Goal: Information Seeking & Learning: Stay updated

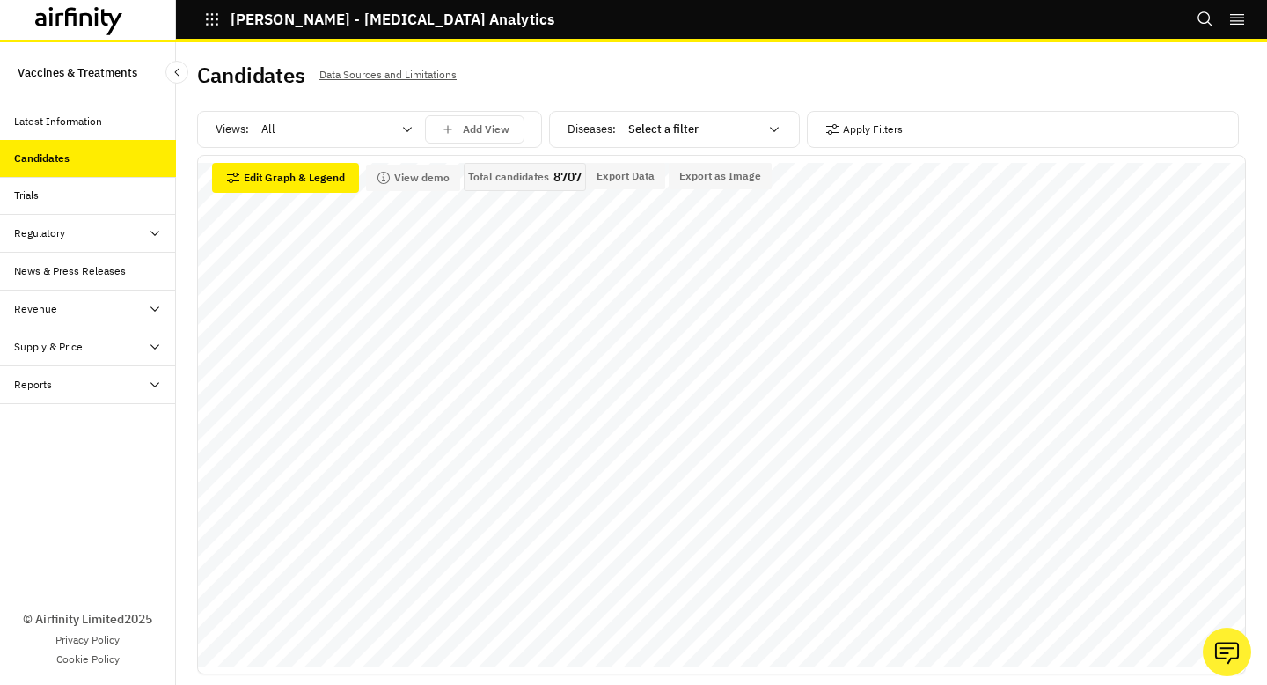
click at [371, 136] on div at bounding box center [326, 129] width 130 height 21
type input "a"
click at [612, 128] on div "Diseases : Select a filter" at bounding box center [680, 129] width 224 height 28
click at [666, 135] on div at bounding box center [693, 129] width 130 height 21
type input "aur"
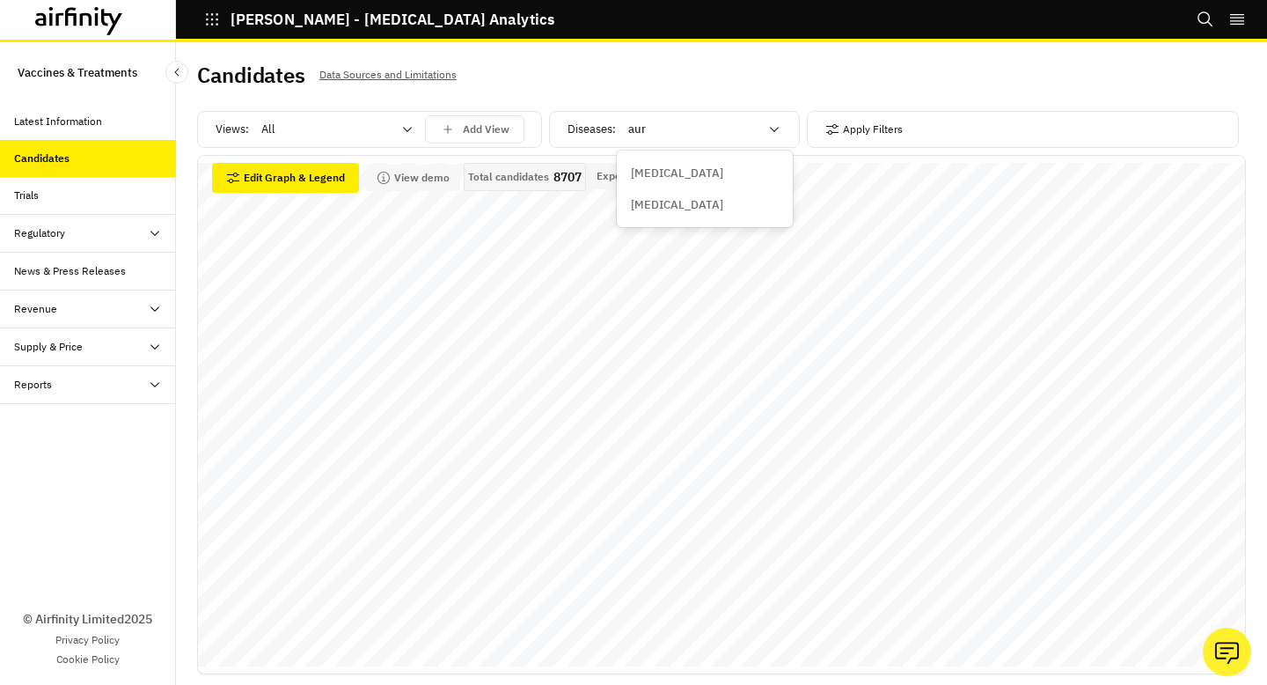
click at [701, 215] on div "Staphylococcus aureus" at bounding box center [704, 205] width 169 height 32
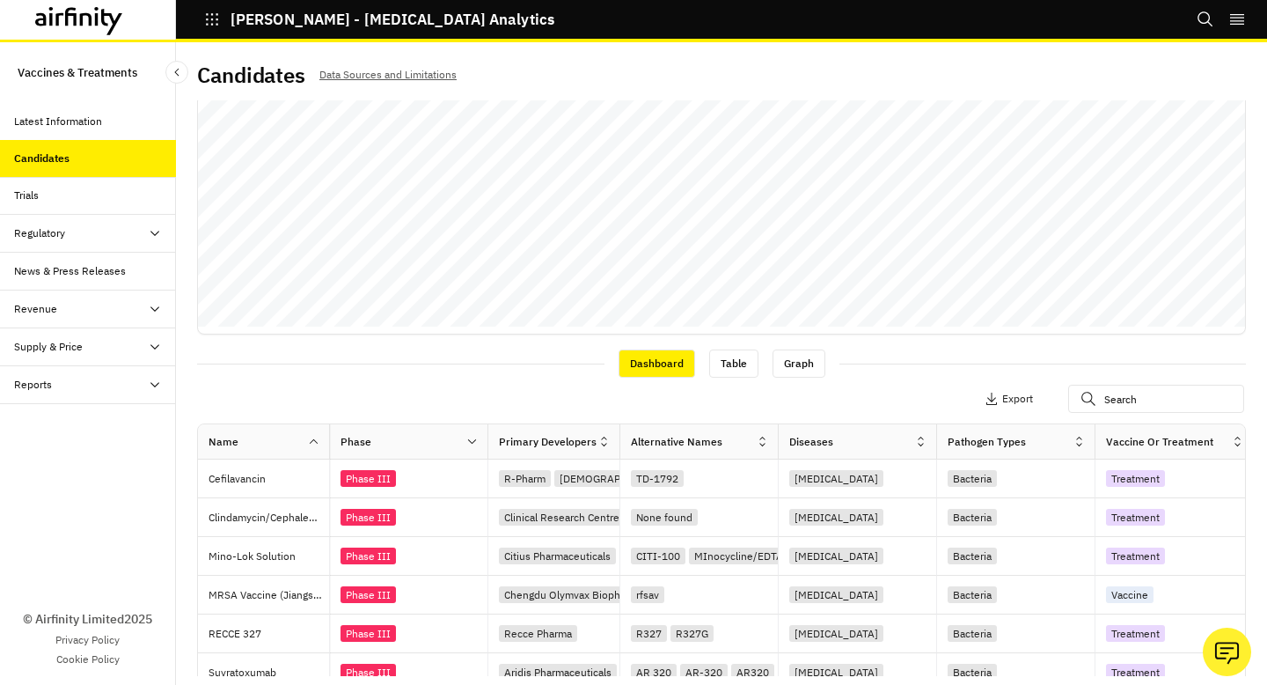
scroll to position [527, 0]
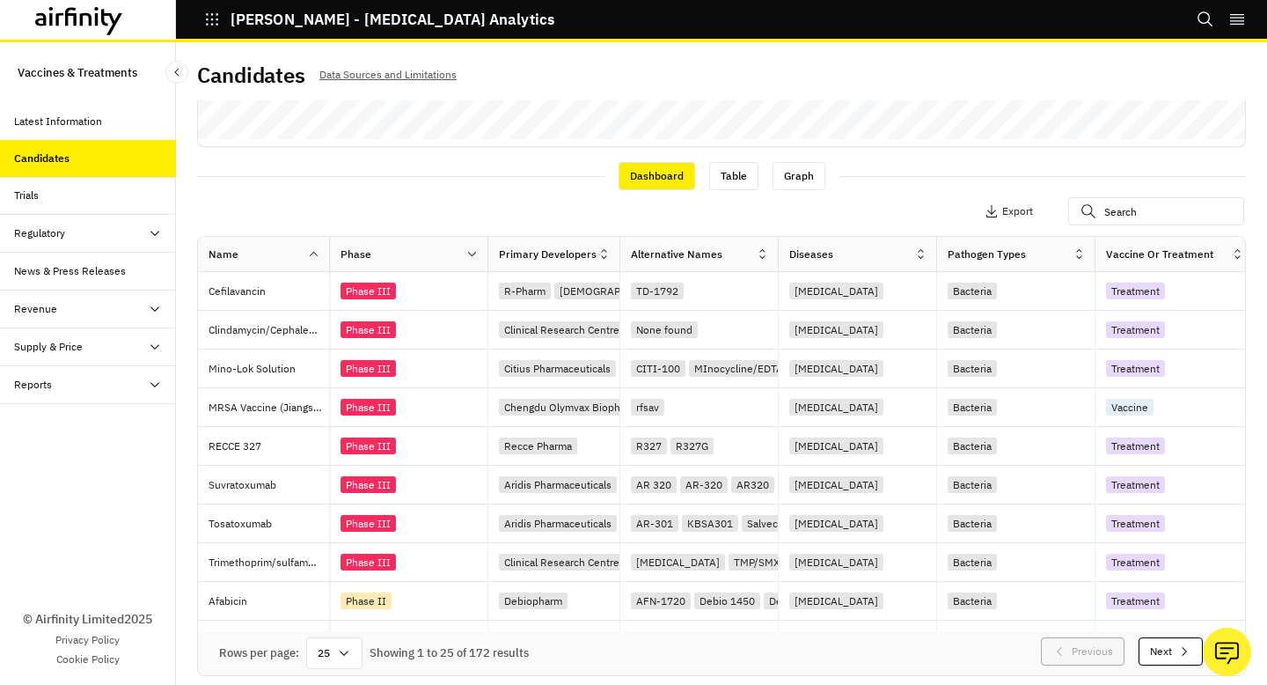
click at [140, 389] on div "Reports" at bounding box center [95, 385] width 162 height 16
click at [128, 426] on div "Reports" at bounding box center [102, 423] width 148 height 16
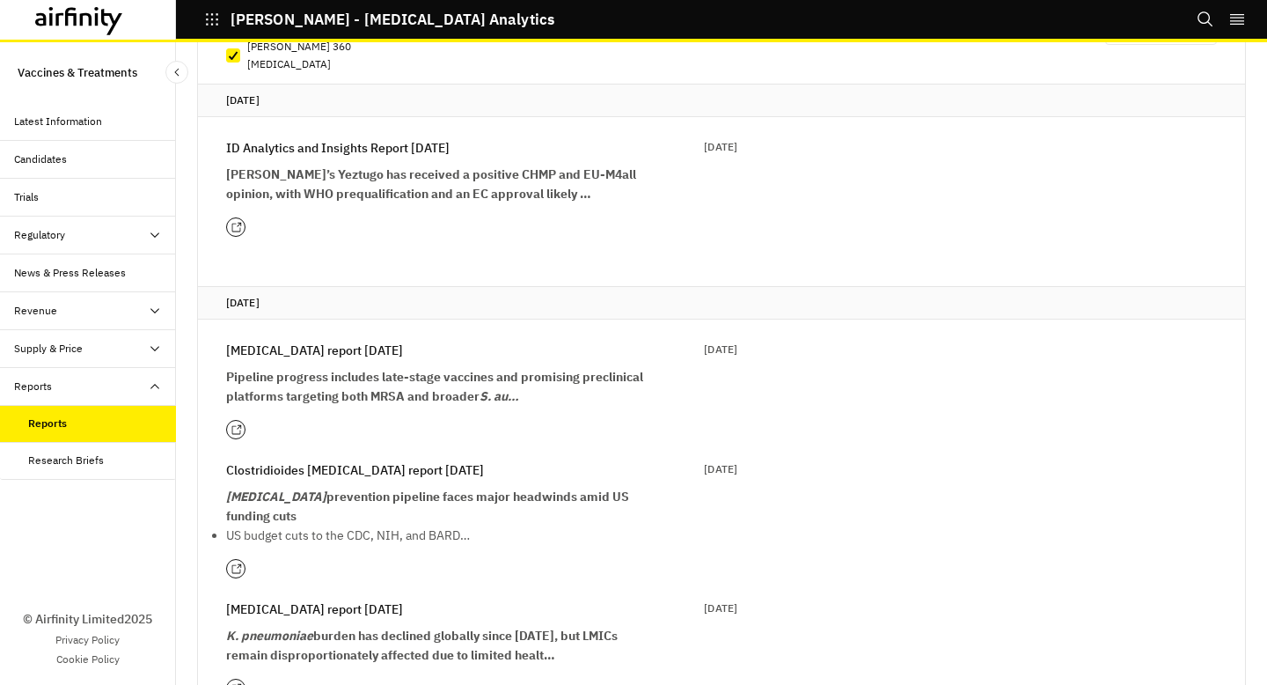
scroll to position [238, 0]
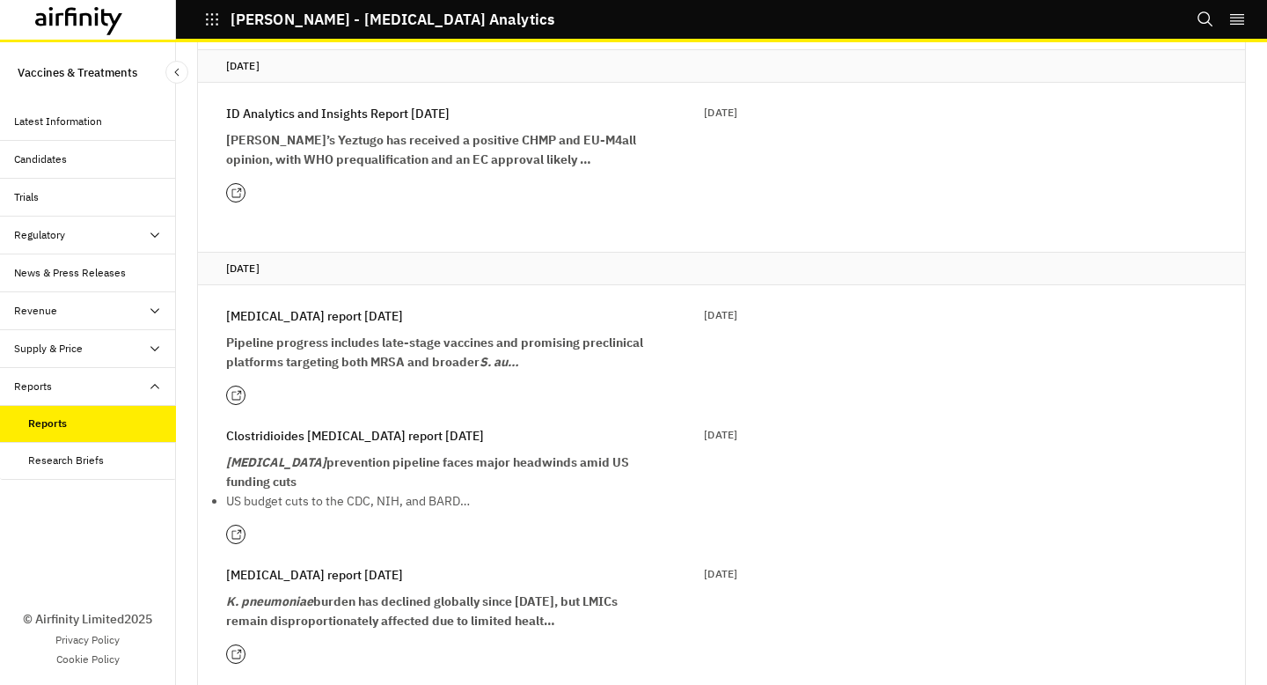
click at [385, 306] on p "Staphylococcus aureus report 31st July" at bounding box center [314, 315] width 177 height 19
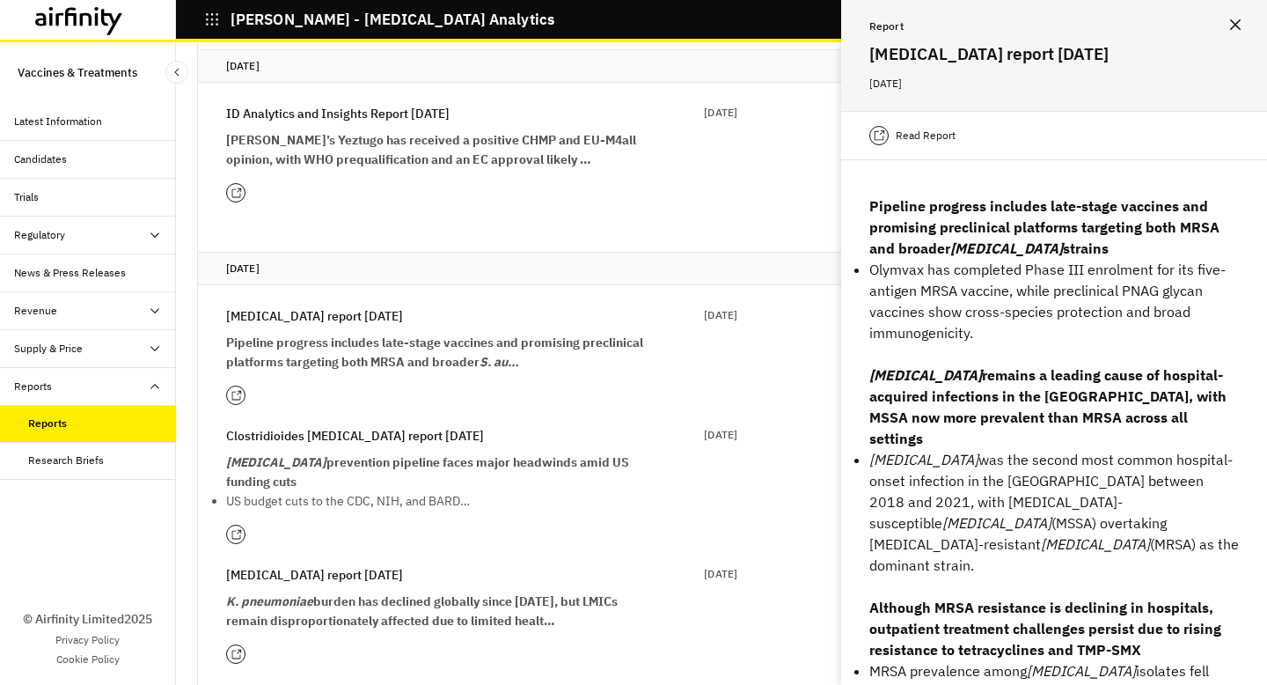
click at [929, 127] on p "Read Report" at bounding box center [926, 136] width 60 height 18
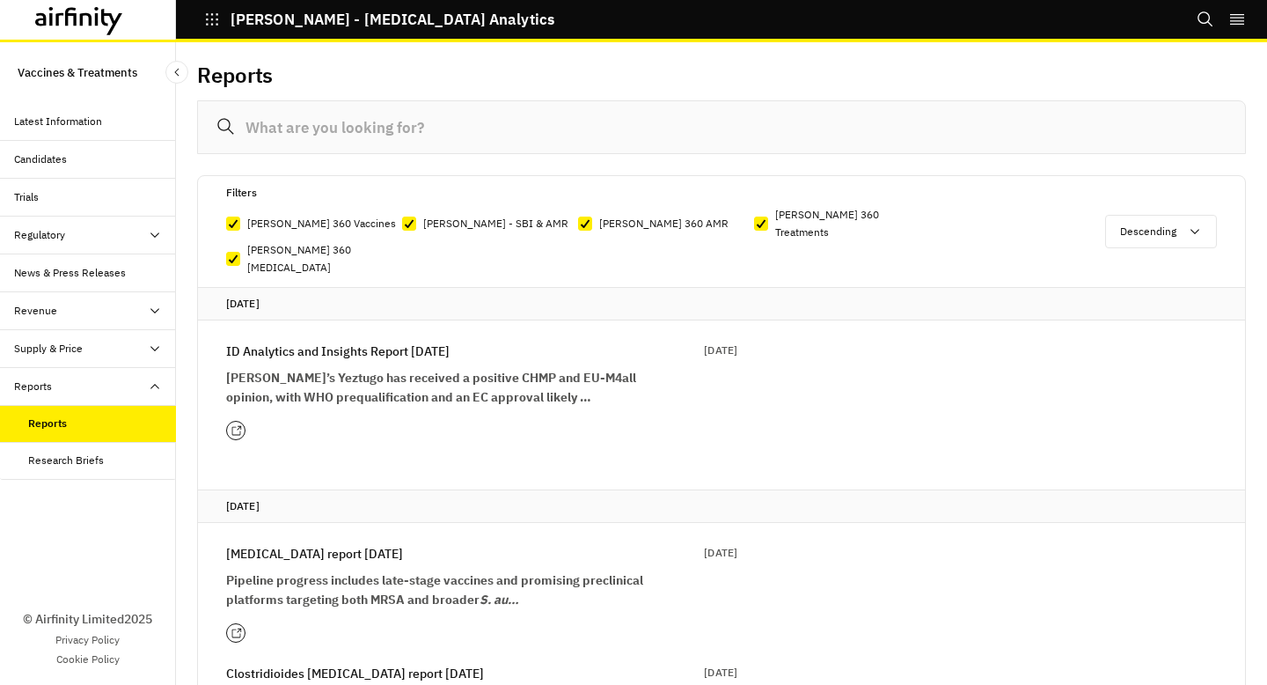
click at [300, 341] on p "ID Analytics and Insights Report [DATE]" at bounding box center [338, 350] width 224 height 19
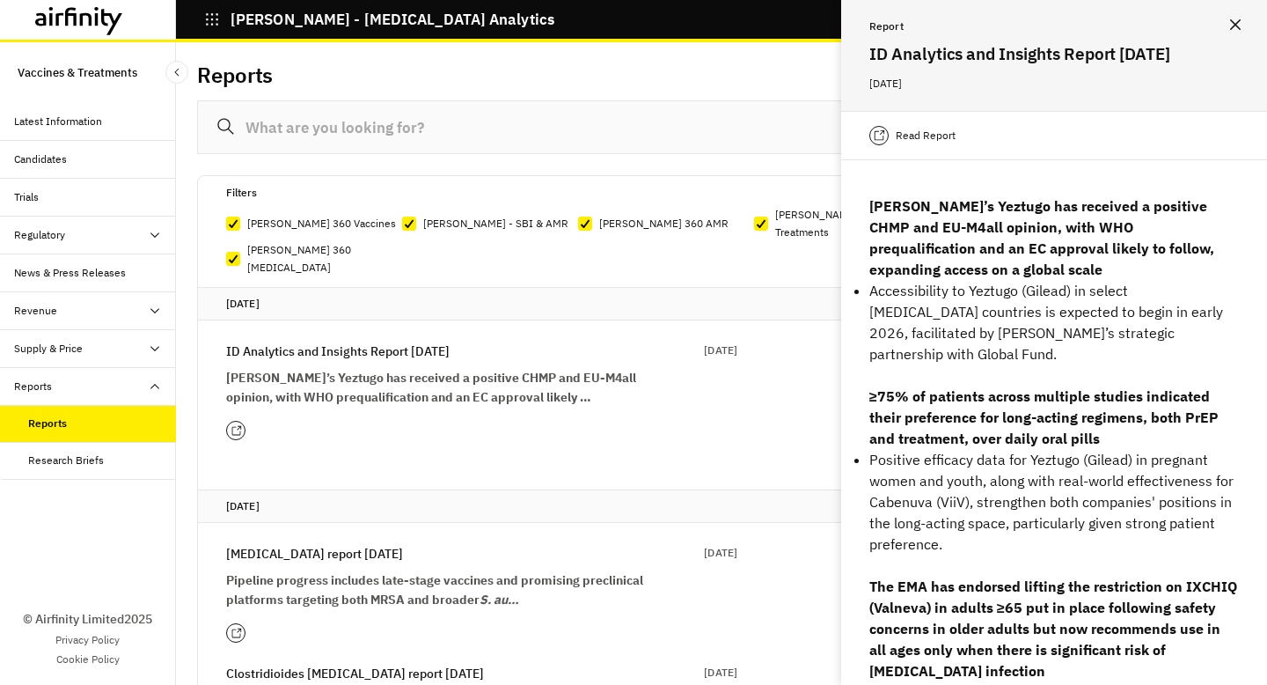
click at [926, 140] on p "Read Report" at bounding box center [926, 136] width 60 height 18
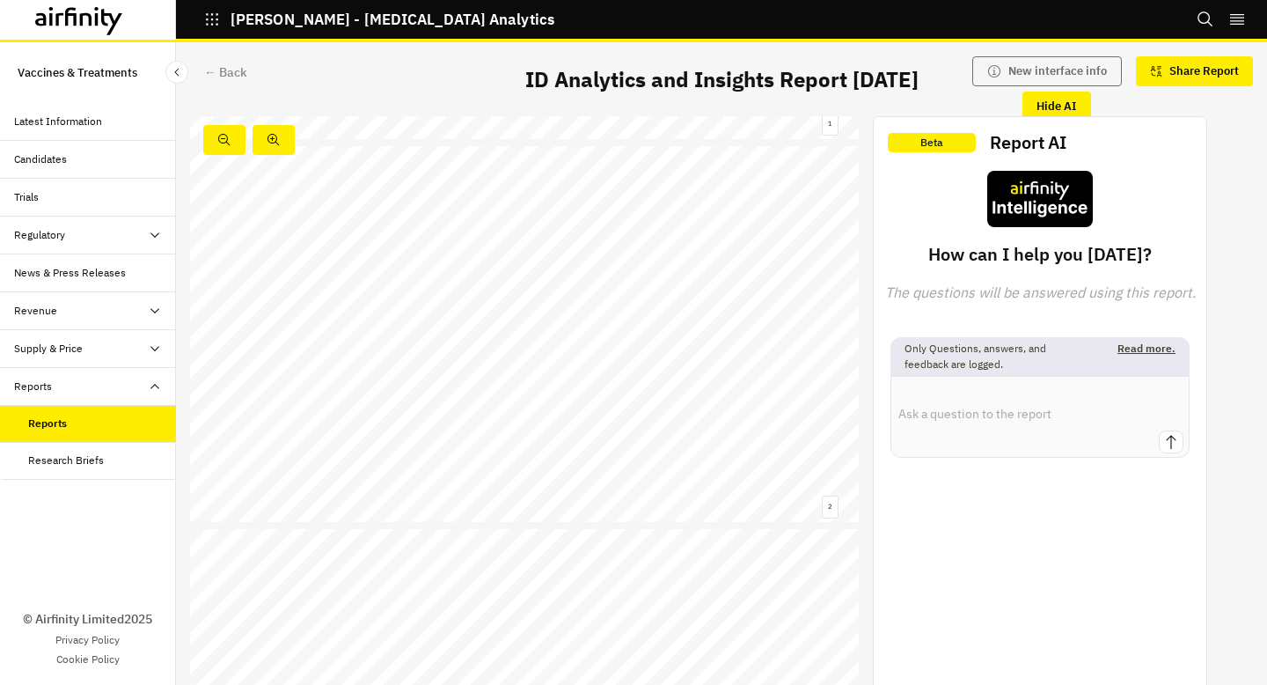
scroll to position [361, 0]
click at [88, 414] on div "Reports" at bounding box center [88, 424] width 176 height 38
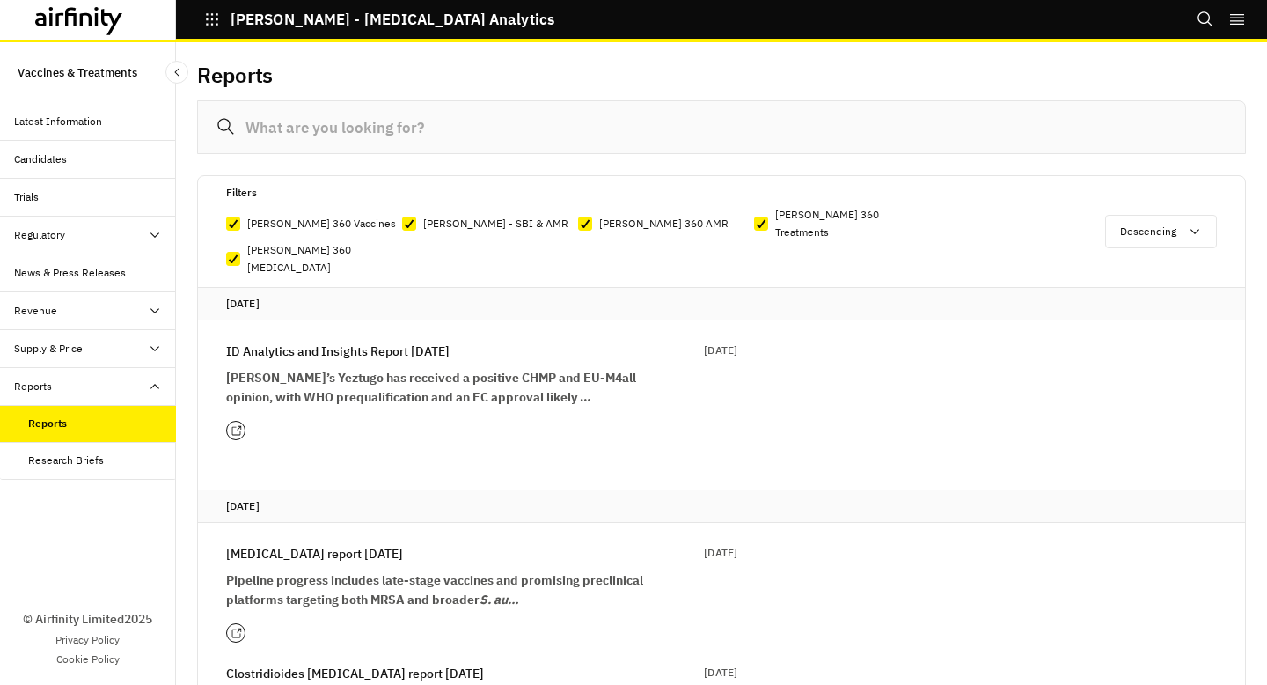
click at [429, 121] on input at bounding box center [721, 127] width 1049 height 54
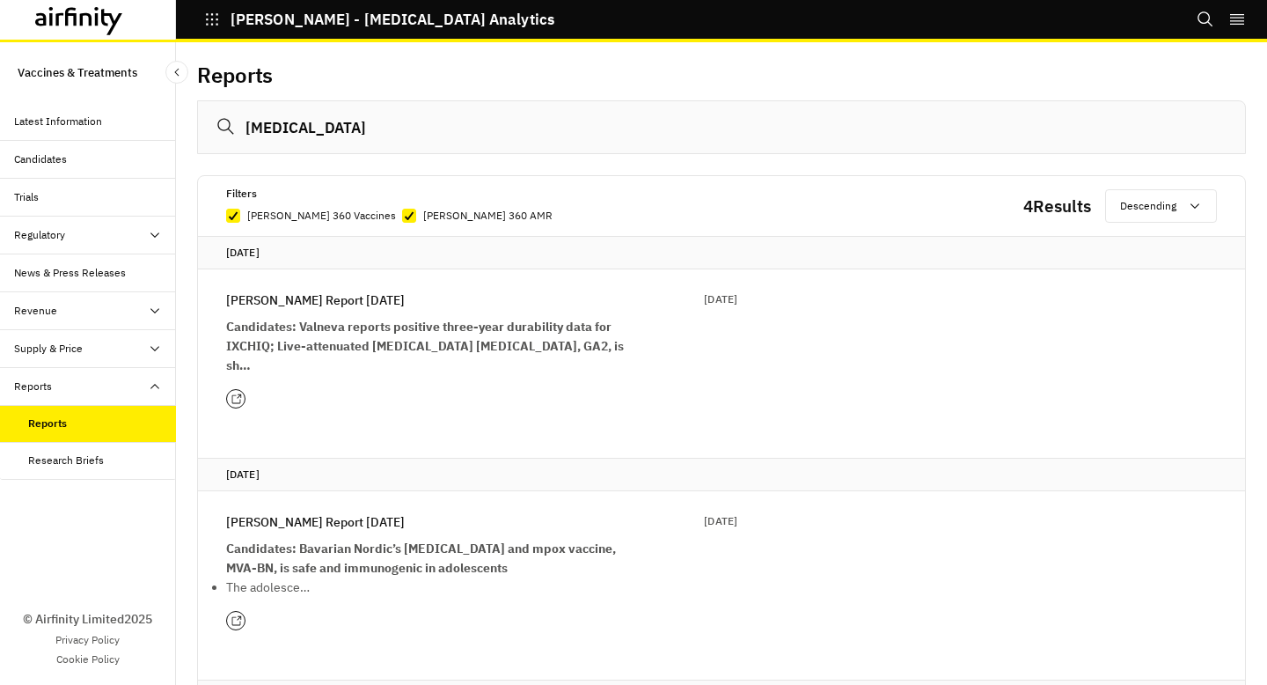
type input "shigella"
click at [423, 326] on strong "Candidates: Valneva reports positive three-year durability data for IXCHIQ; Liv…" at bounding box center [425, 346] width 398 height 55
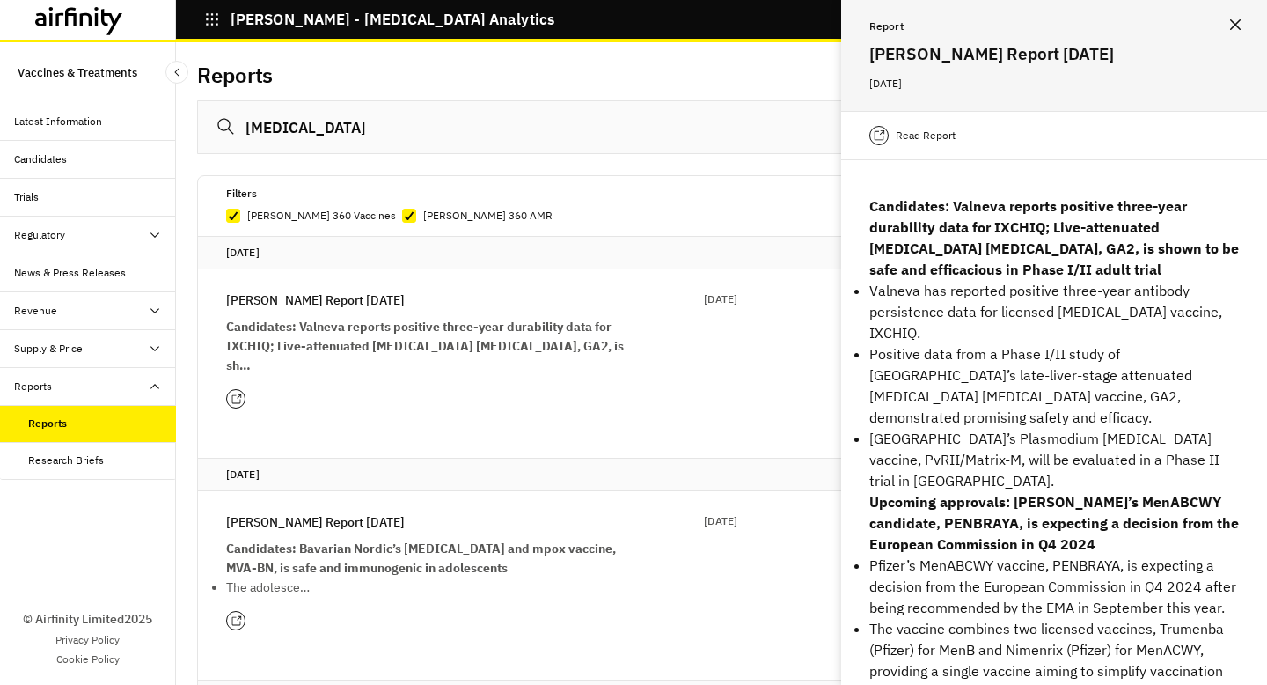
click at [956, 136] on div "Read Report" at bounding box center [1054, 135] width 426 height 49
click at [935, 136] on p "Read Report" at bounding box center [926, 136] width 60 height 18
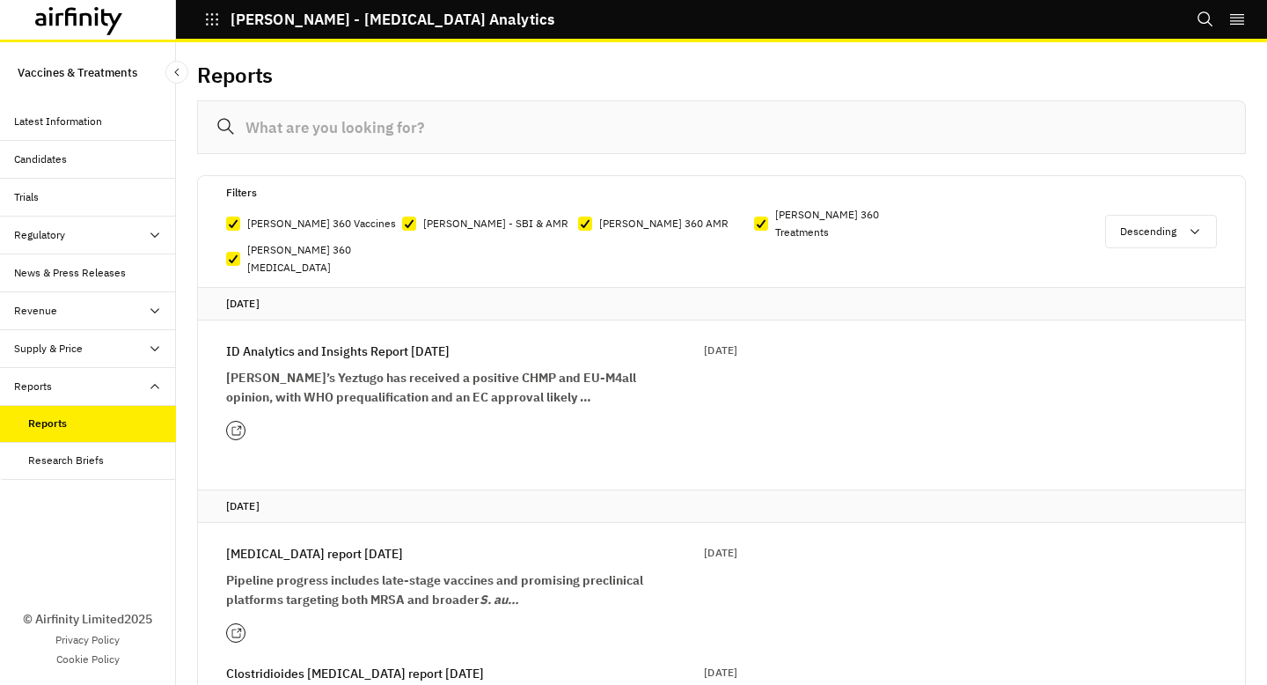
click at [333, 130] on input at bounding box center [721, 127] width 1049 height 54
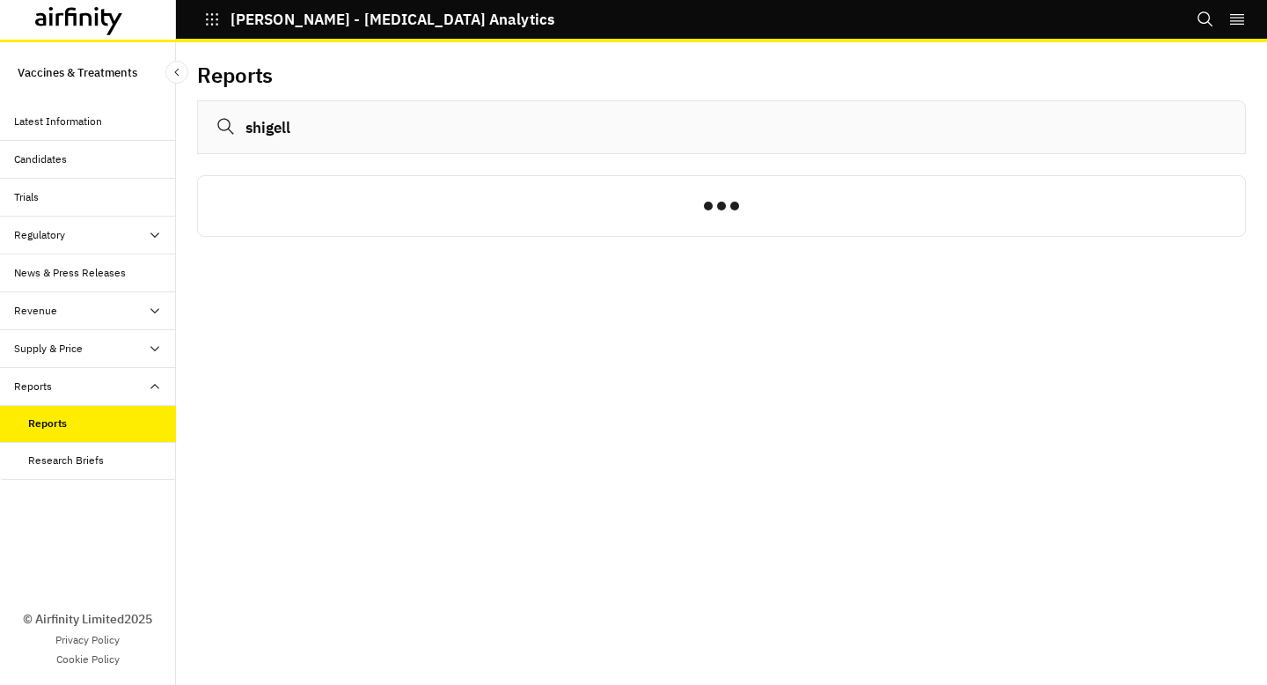
type input "[MEDICAL_DATA]"
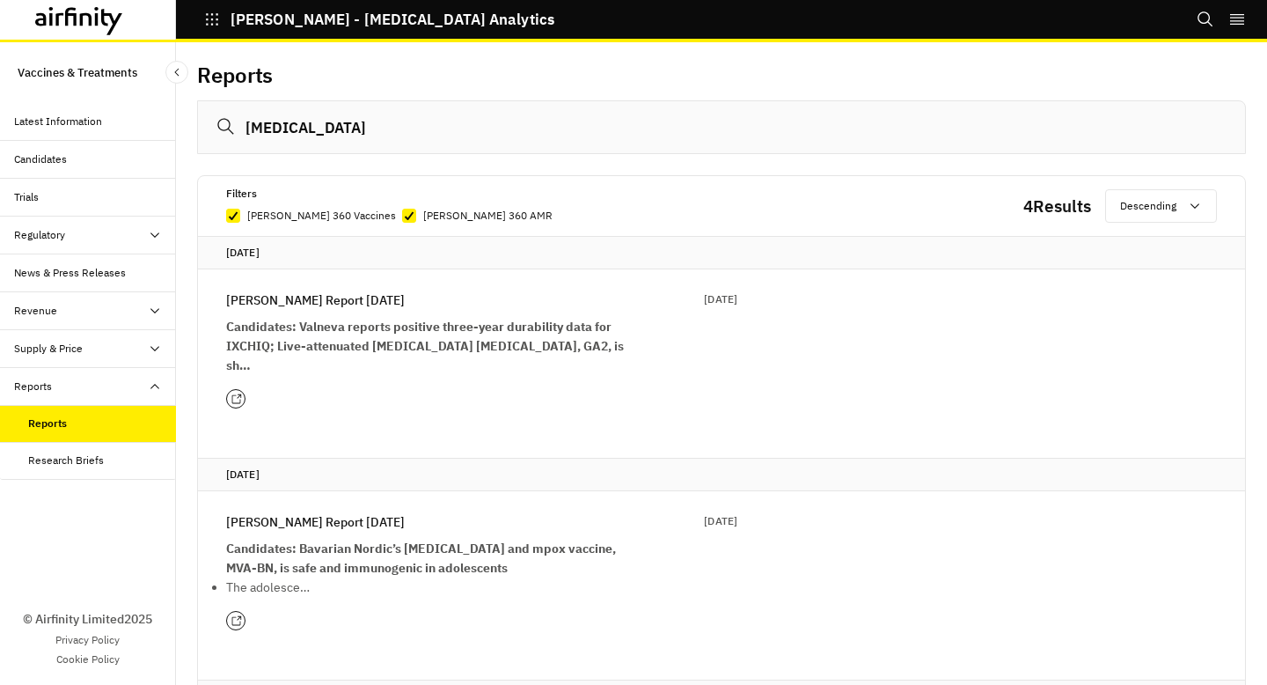
click at [333, 130] on input "[MEDICAL_DATA]" at bounding box center [721, 127] width 1049 height 54
click at [333, 130] on input "shigella" at bounding box center [721, 127] width 1049 height 54
click at [65, 128] on div "Latest Information" at bounding box center [88, 122] width 176 height 38
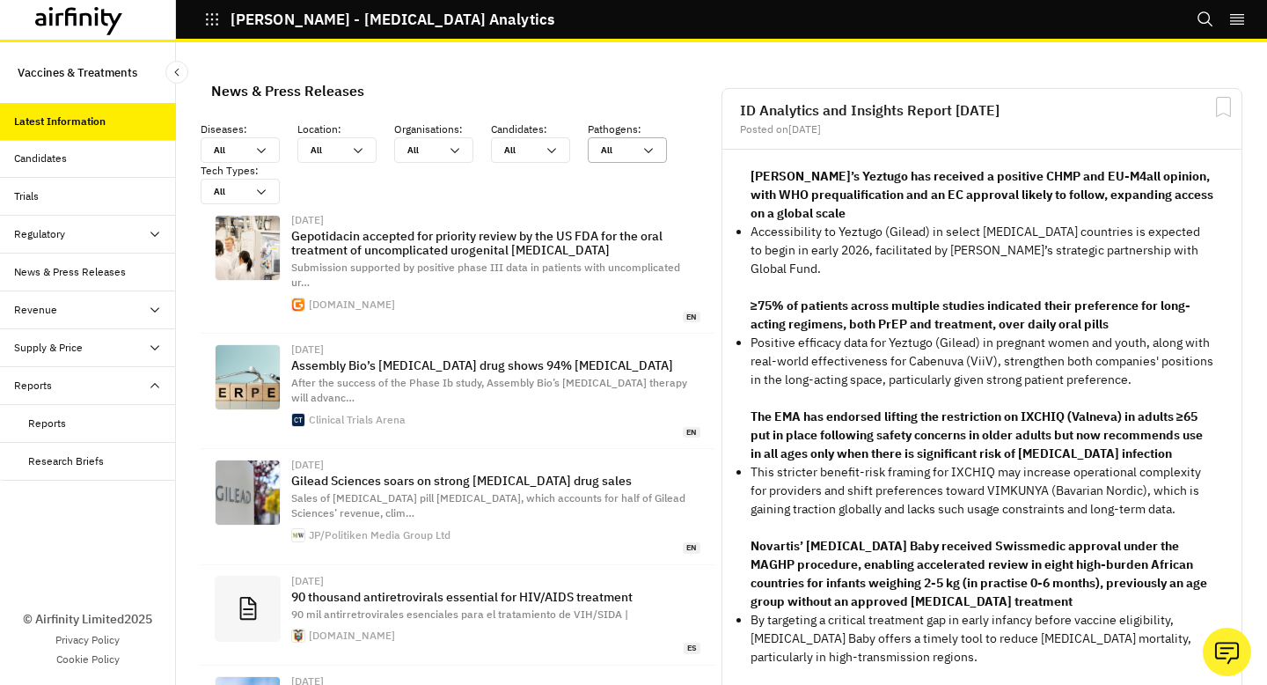
scroll to position [1301, 528]
click at [1203, 31] on button "Search" at bounding box center [1206, 19] width 18 height 30
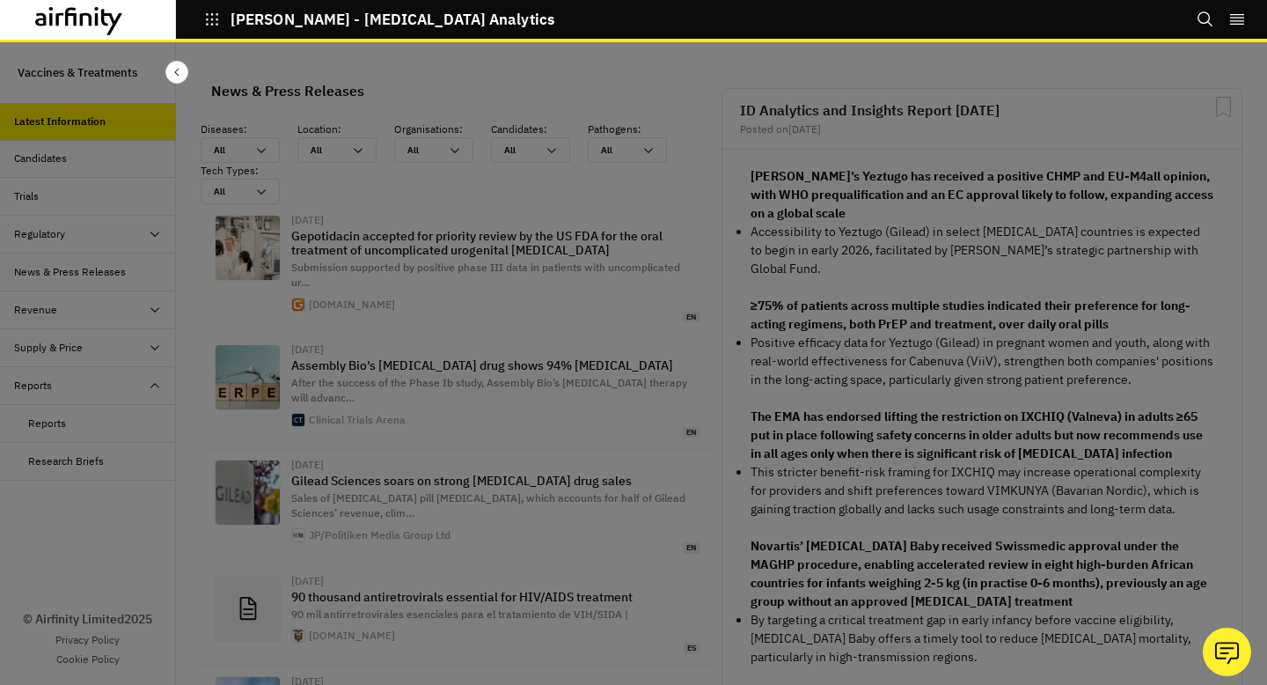
scroll to position [0, 0]
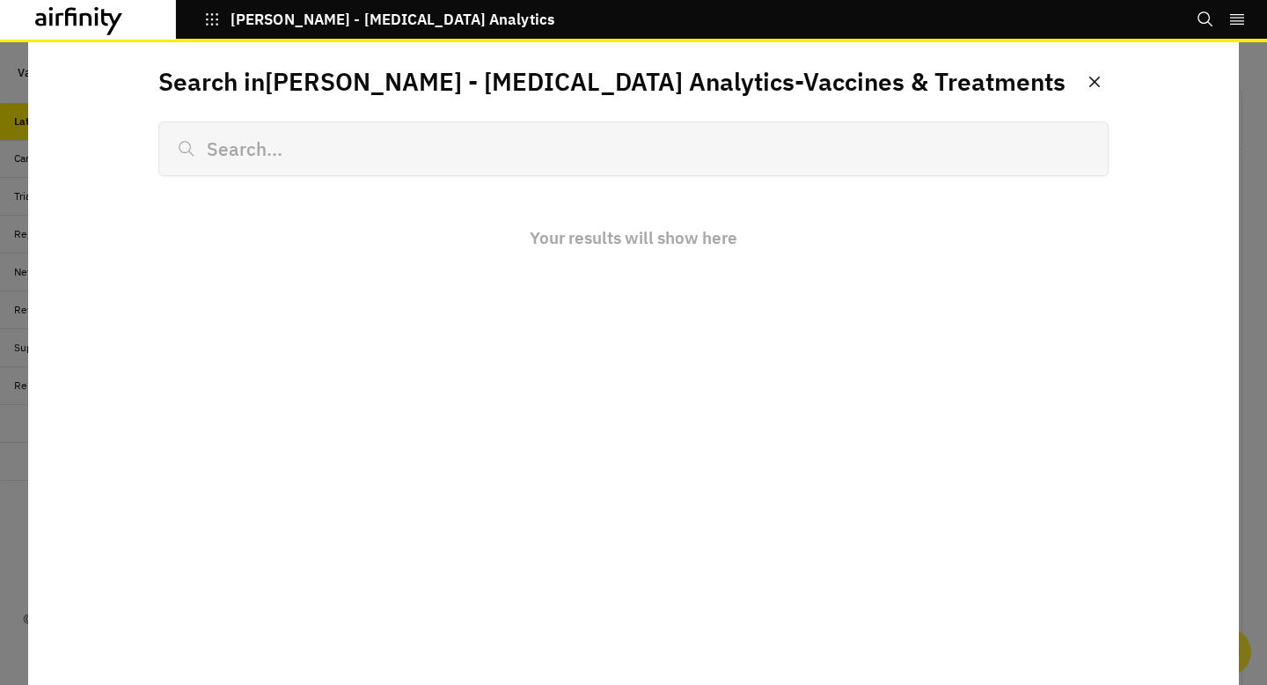
type input "s"
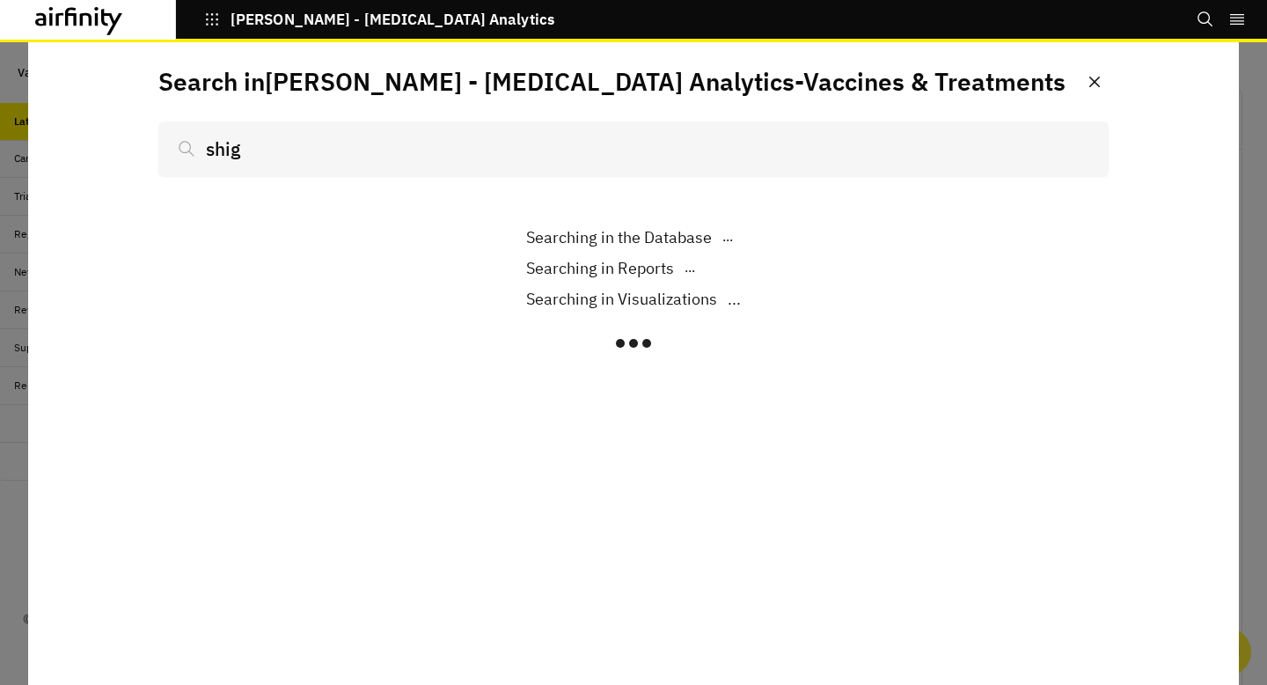
type input "shige"
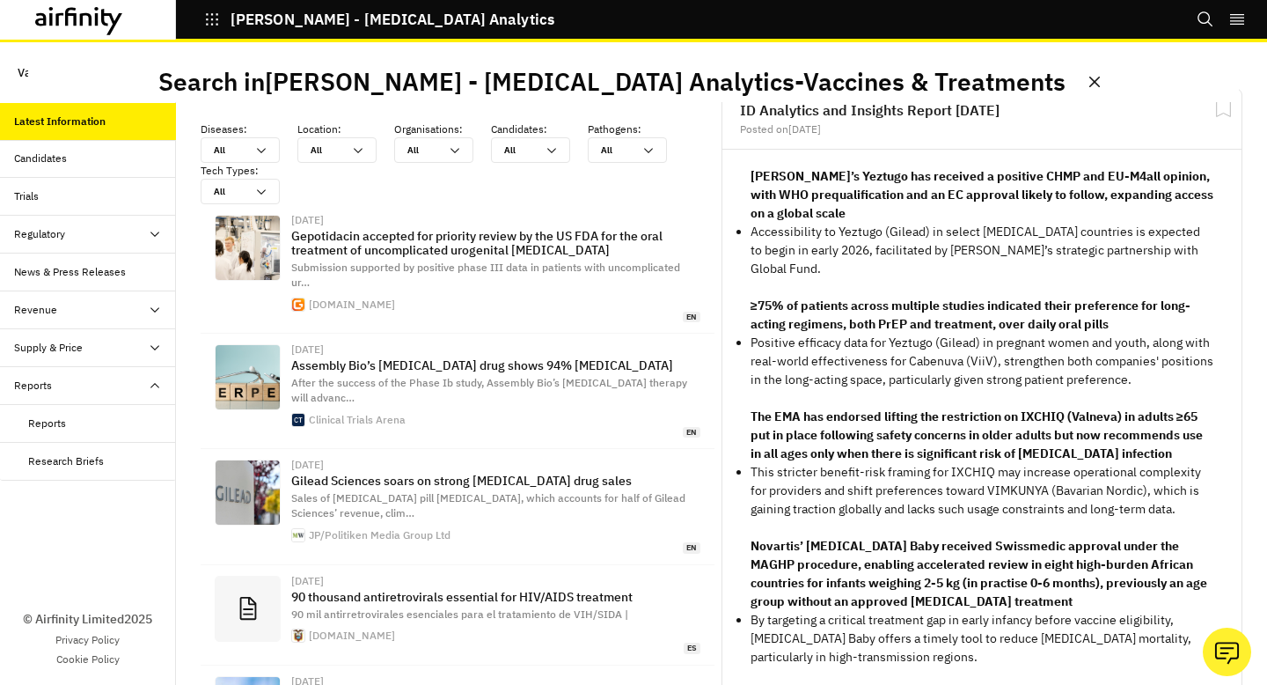
scroll to position [1301, 528]
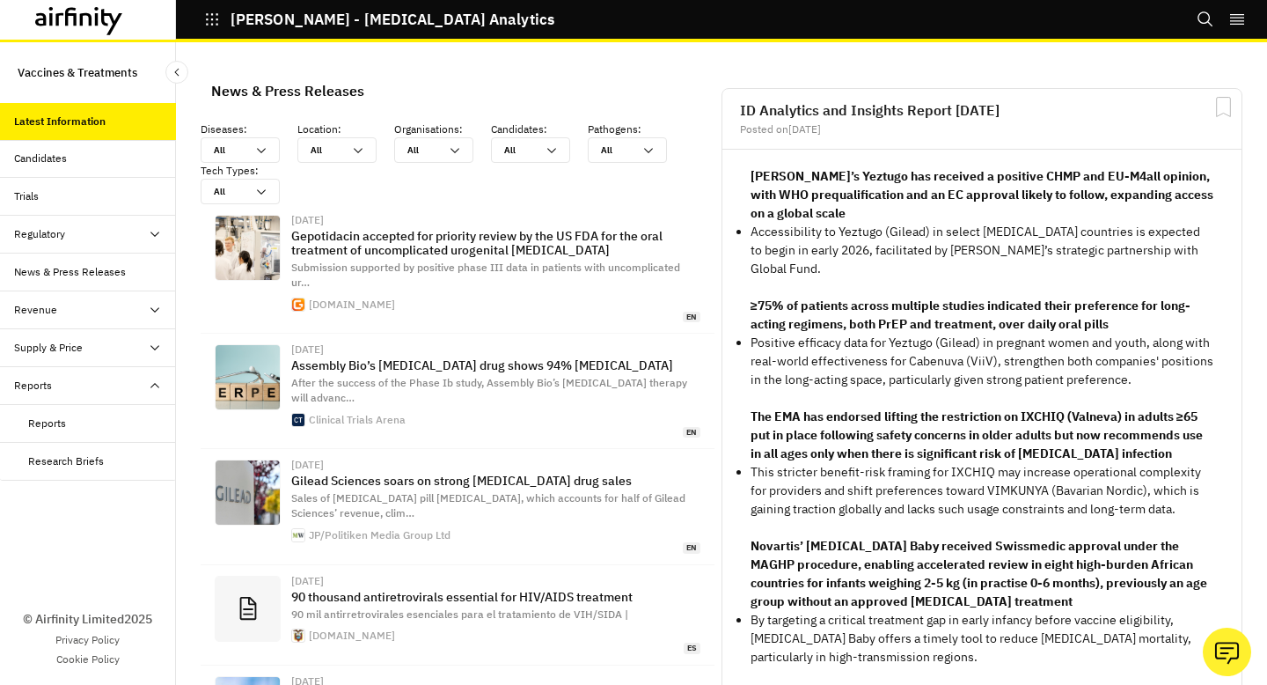
click at [111, 434] on div "Reports" at bounding box center [88, 424] width 176 height 38
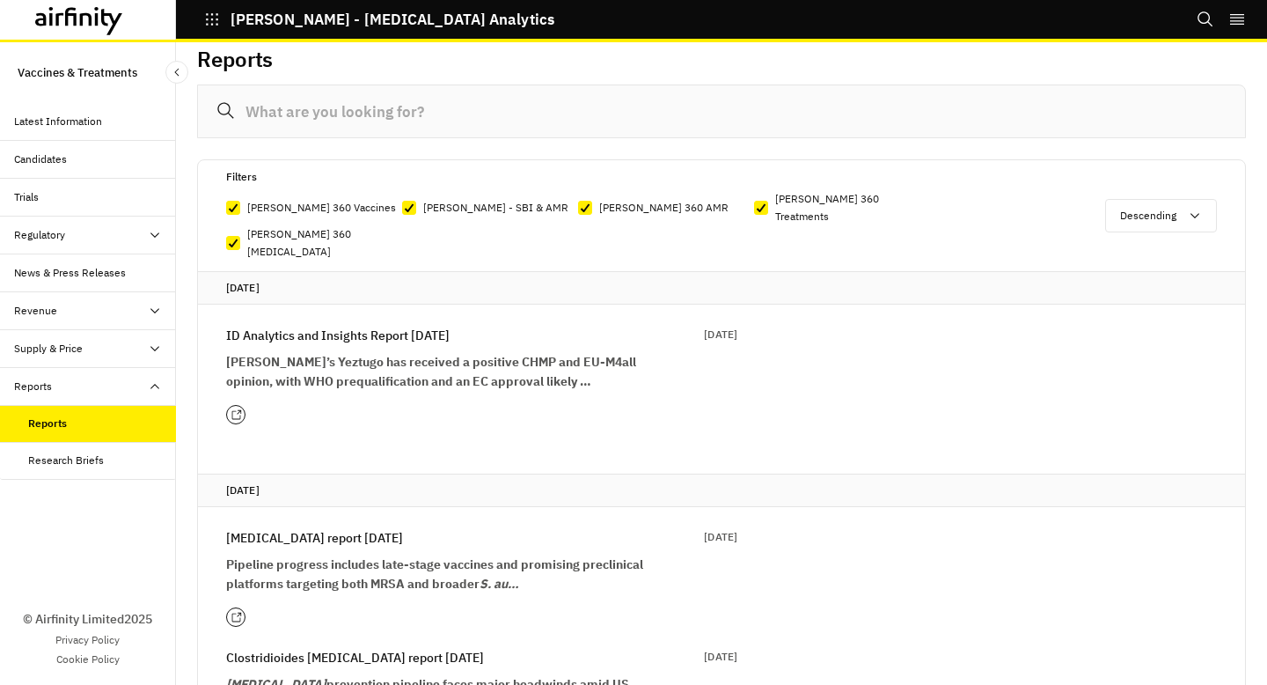
scroll to position [18, 0]
click at [450, 324] on p "ID Analytics and Insights Report 5th August" at bounding box center [338, 333] width 224 height 19
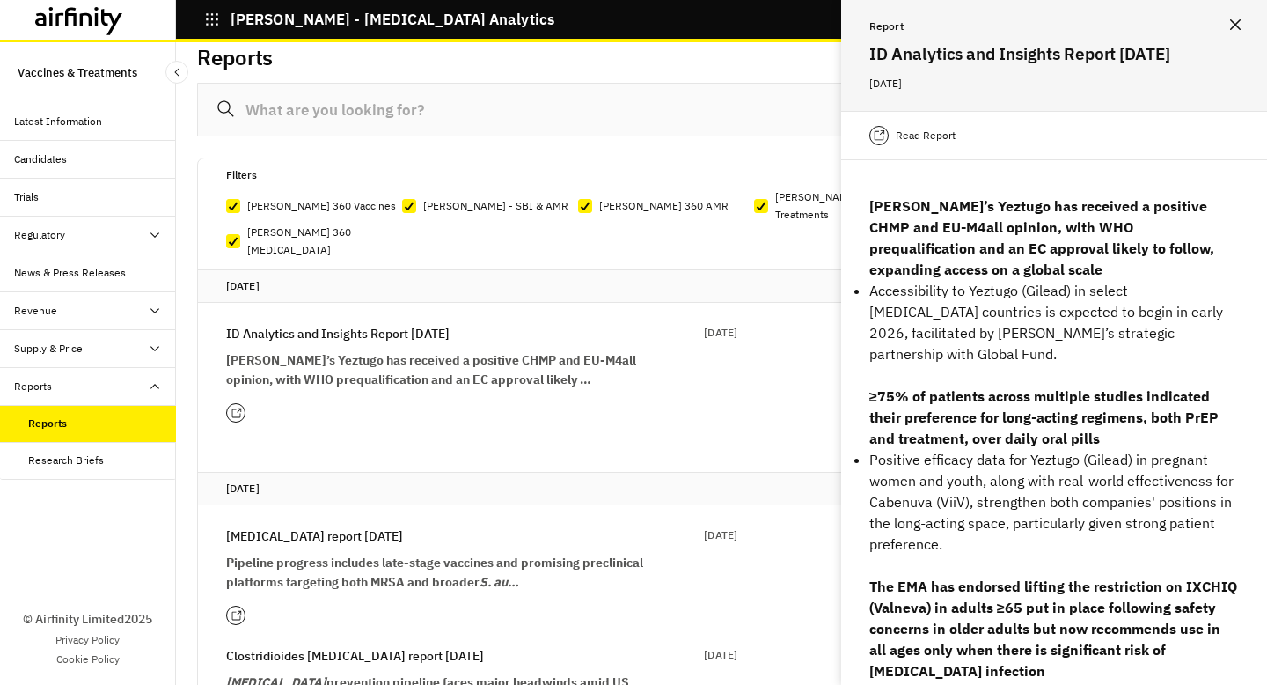
click at [450, 324] on p "ID Analytics and Insights Report 5th August" at bounding box center [338, 333] width 224 height 19
click at [1240, 23] on icon "Close" at bounding box center [1235, 24] width 11 height 11
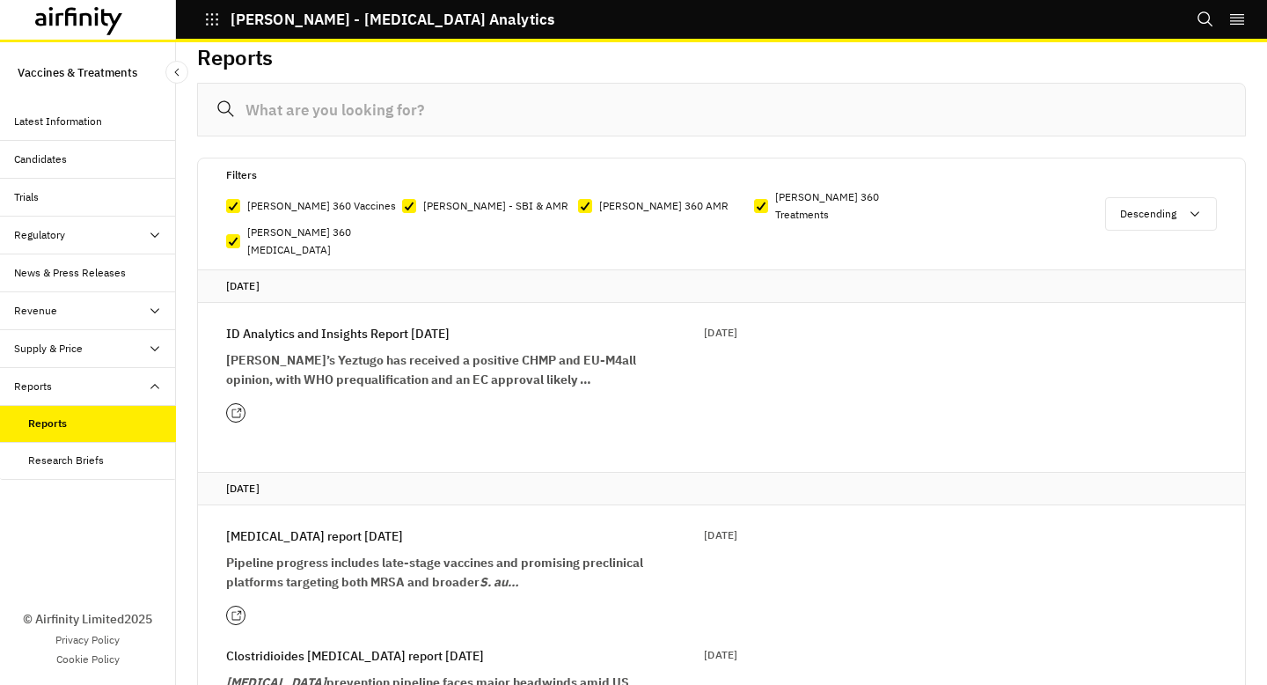
click at [116, 24] on icon at bounding box center [112, 22] width 21 height 26
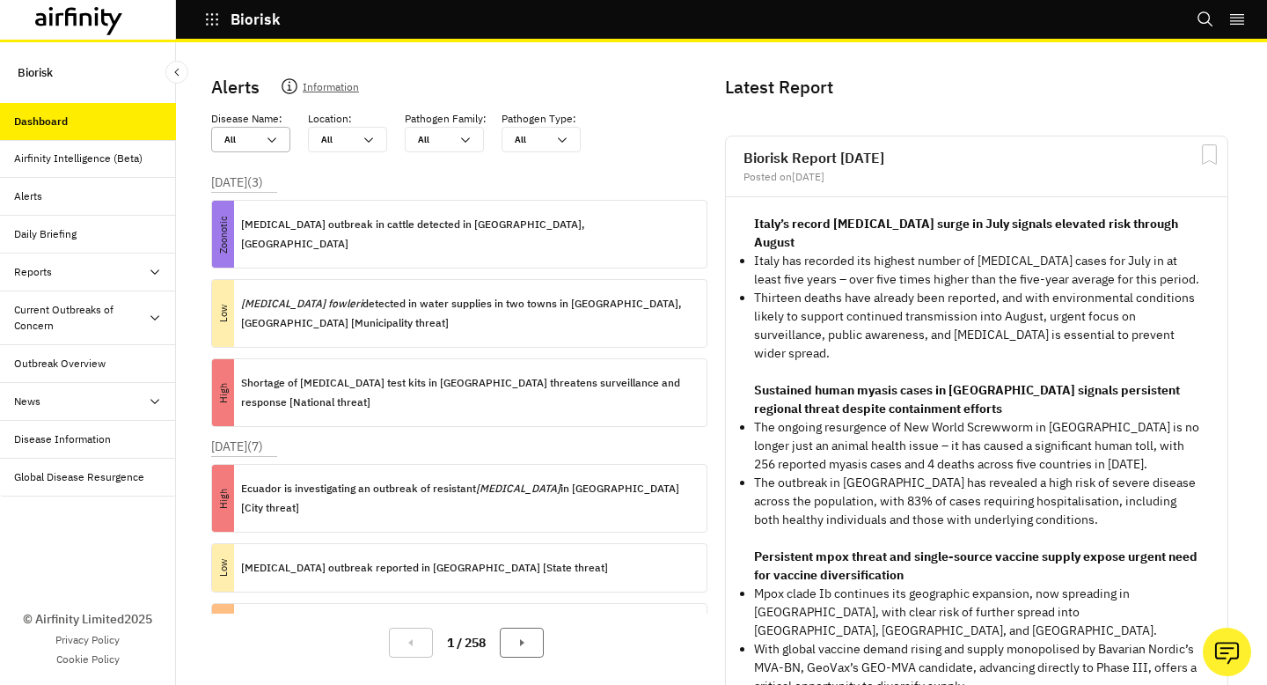
click at [253, 138] on div at bounding box center [240, 139] width 32 height 17
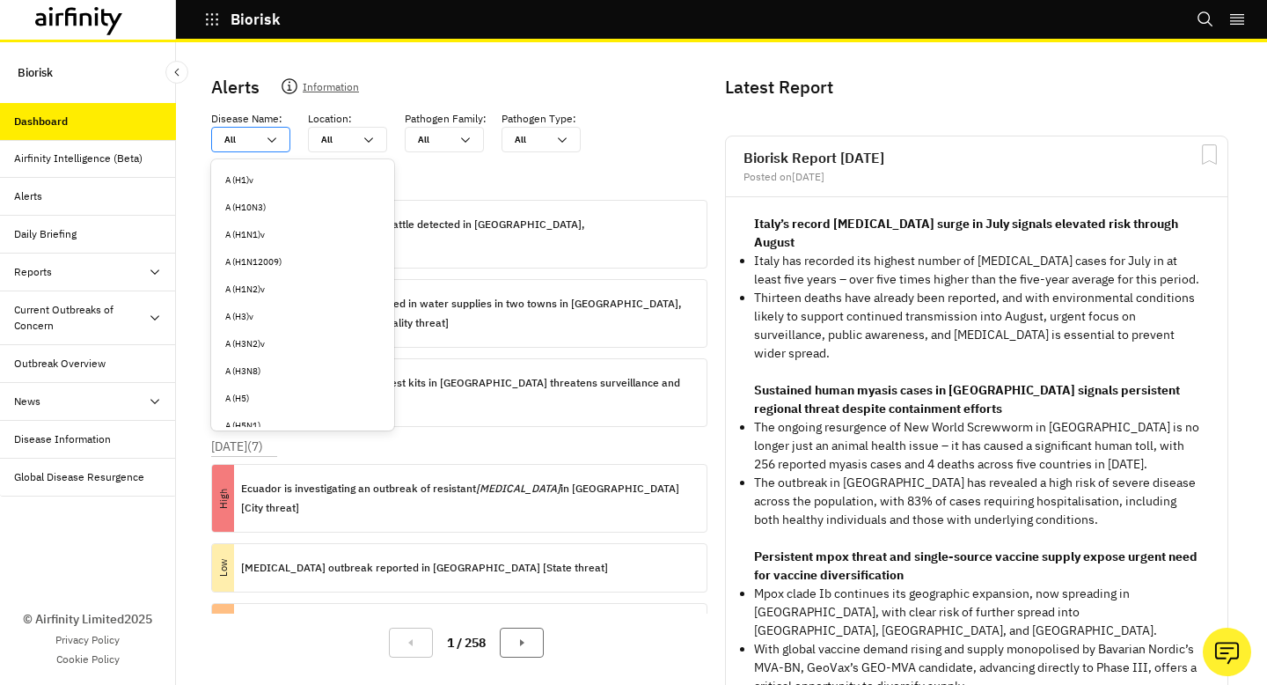
type input "s"
type input "sh"
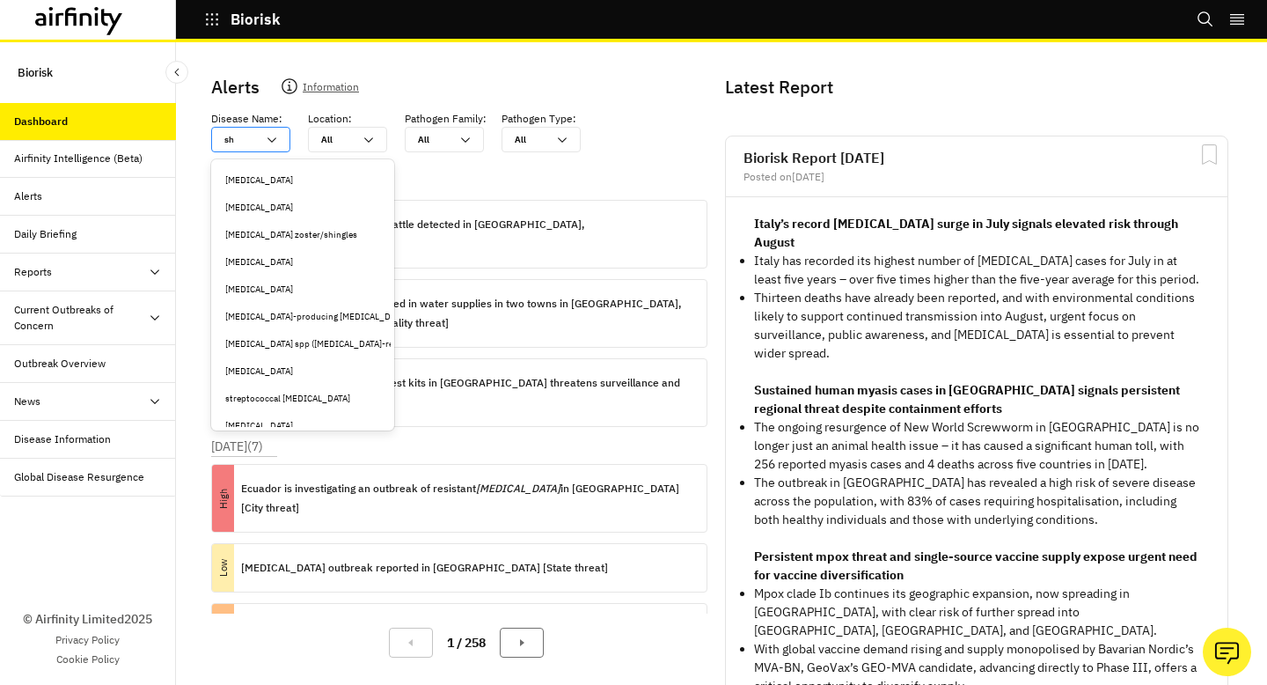
type input "shi"
type input "shig"
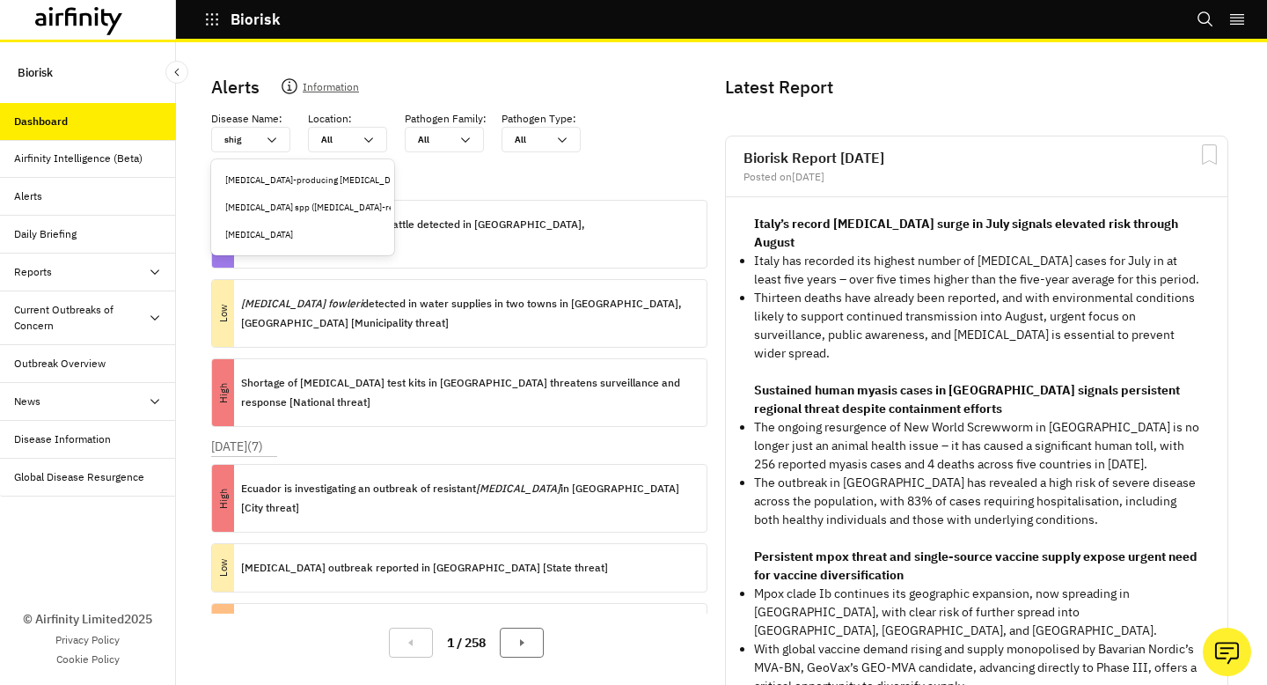
click at [258, 239] on div "[MEDICAL_DATA]" at bounding box center [302, 234] width 155 height 13
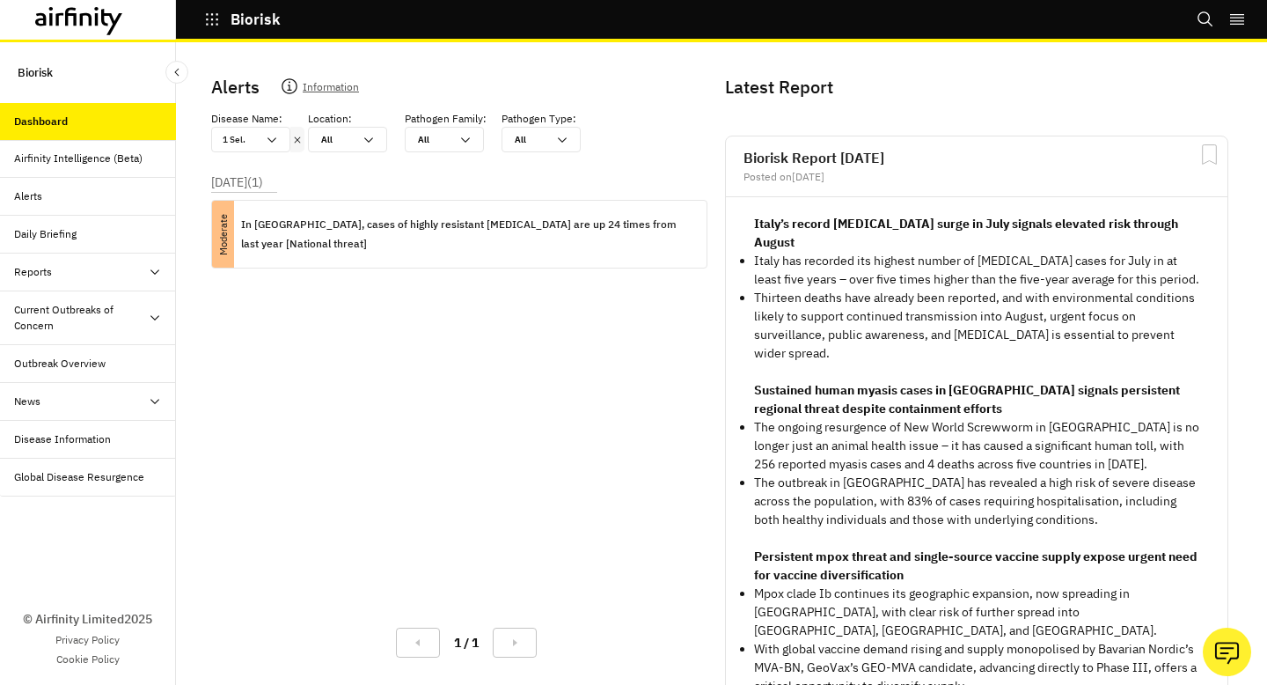
click at [297, 140] on icon at bounding box center [298, 139] width 6 height 6
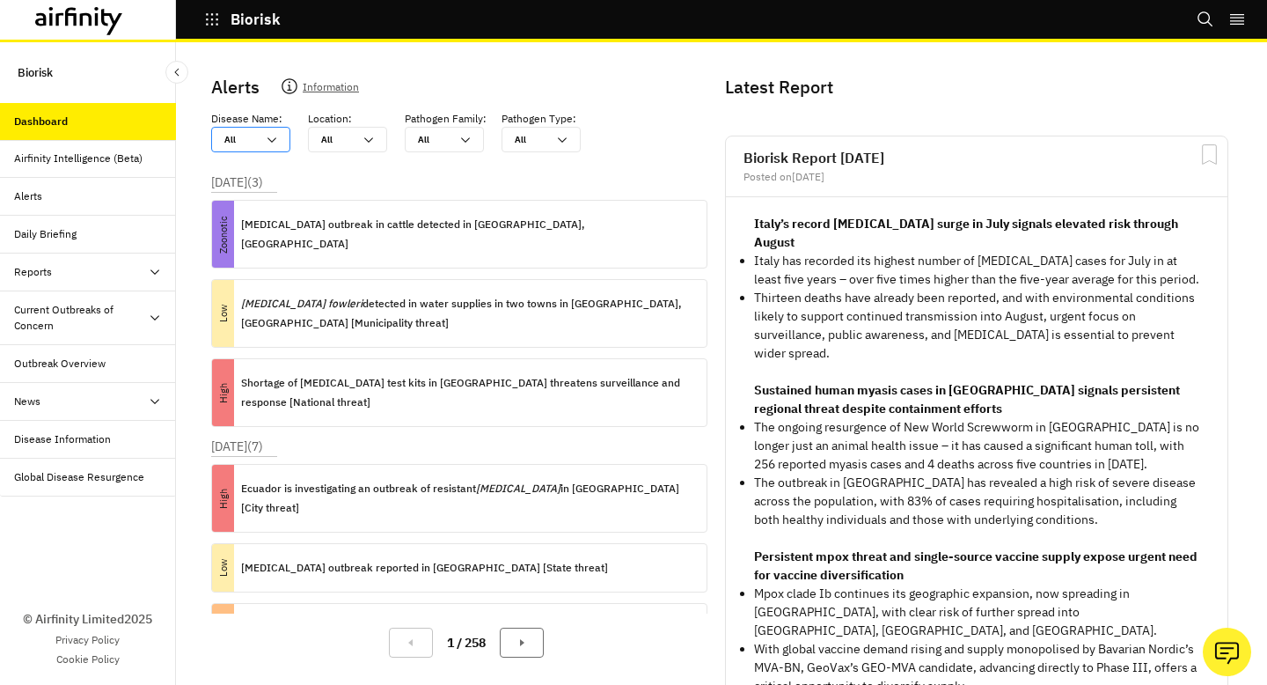
click at [282, 139] on div "All All" at bounding box center [250, 140] width 79 height 26
click at [281, 146] on div "All All" at bounding box center [250, 140] width 79 height 26
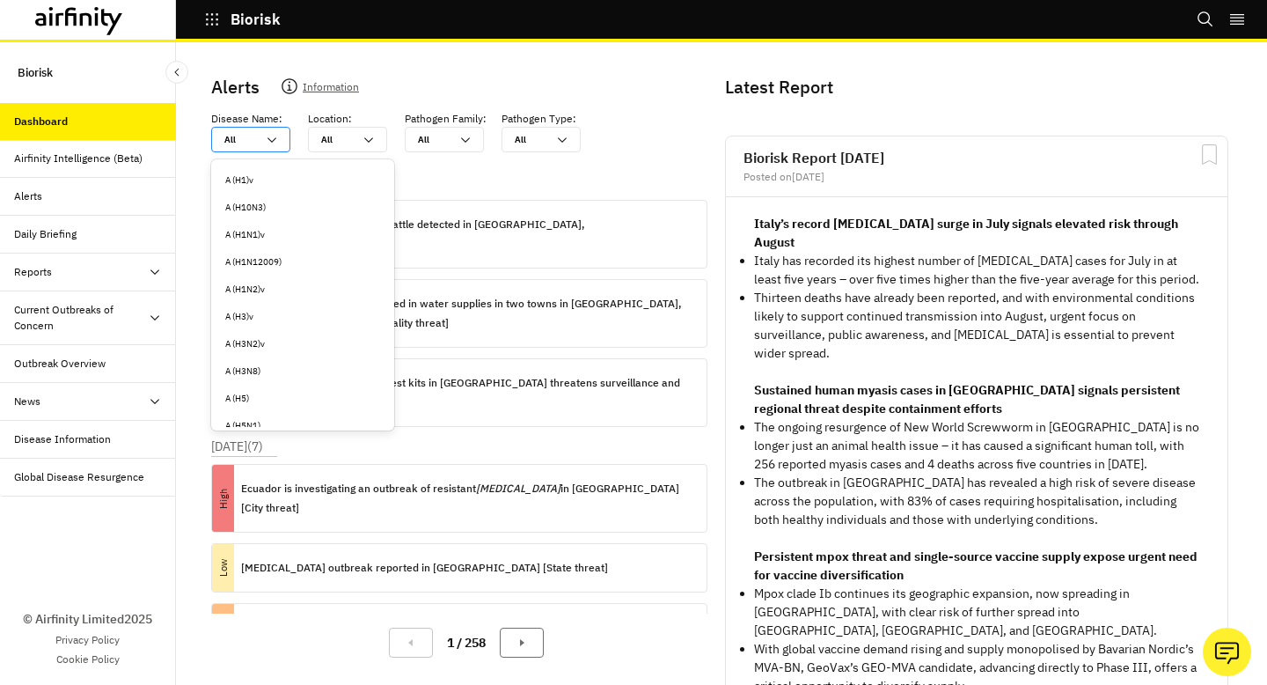
click at [281, 146] on div "All All" at bounding box center [250, 140] width 79 height 26
type input "a"
type input "au"
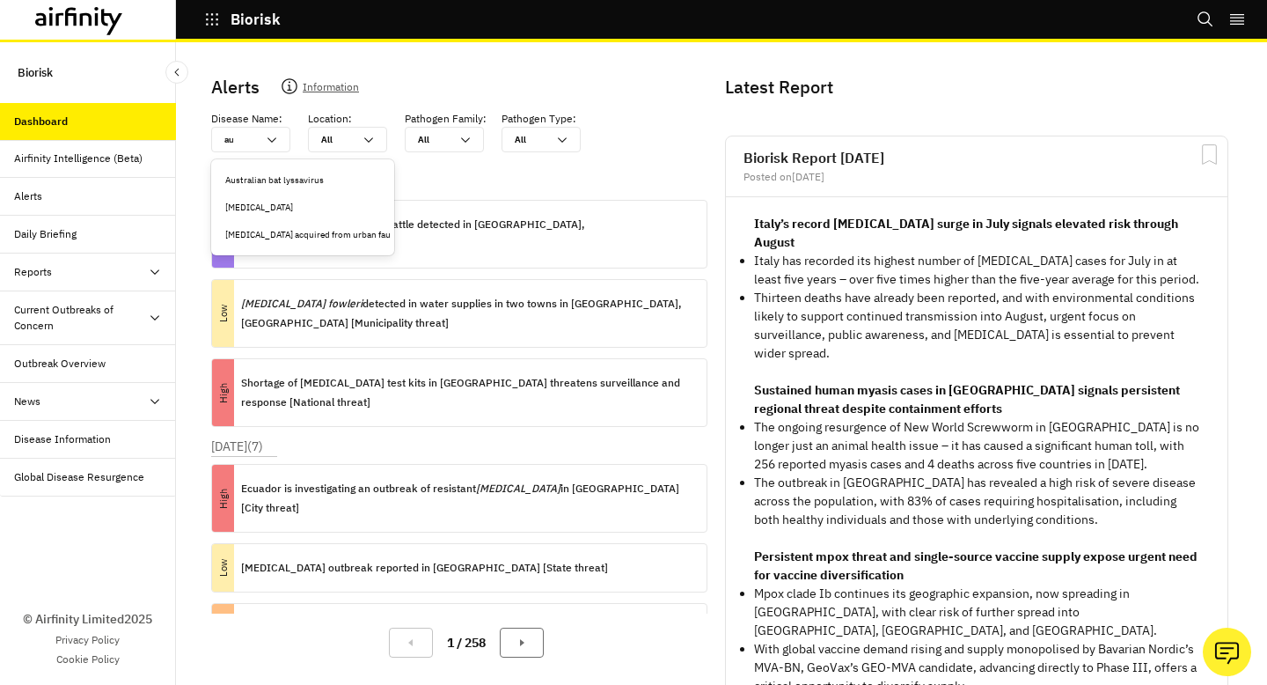
type input "aur"
type input "aure"
type input "aur"
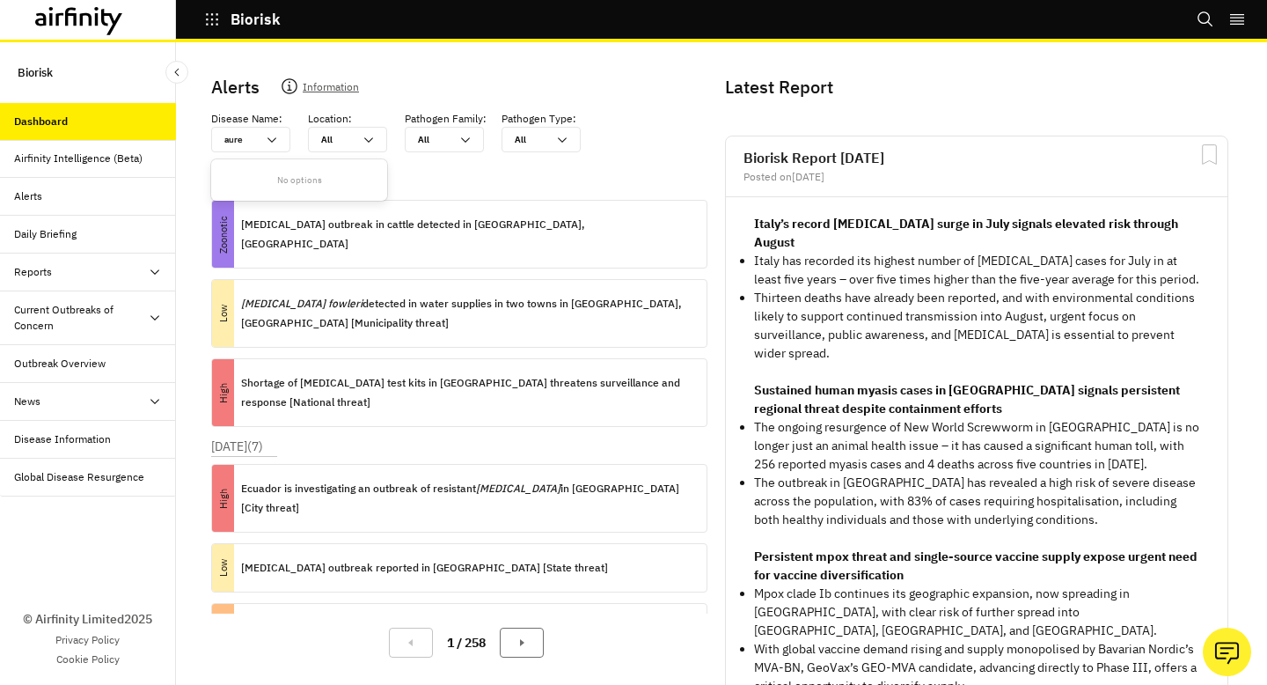
type input "aur"
type input "au"
type input "a"
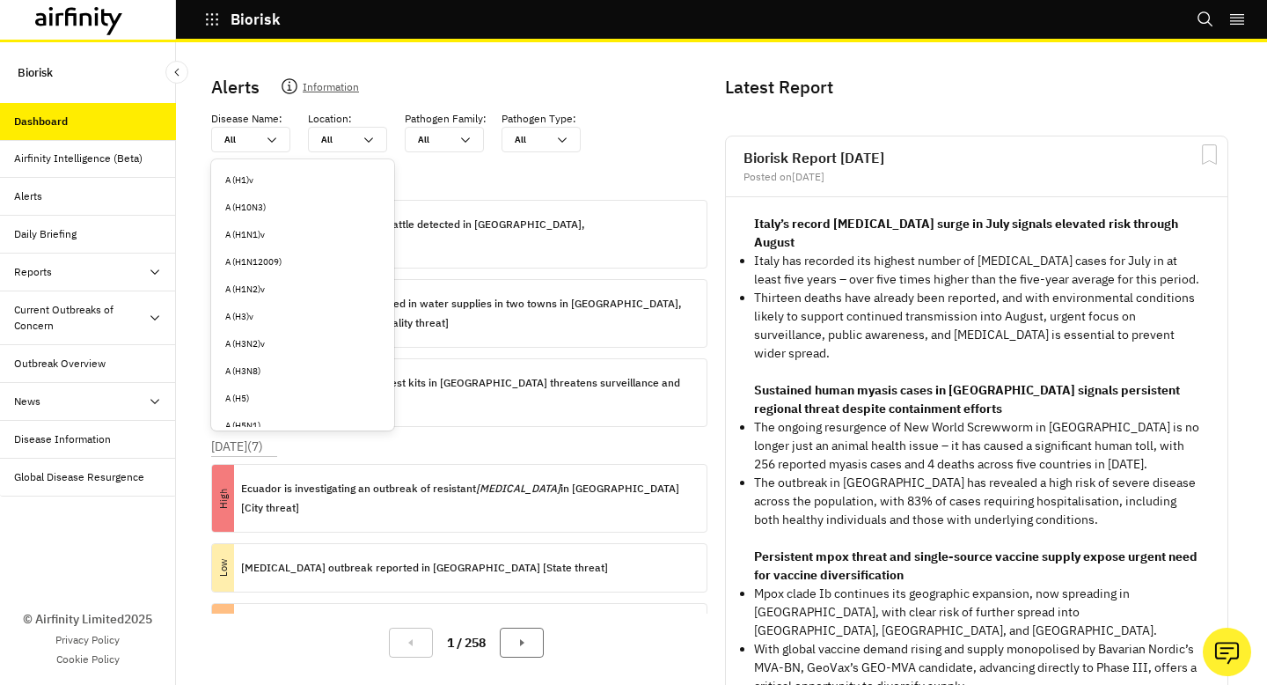
type input "a"
type input "am"
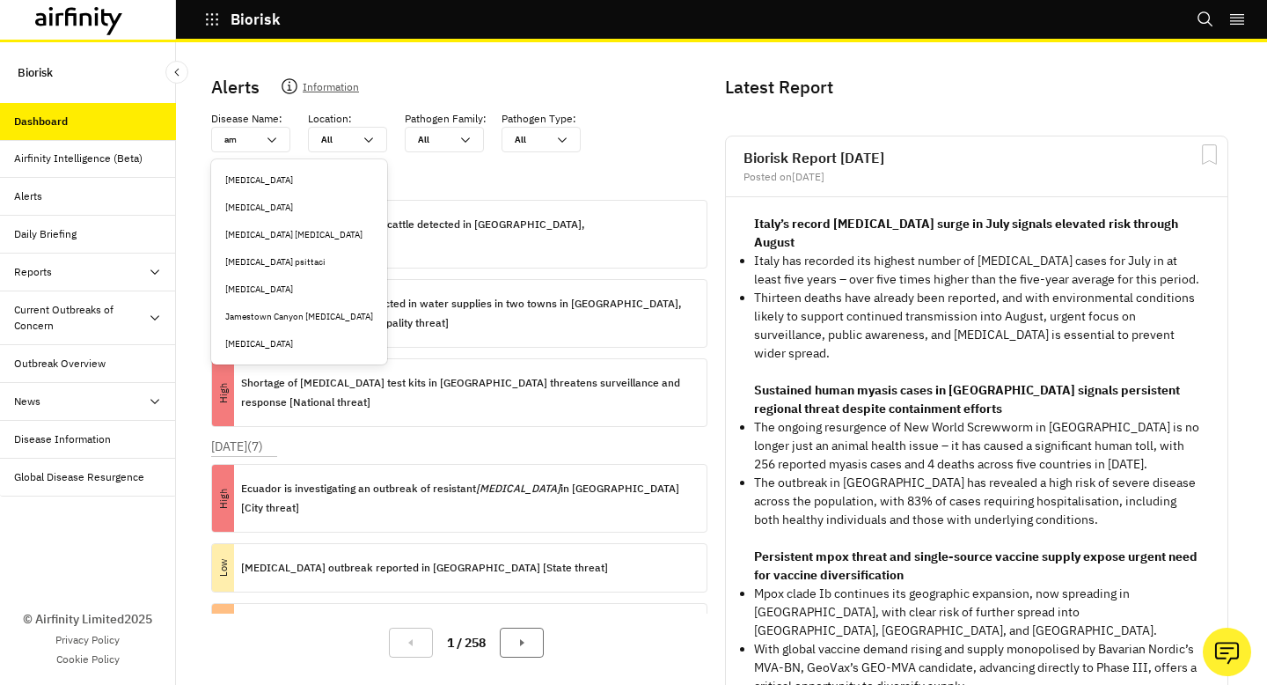
type input "amr"
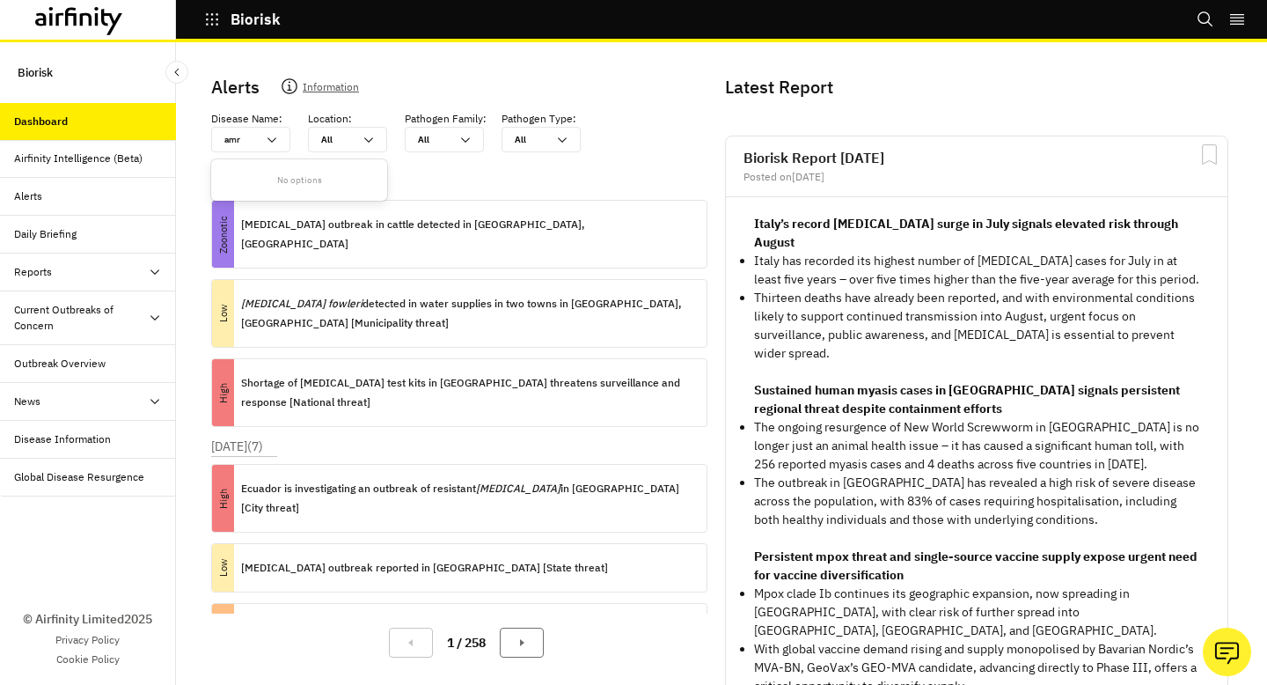
type input "am"
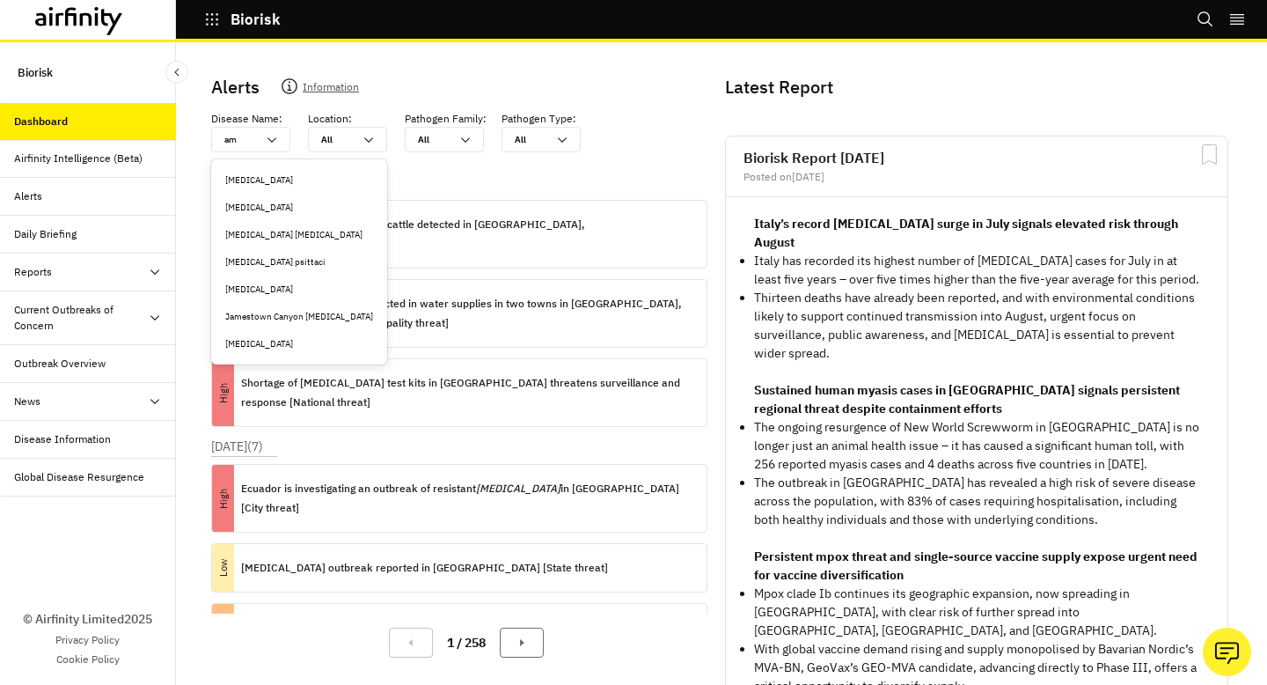
type input "a"
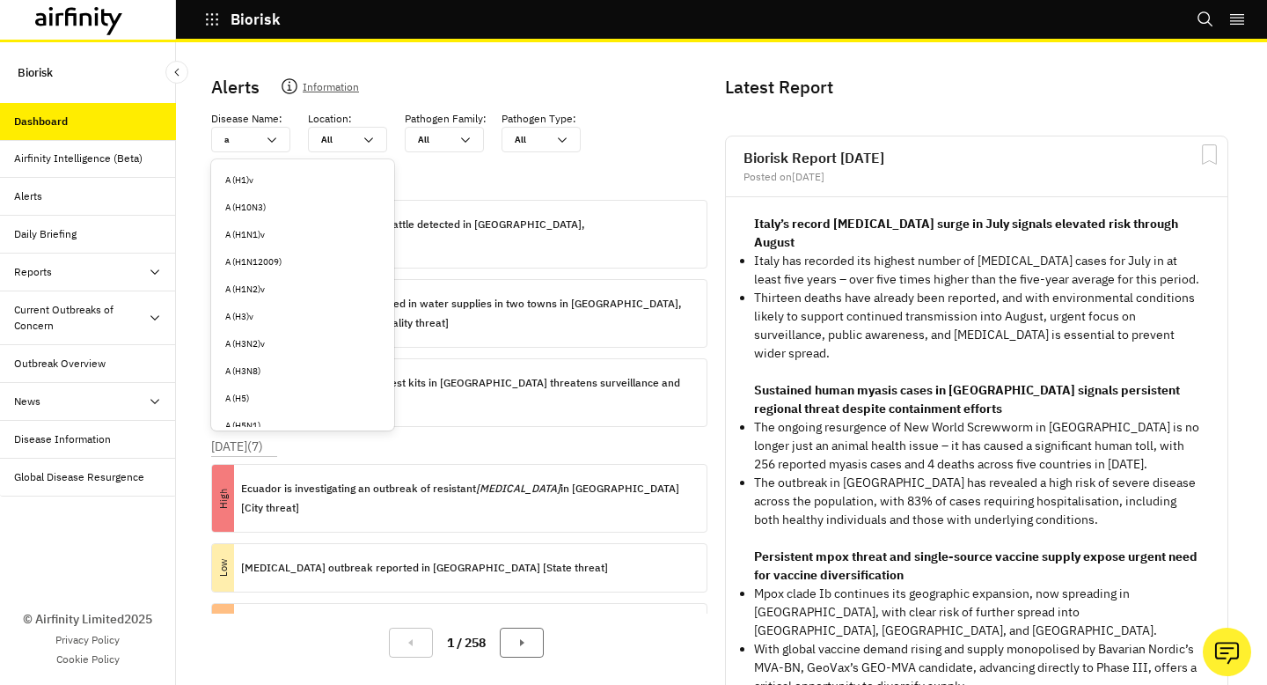
type input "an"
type input "a"
click at [479, 195] on div "Aug 12, 2025 ( 3 ) Zoonotic Anthrax outbreak in cattle detected in Trifylia, Gr…" at bounding box center [466, 305] width 510 height 264
click at [464, 180] on div "Aug 12, 2025 ( 3 ) Zoonotic Anthrax outbreak in cattle detected in Trifylia, Gr…" at bounding box center [466, 305] width 510 height 264
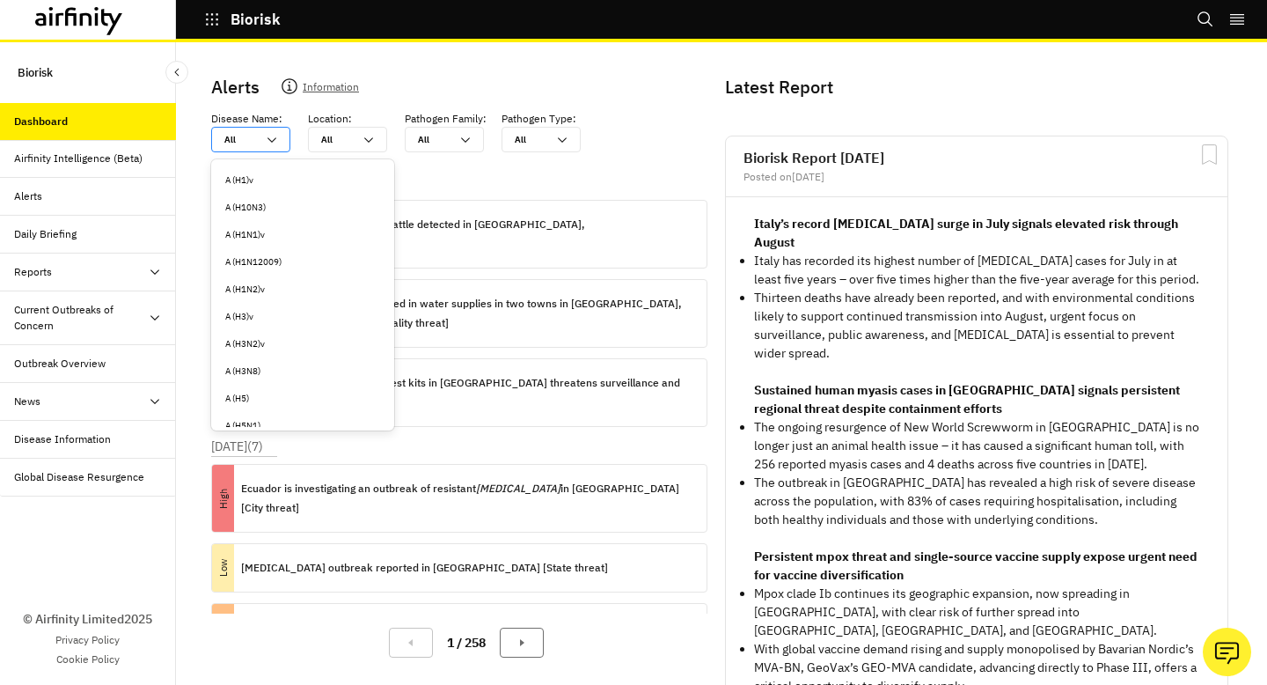
click at [267, 140] on icon at bounding box center [272, 140] width 14 height 14
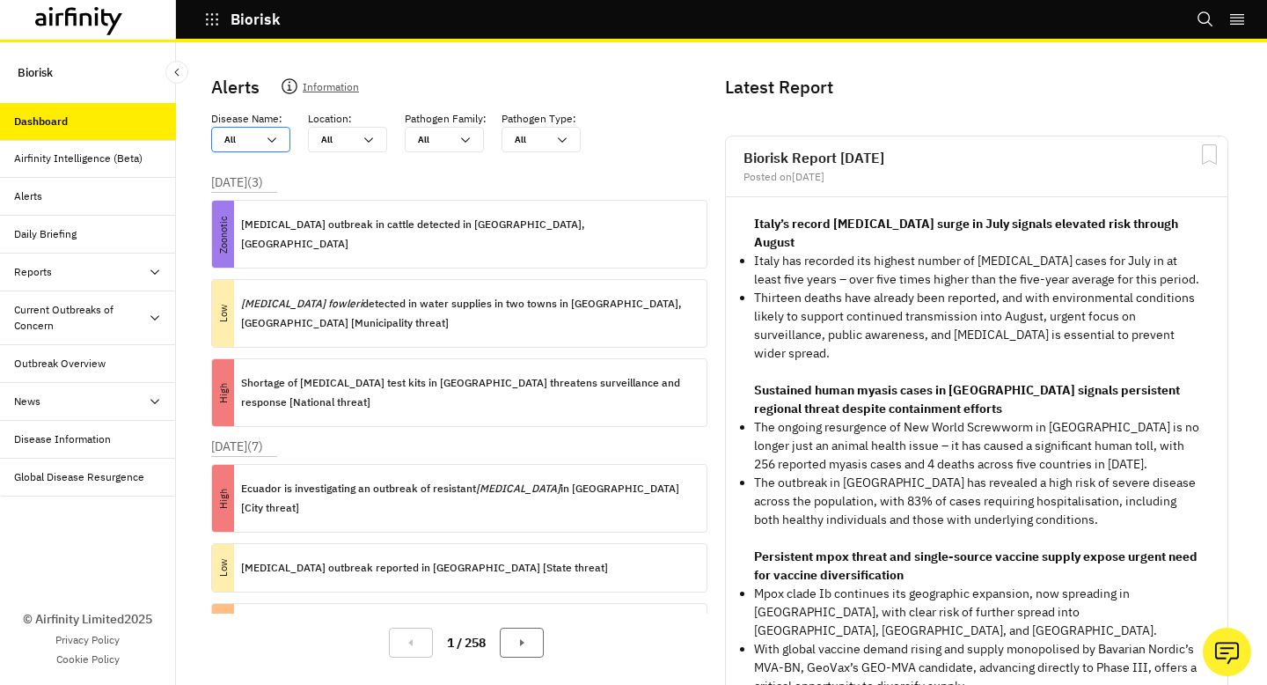
click at [267, 140] on icon at bounding box center [272, 140] width 14 height 14
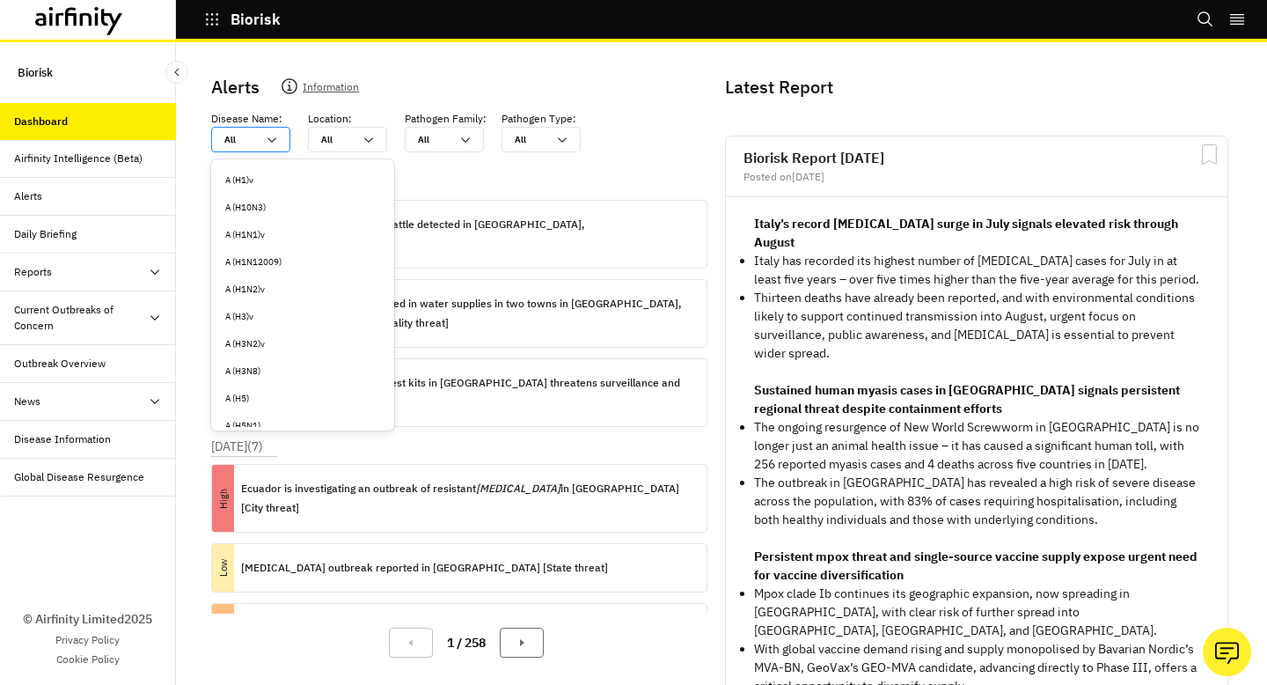
type input "b"
type input "ba"
type input "bac"
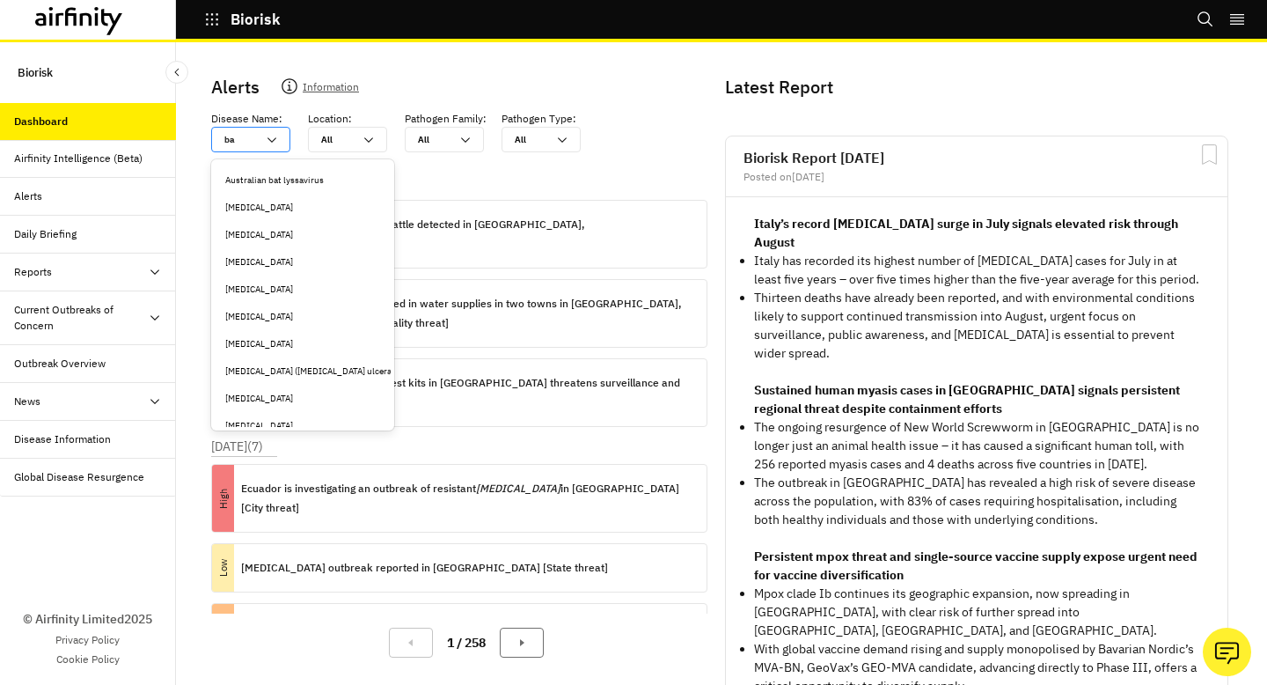
type input "bac"
click at [279, 172] on div "[MEDICAL_DATA]" at bounding box center [303, 179] width 176 height 27
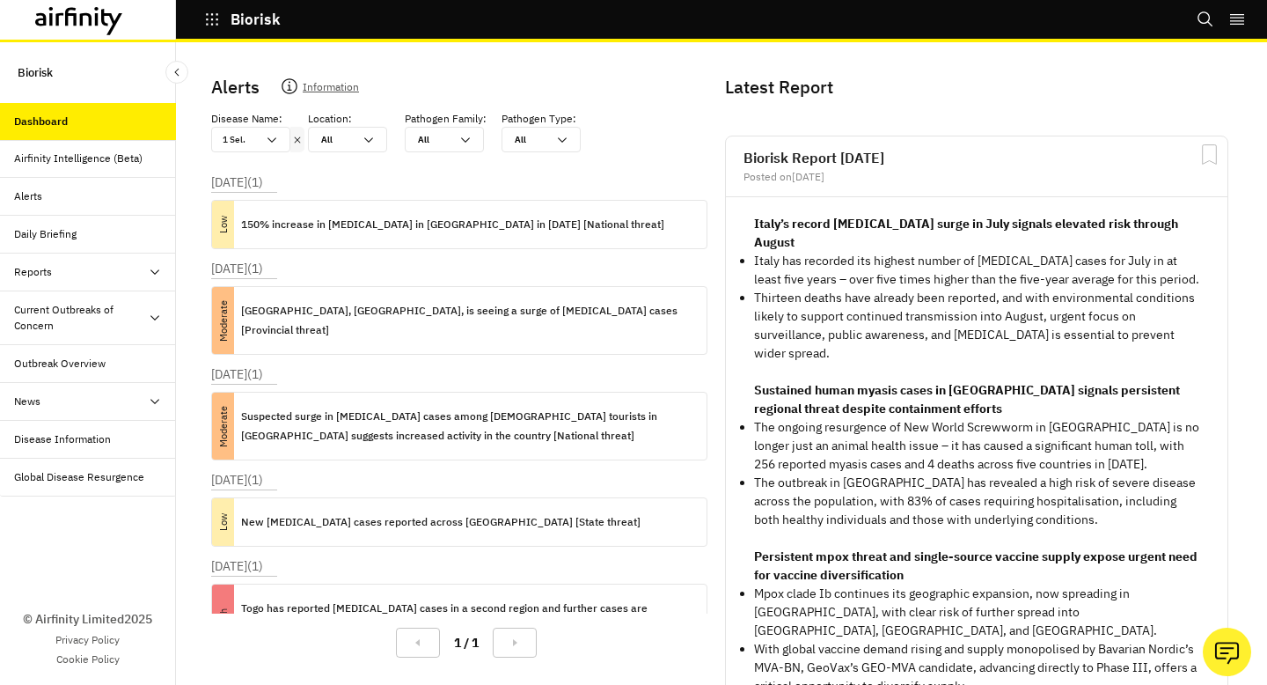
click at [298, 145] on icon at bounding box center [297, 140] width 12 height 14
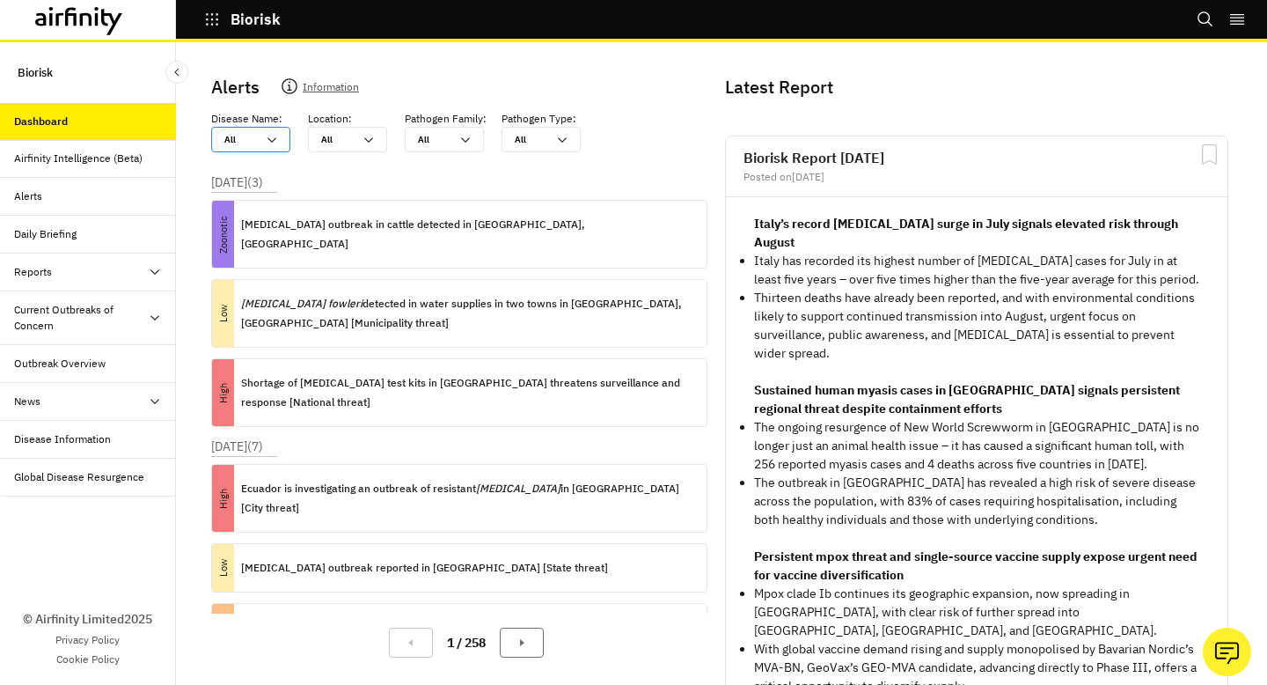
click at [277, 143] on icon at bounding box center [272, 140] width 14 height 14
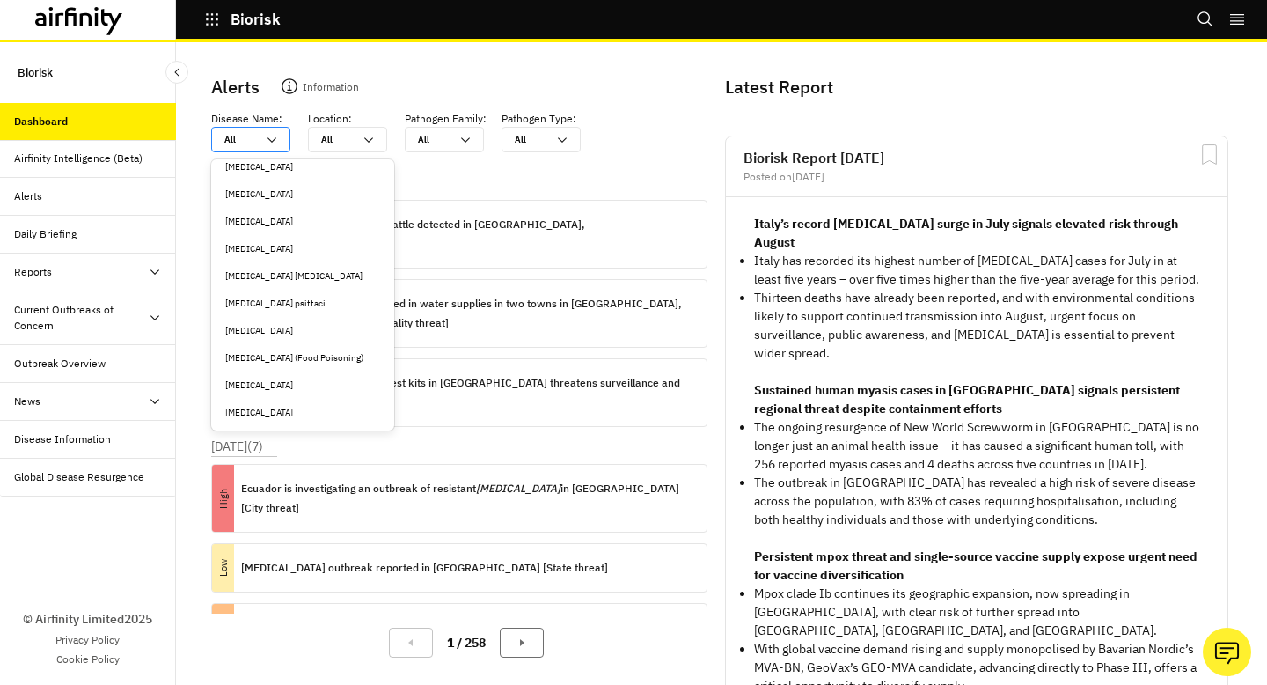
scroll to position [1725, 0]
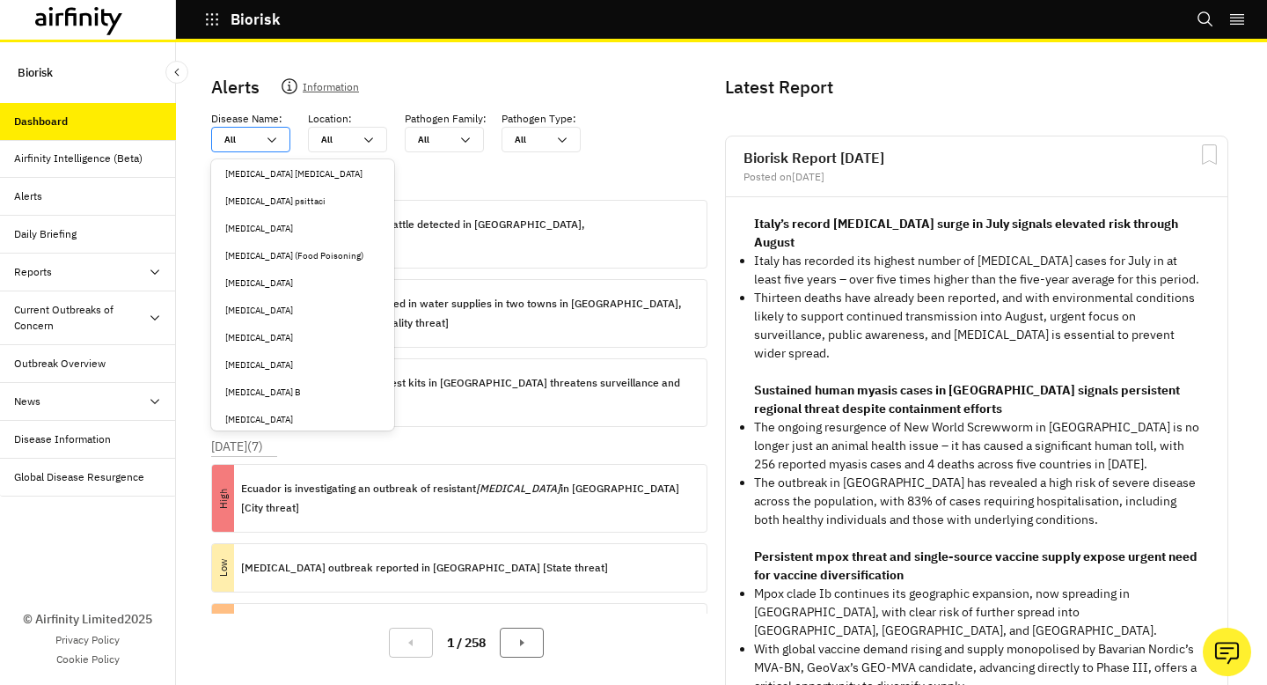
click at [264, 139] on div "All All" at bounding box center [238, 140] width 53 height 24
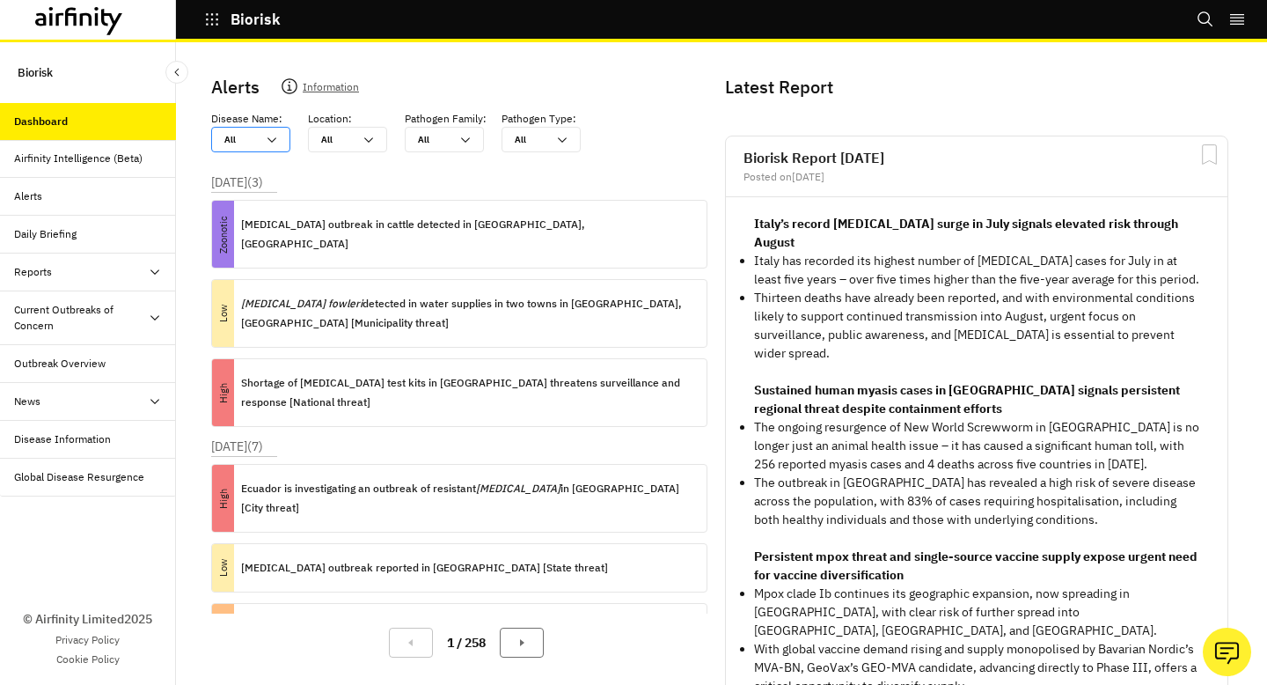
click at [264, 139] on div "All All" at bounding box center [238, 140] width 53 height 24
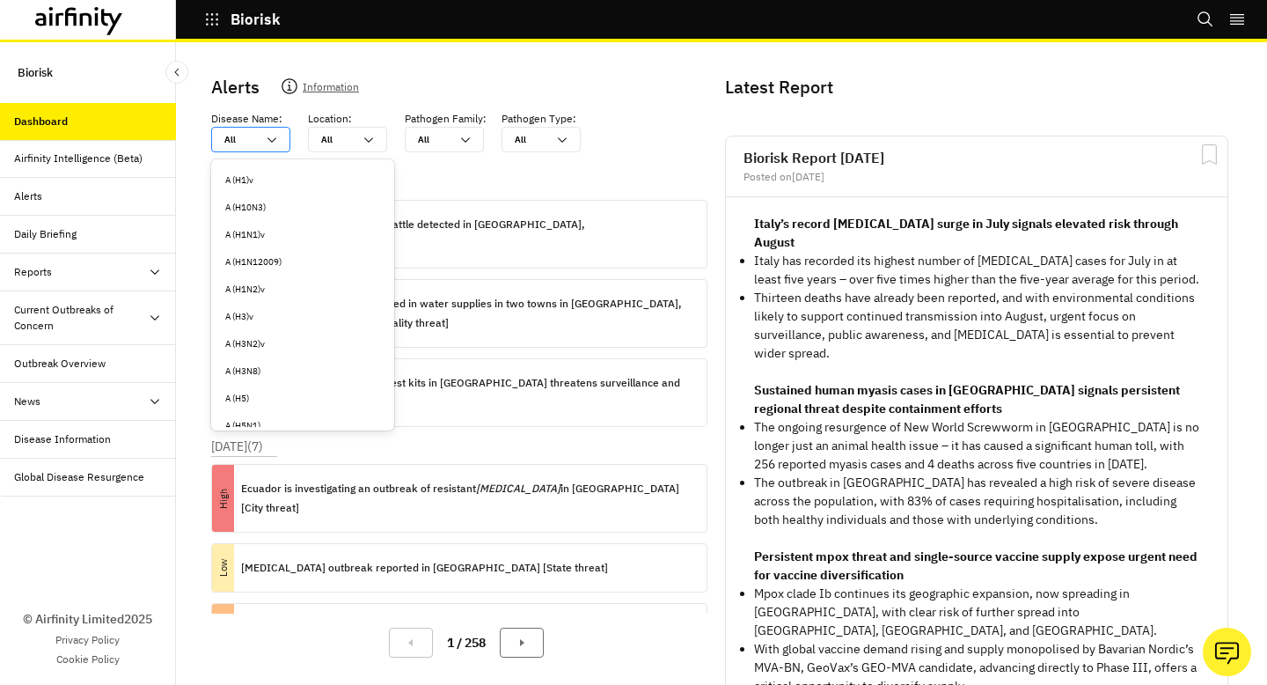
type input "g"
type input "go"
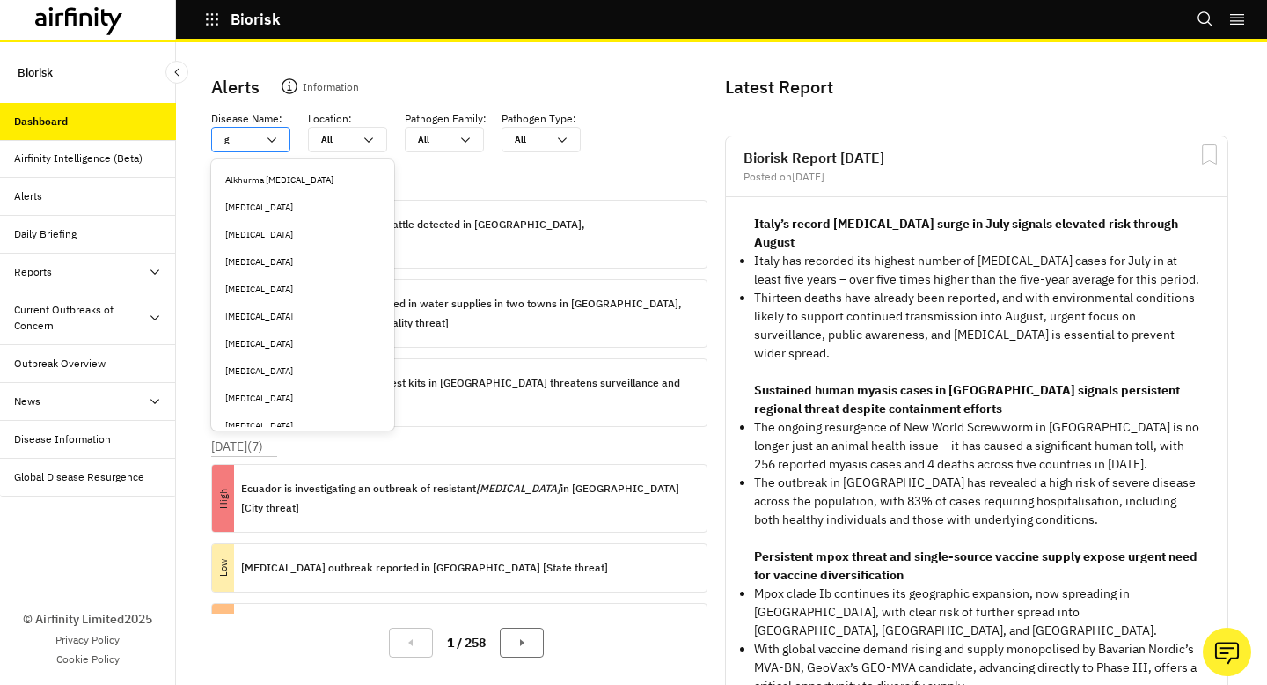
type input "go"
type input "gon"
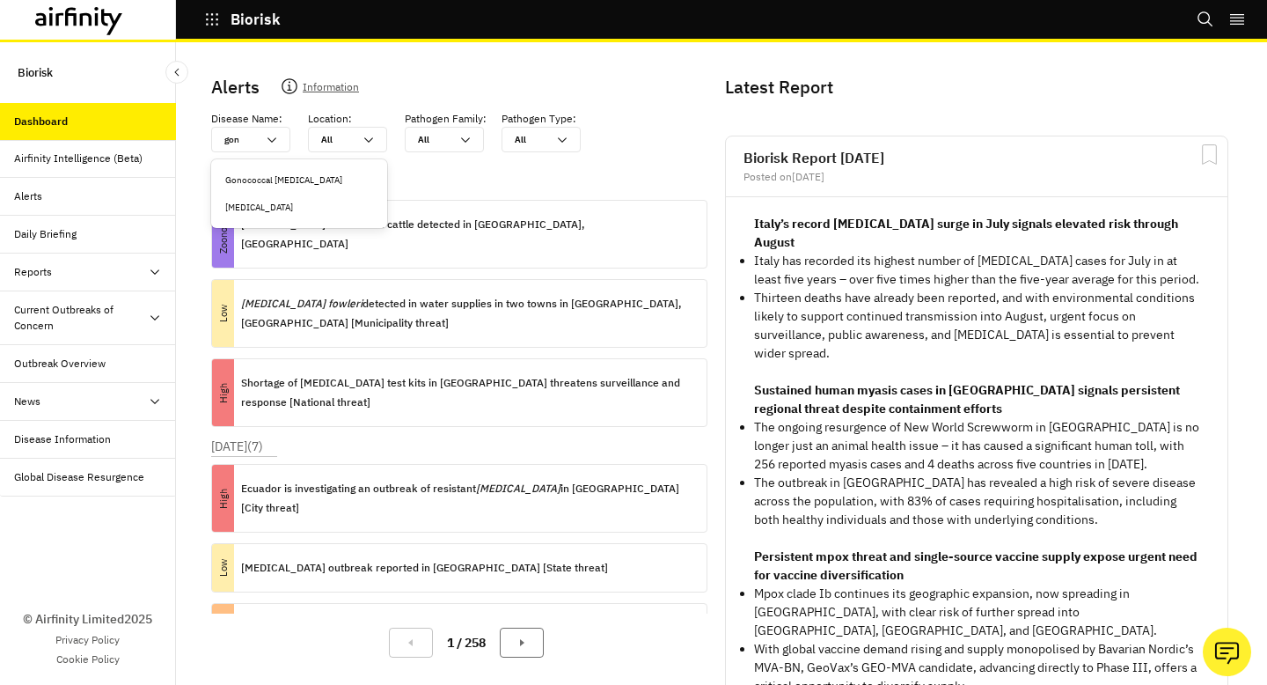
click at [297, 203] on div "[MEDICAL_DATA]" at bounding box center [299, 207] width 148 height 13
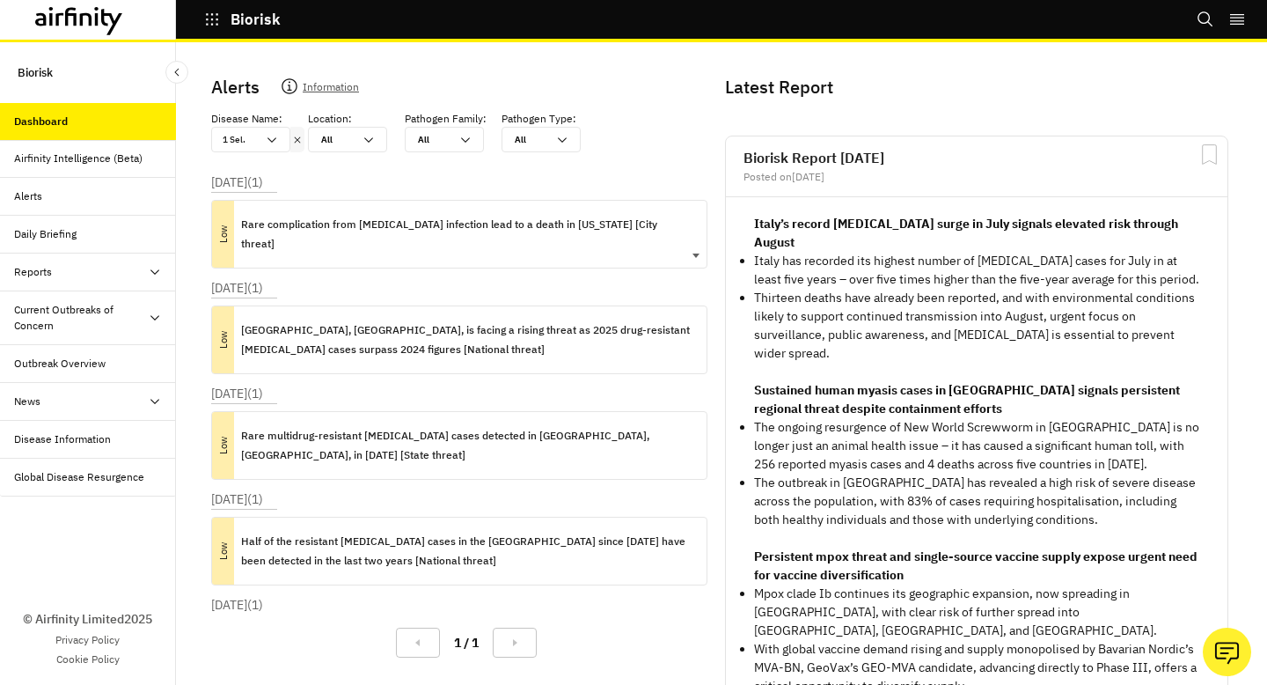
click at [600, 223] on p "Rare complication from gonorrhea infection lead to a death in Alaska [City thre…" at bounding box center [466, 234] width 451 height 39
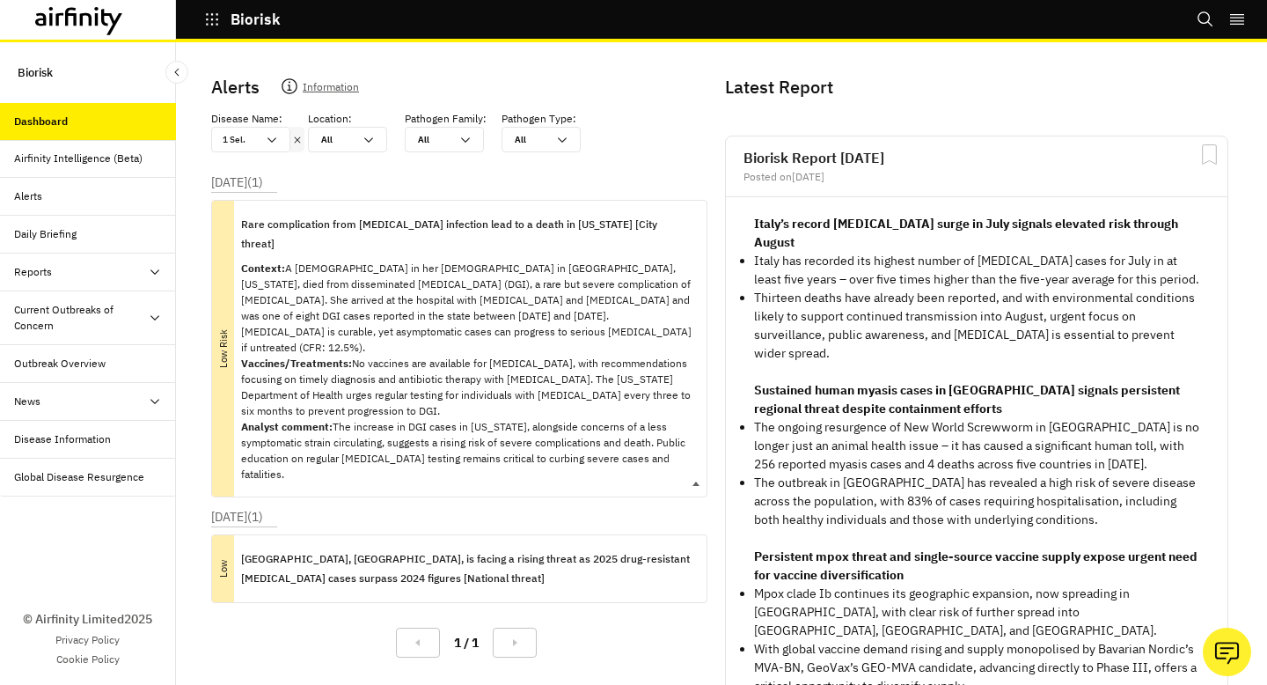
click at [600, 223] on p "Rare complication from gonorrhea infection lead to a death in Alaska [City thre…" at bounding box center [466, 234] width 451 height 39
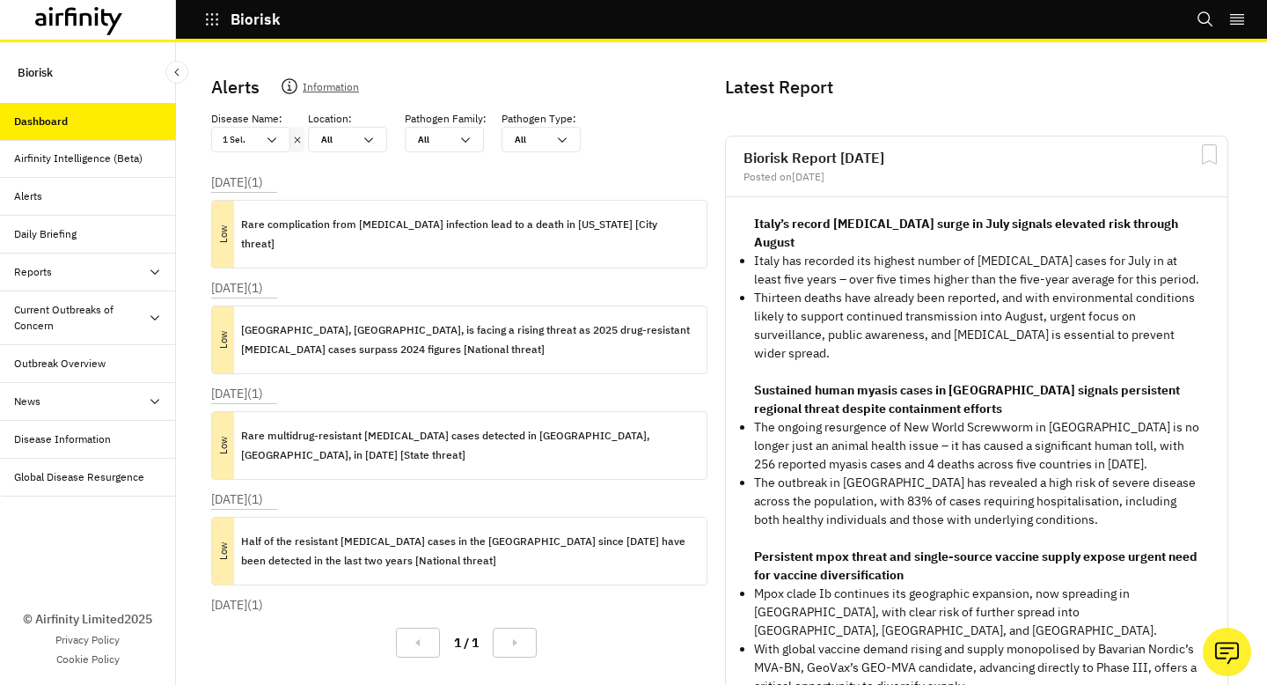
click at [134, 304] on div "Current Outbreaks of Concern" at bounding box center [81, 318] width 134 height 32
click at [117, 435] on div "Outbreak Overview" at bounding box center [95, 439] width 162 height 16
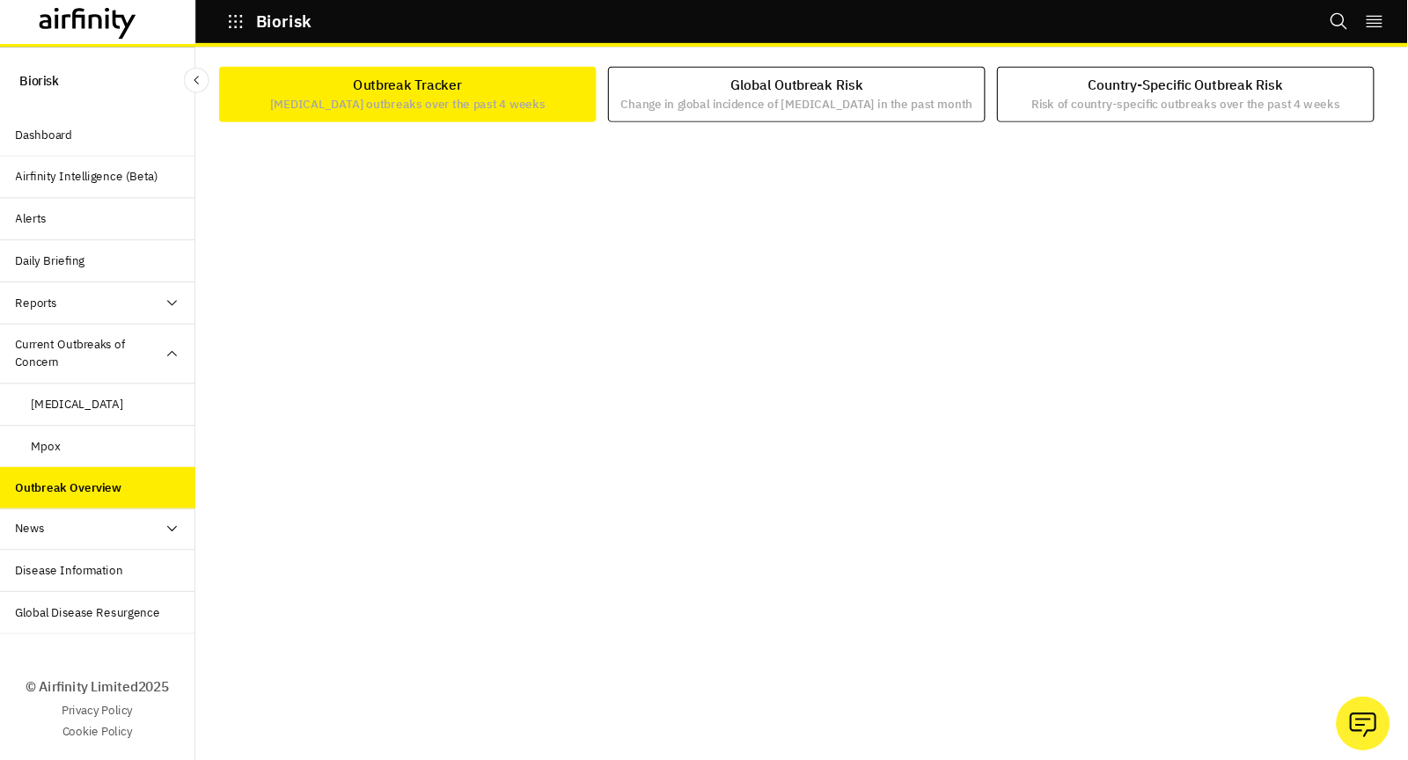
scroll to position [1, 0]
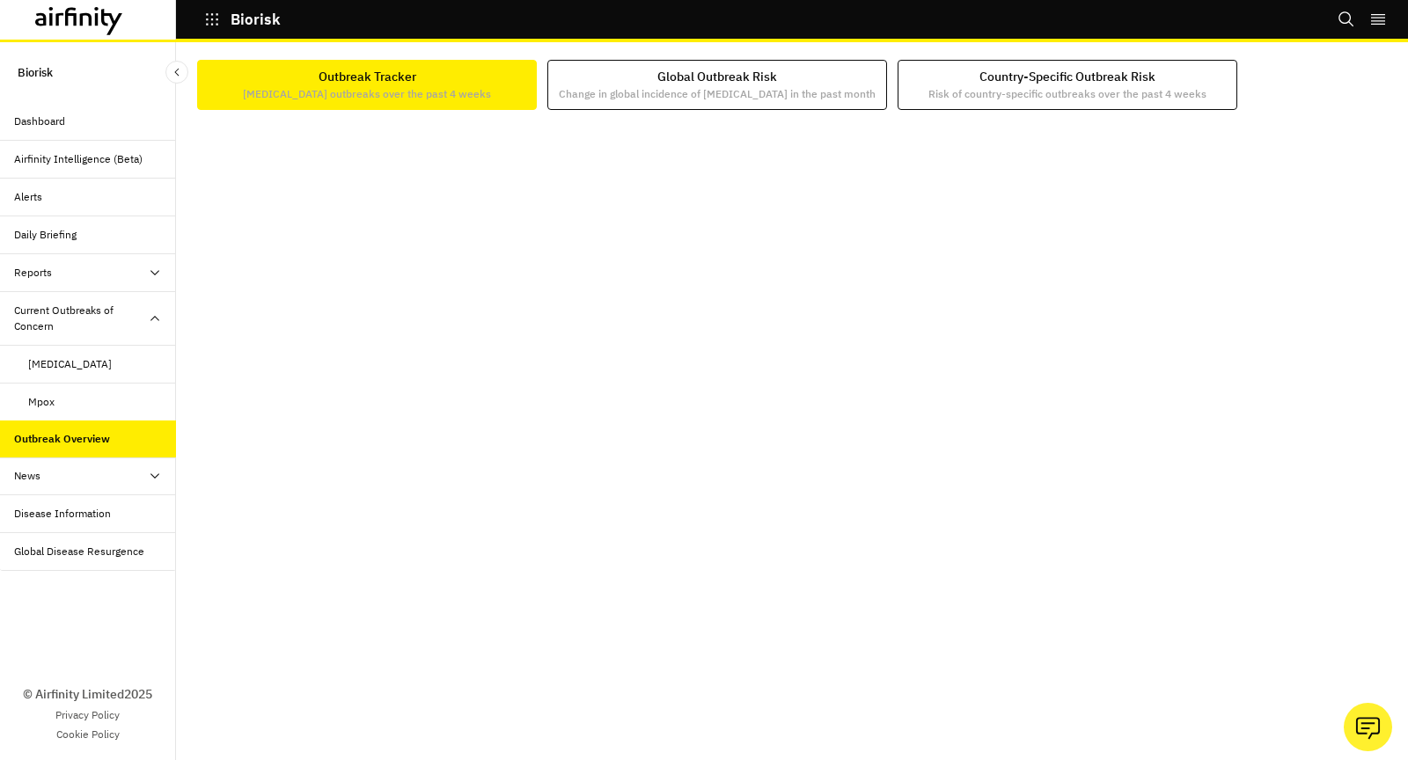
click at [87, 99] on div "Biorisk Dashboard Airfinity Intelligence (Beta) Alerts Daily Briefing Reports R…" at bounding box center [88, 401] width 176 height 718
click at [92, 123] on div "Dashboard" at bounding box center [95, 122] width 162 height 16
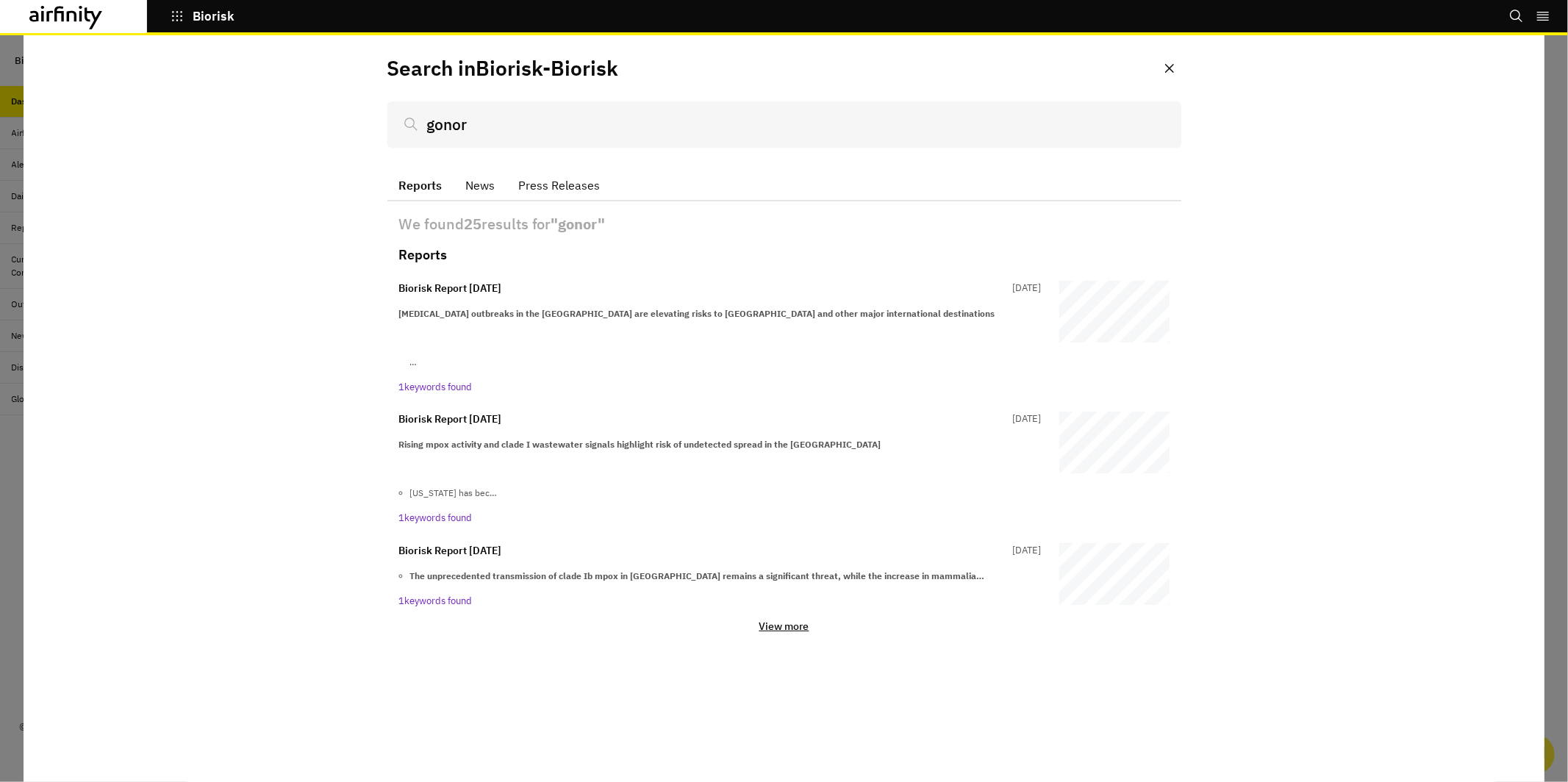
type input "gonor"
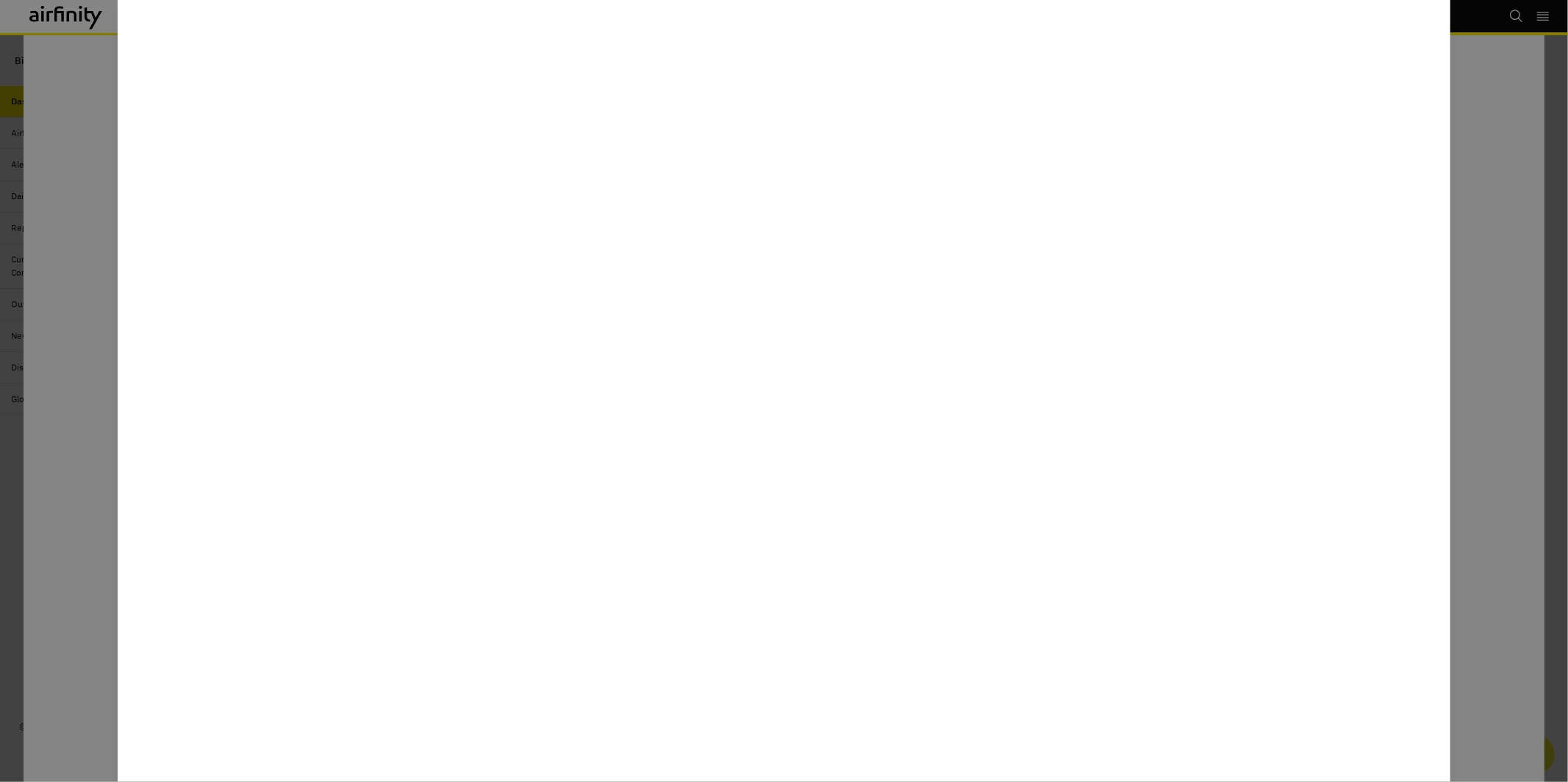
click at [1459, 215] on div at bounding box center [784, 391] width 1568 height 782
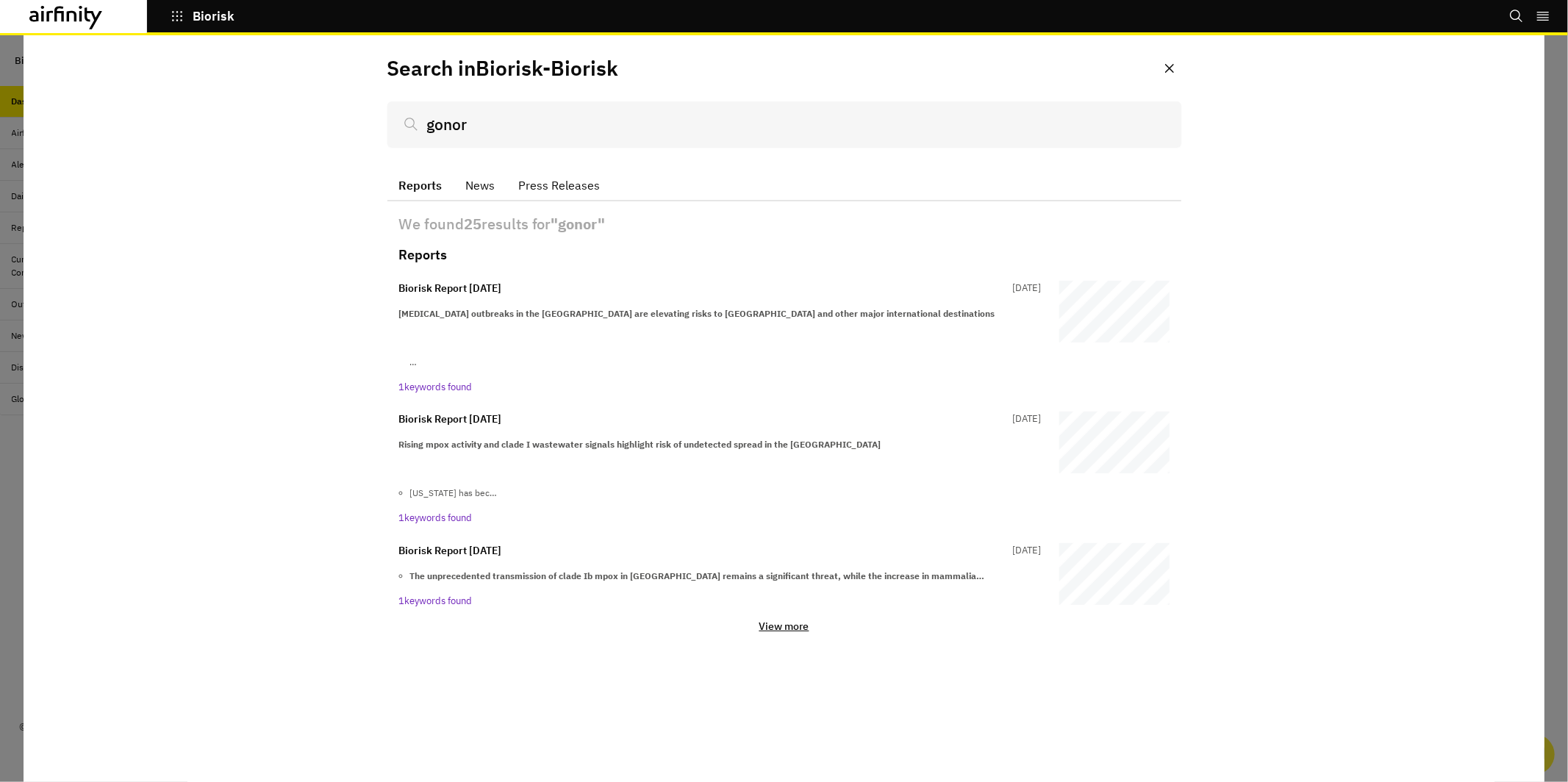
click at [708, 188] on div "Reports News Press Releases" at bounding box center [784, 185] width 794 height 31
click at [512, 116] on input "gonor" at bounding box center [784, 124] width 794 height 46
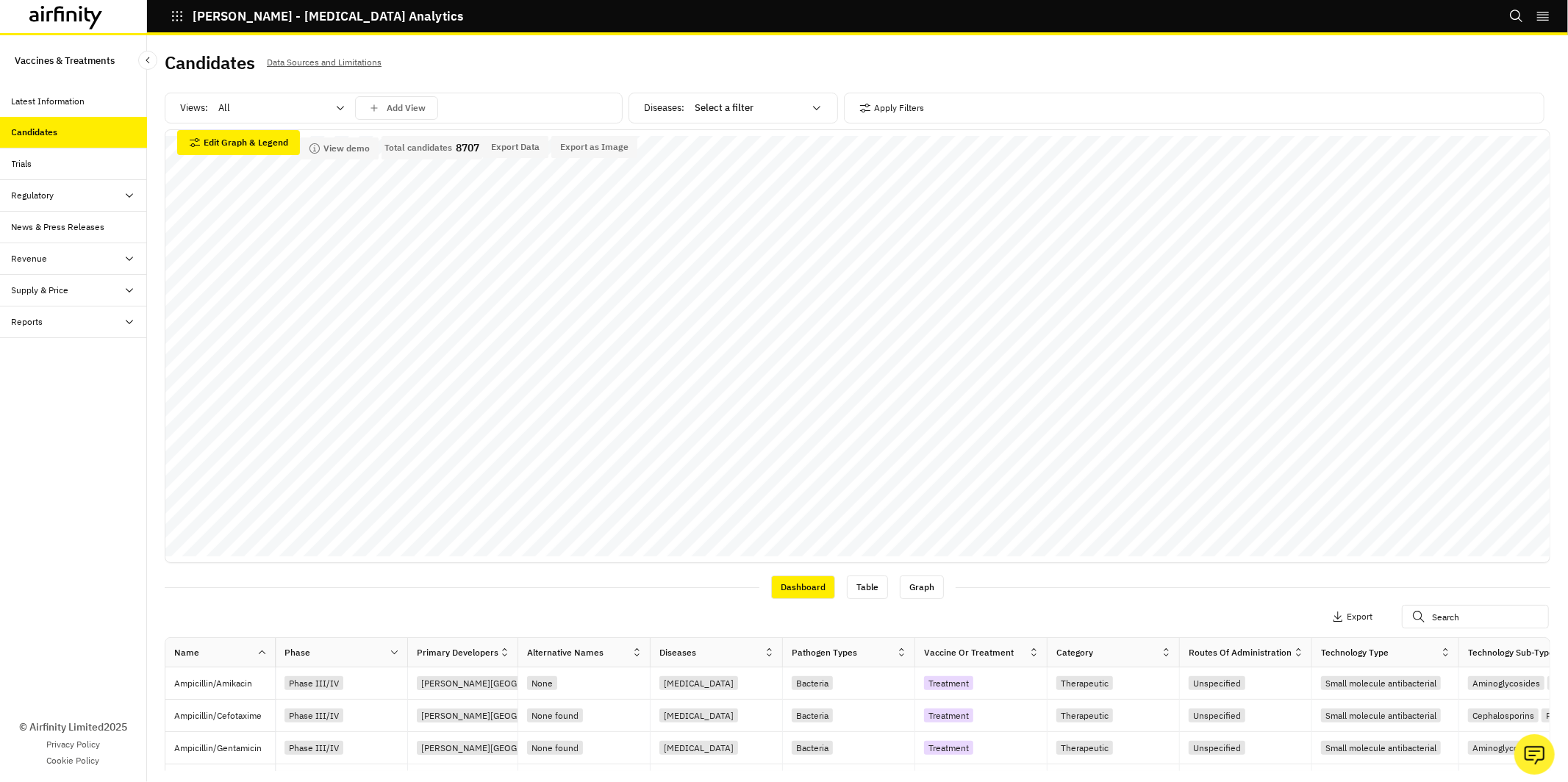
click at [809, 99] on div "Select a filter" at bounding box center [747, 108] width 126 height 23
type input "aure"
click at [776, 158] on div "Staphylococcus aureus" at bounding box center [759, 145] width 141 height 33
click at [769, 145] on p "Staphylococcus aureus" at bounding box center [735, 145] width 77 height 15
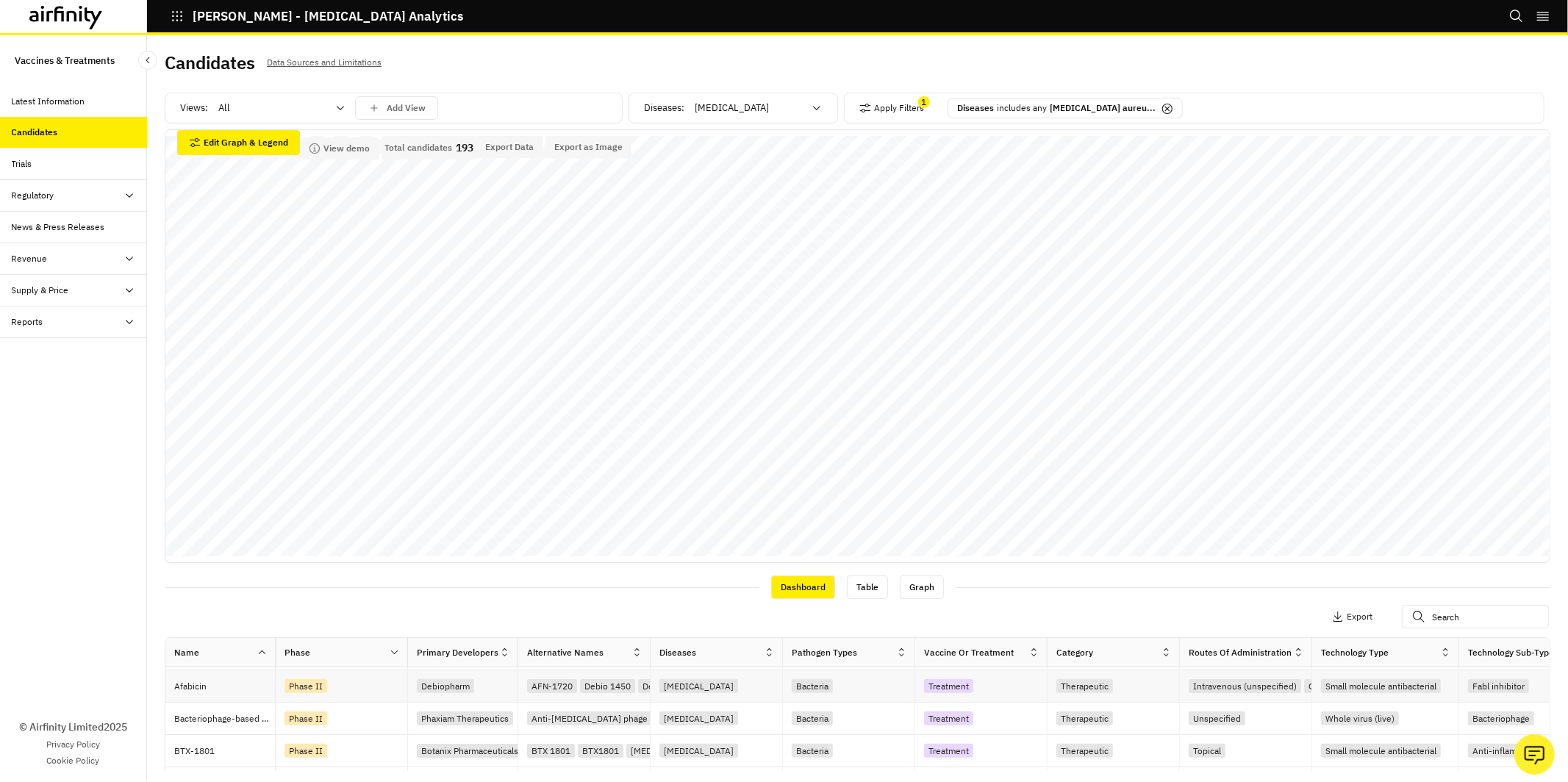
scroll to position [258, 0]
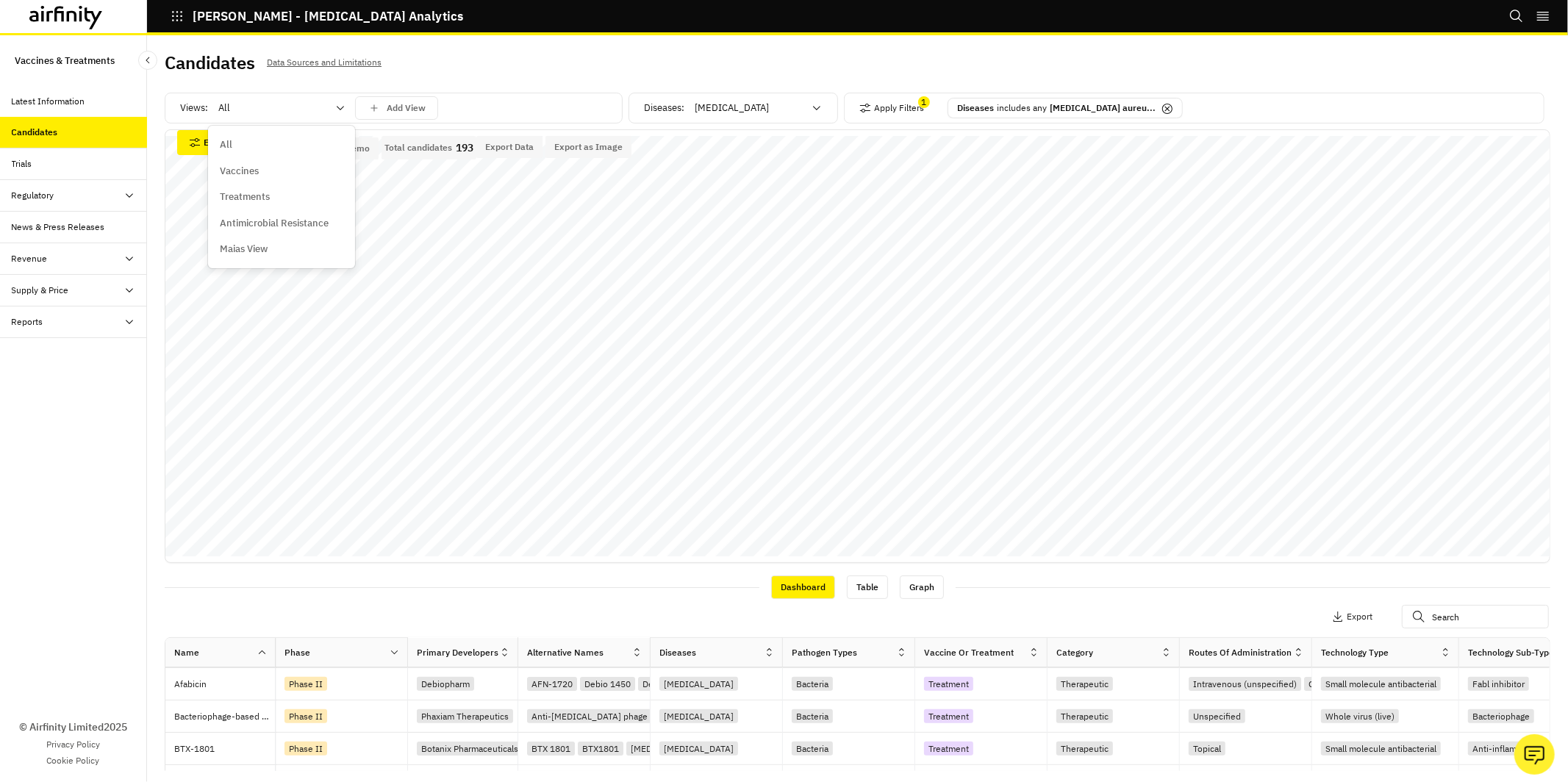
click at [309, 105] on div at bounding box center [272, 108] width 109 height 18
click at [301, 171] on div "Vaccines" at bounding box center [282, 171] width 124 height 15
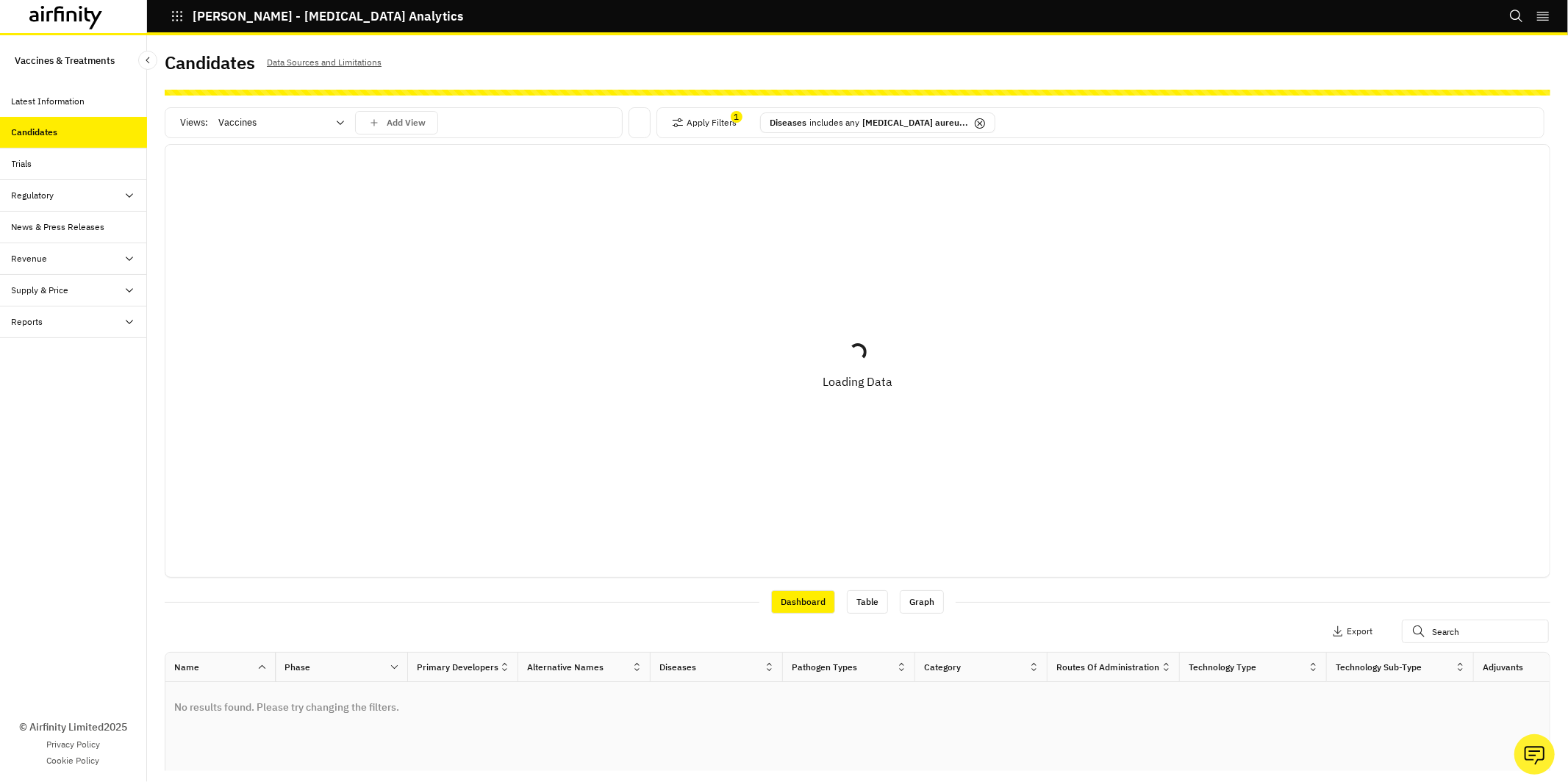
scroll to position [0, 0]
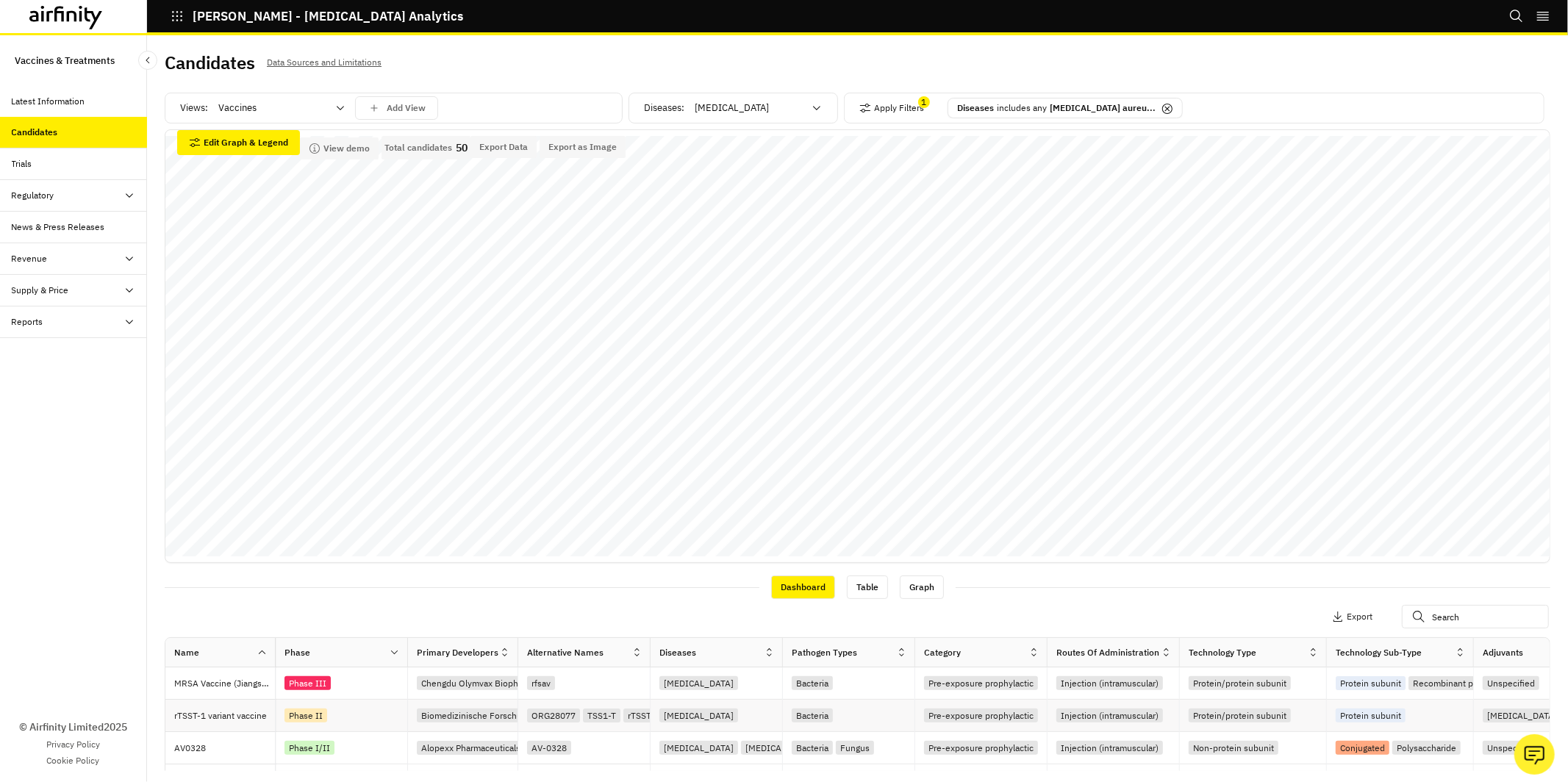
click at [354, 715] on div "Phase II" at bounding box center [346, 716] width 123 height 20
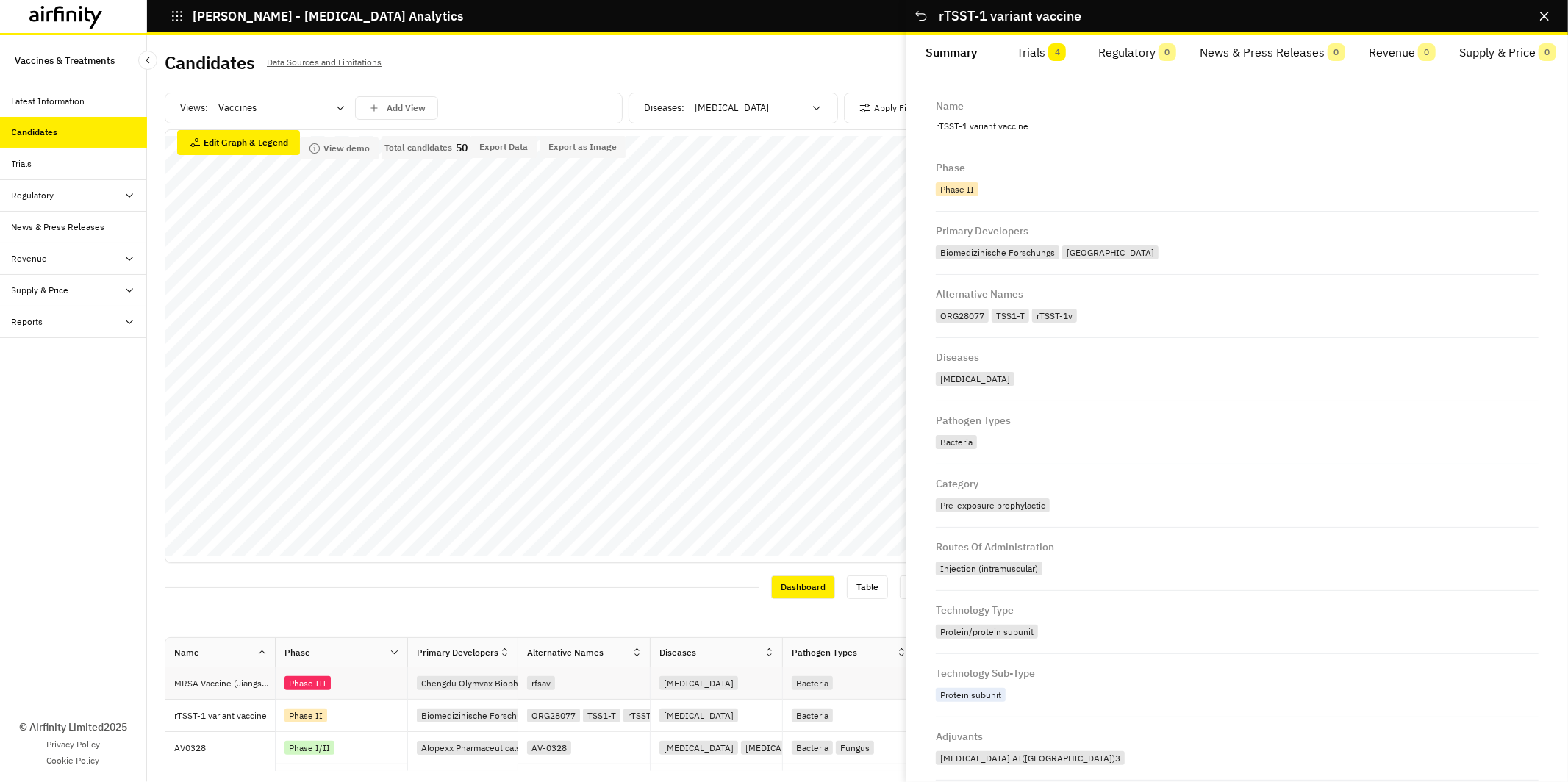
click at [345, 681] on div "Phase III" at bounding box center [346, 683] width 123 height 20
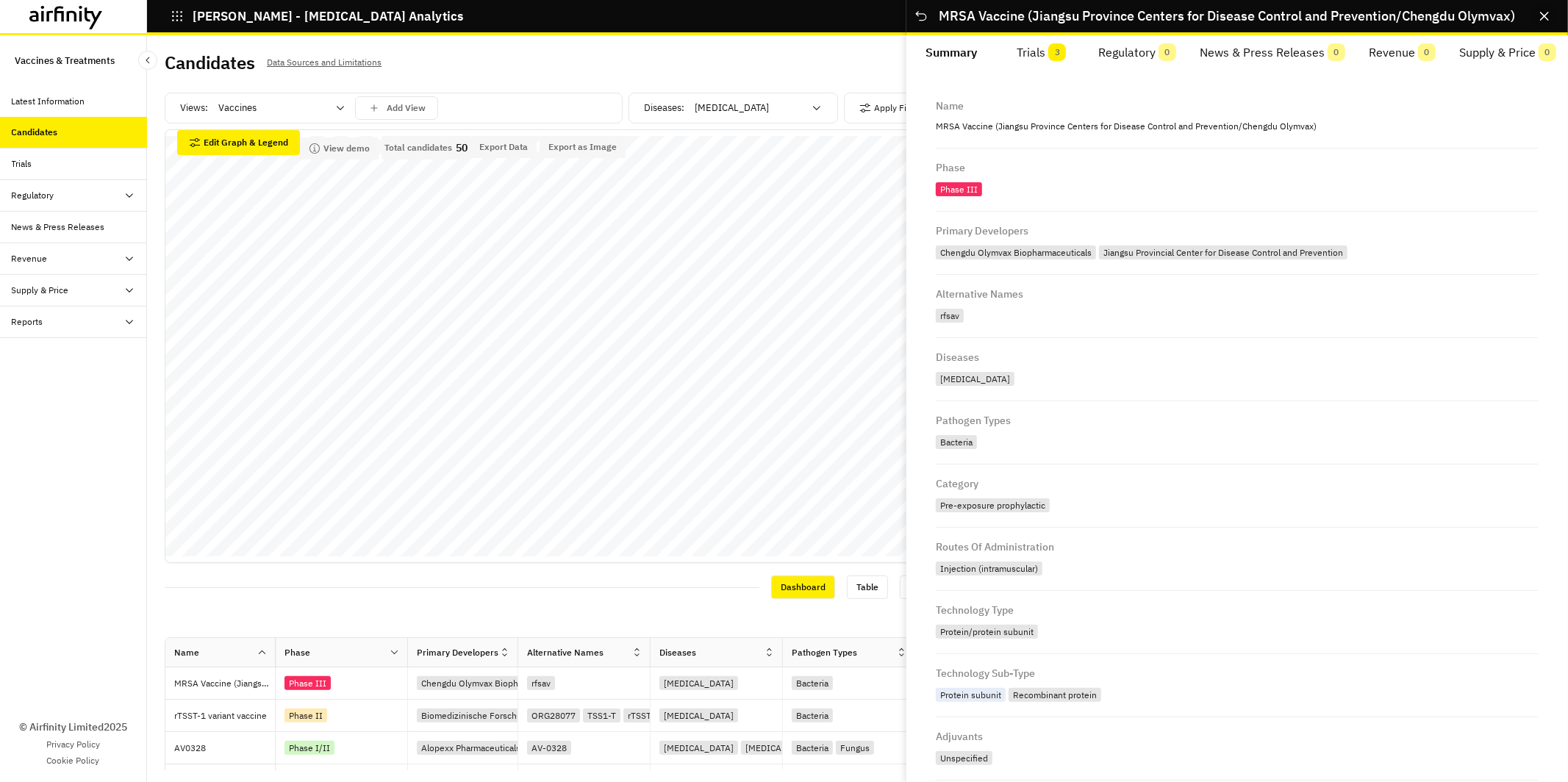
click at [1542, 18] on icon "Close" at bounding box center [1545, 16] width 9 height 9
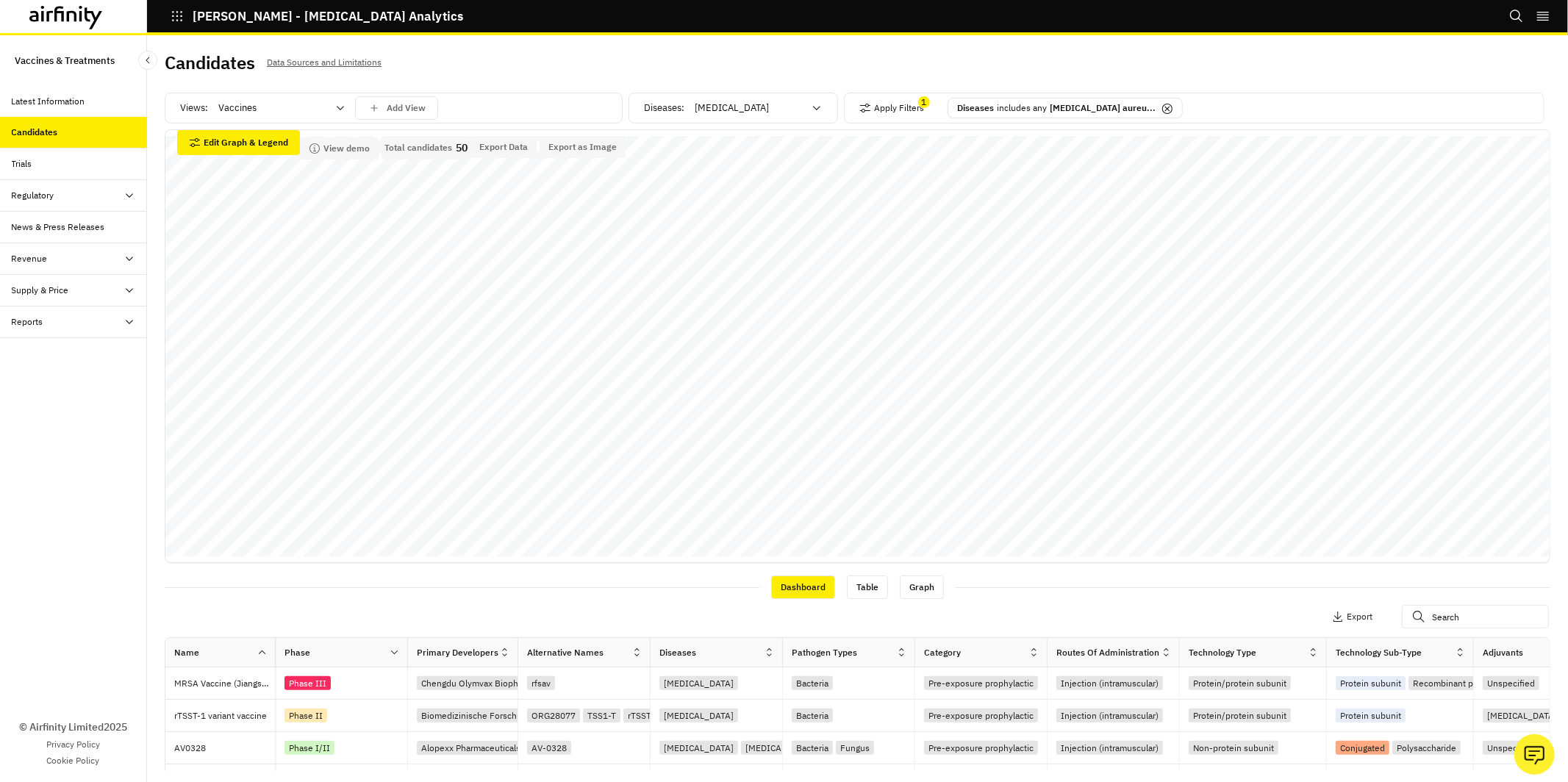
click at [240, 111] on div at bounding box center [272, 108] width 109 height 18
click at [248, 141] on div "All" at bounding box center [282, 145] width 124 height 15
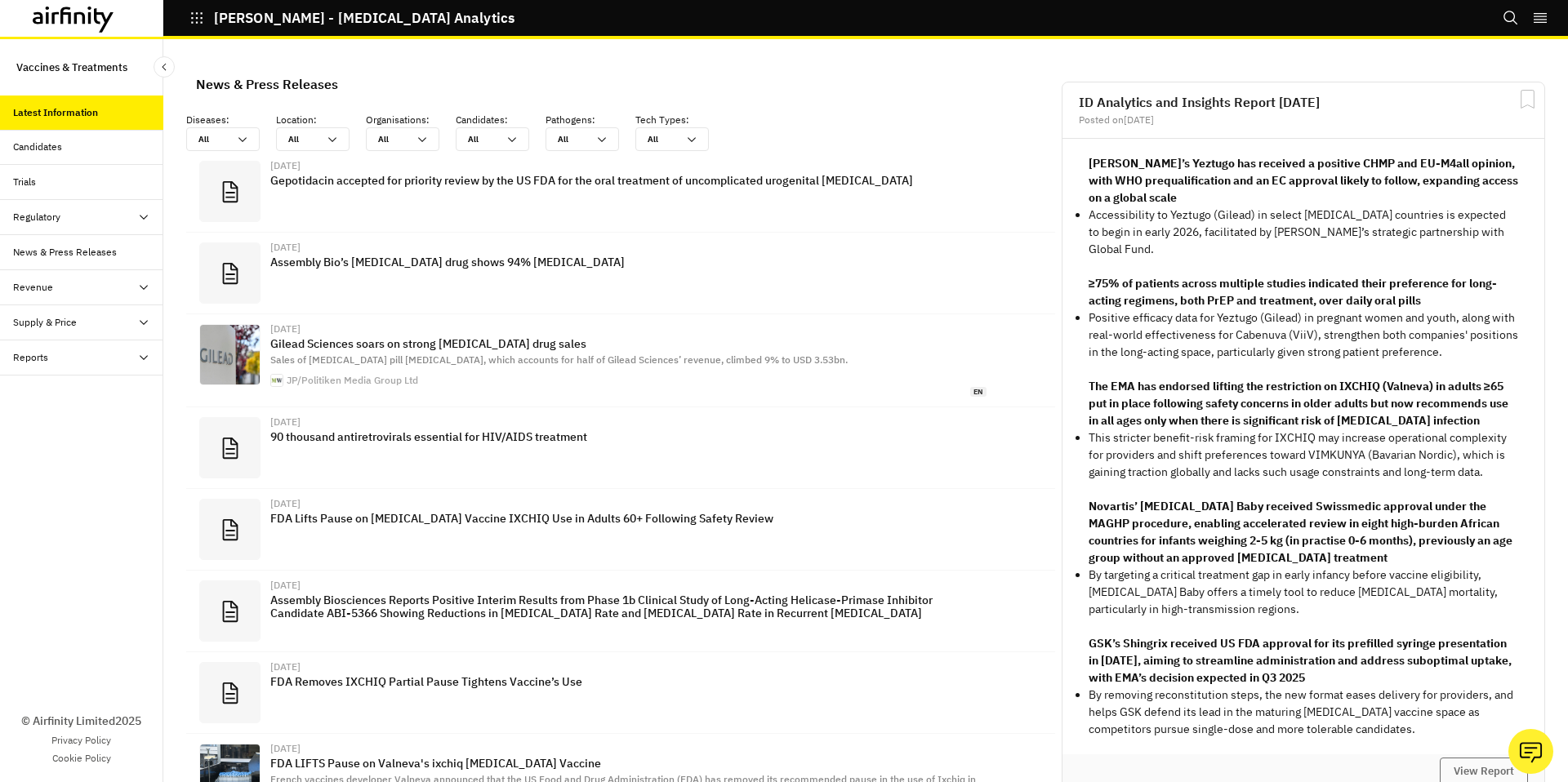
scroll to position [1103, 490]
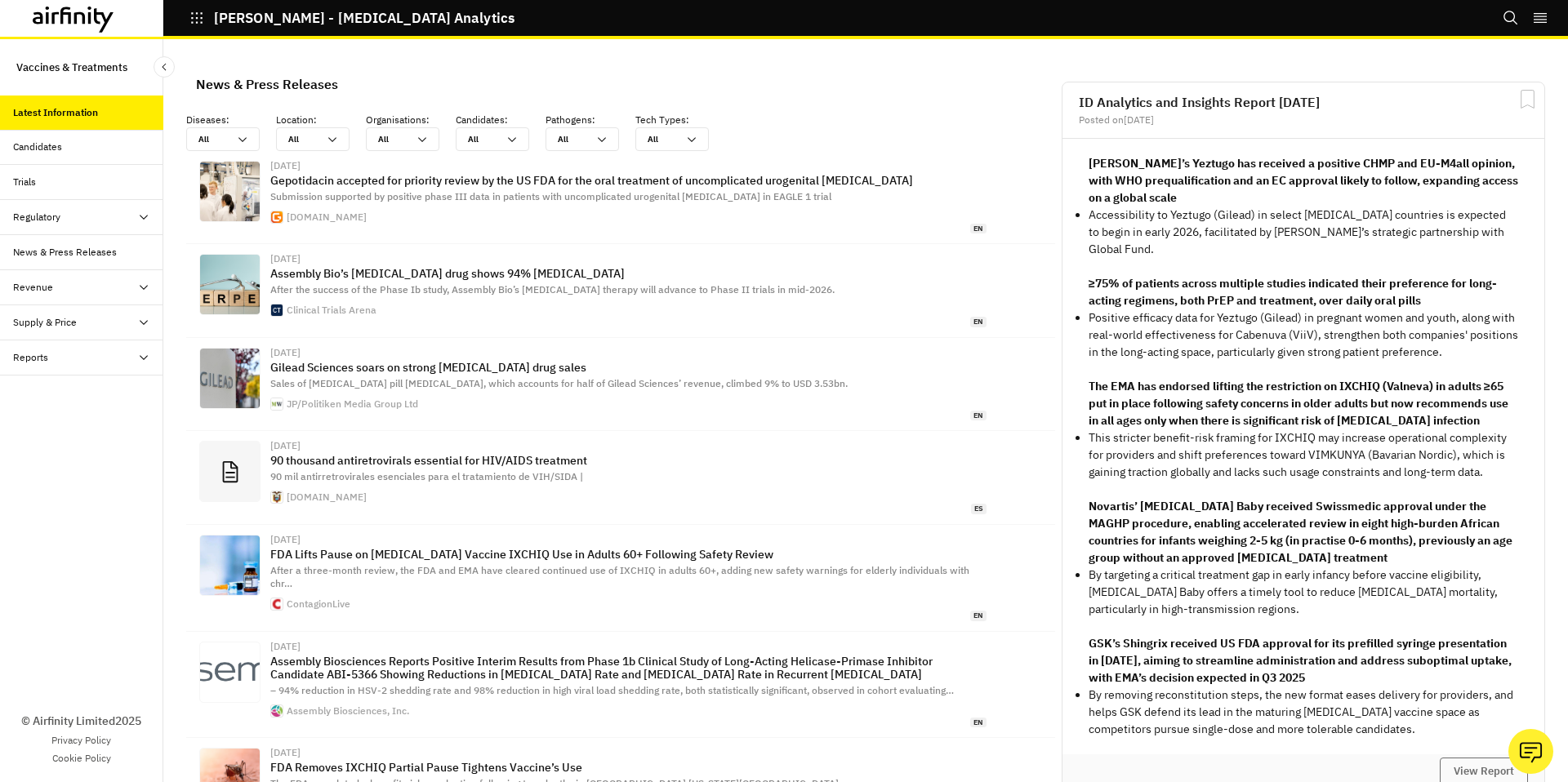
click at [82, 149] on div "Candidates" at bounding box center [88, 147] width 150 height 15
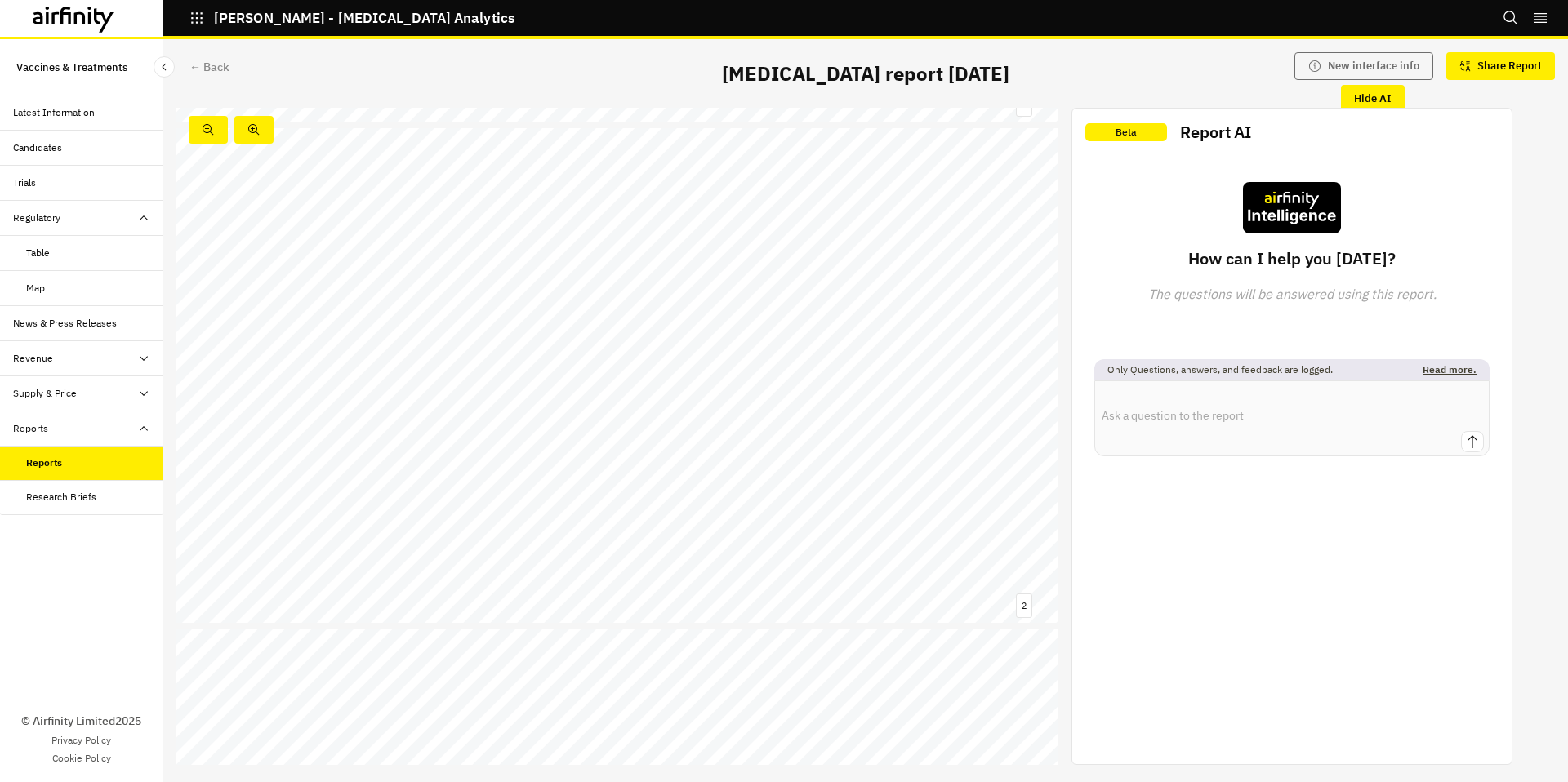
scroll to position [488, 0]
click at [276, 330] on link at bounding box center [245, 331] width 86 height 15
click at [280, 357] on link at bounding box center [245, 356] width 86 height 15
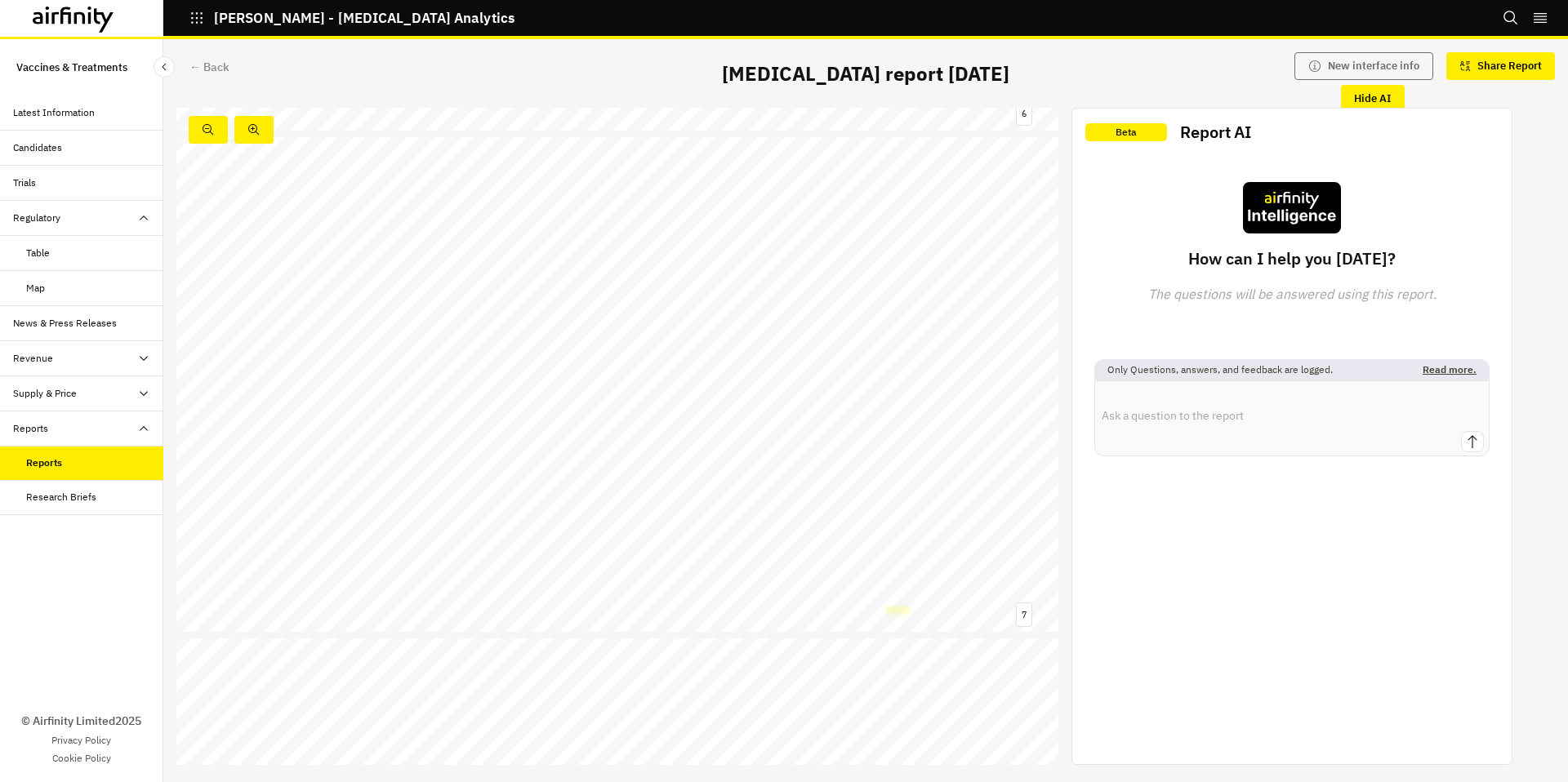
click at [903, 609] on link at bounding box center [897, 609] width 23 height 6
drag, startPoint x: 348, startPoint y: 416, endPoint x: 310, endPoint y: 416, distance: 38.0
click at [176, 239] on span "LBT - SA7 ( LimmaTech , AbVacc )" at bounding box center [176, 239] width 0 height 0
click at [651, 451] on p "News & Press Releases" at bounding box center [610, 448] width 139 height 19
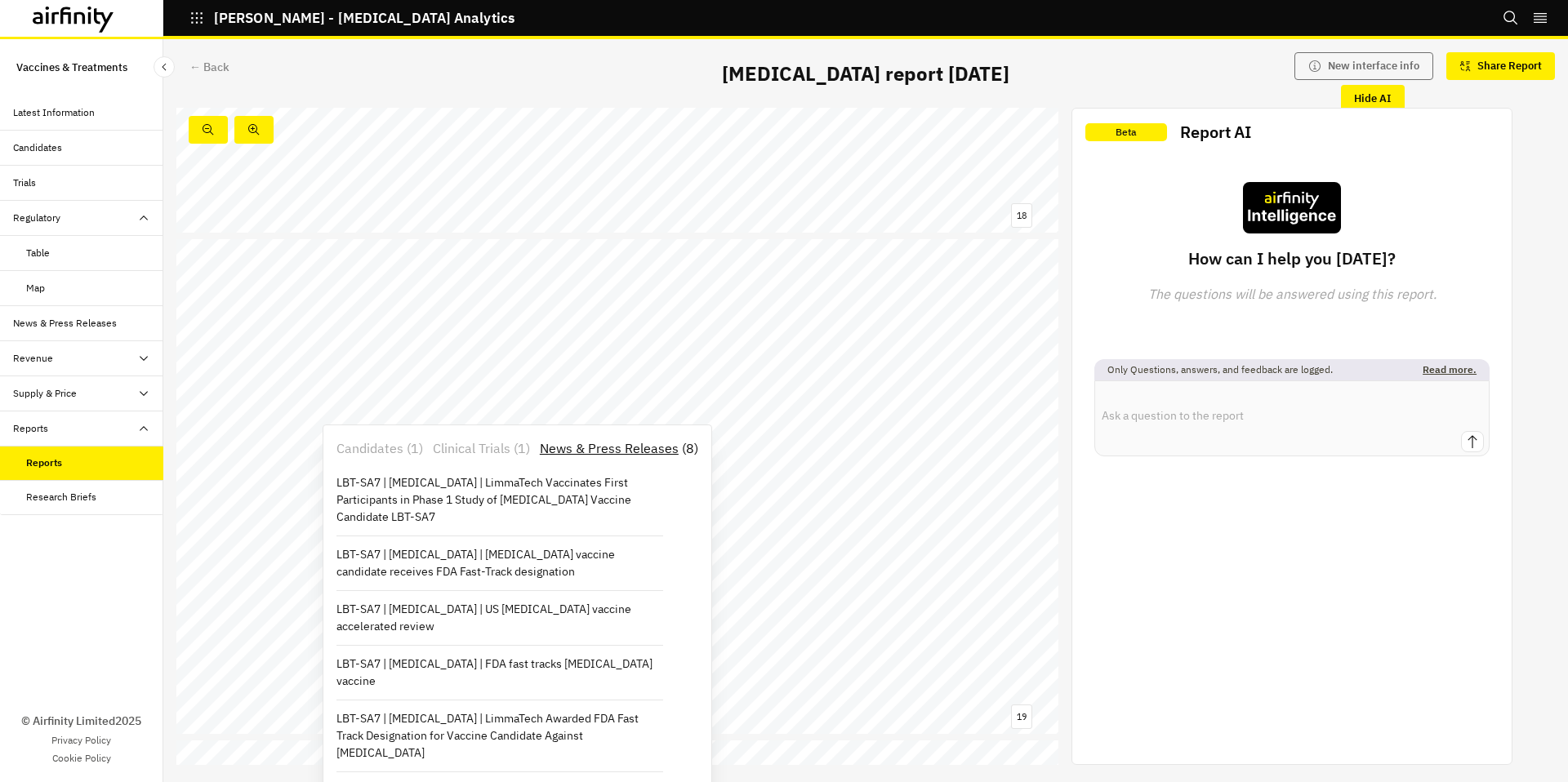
click at [596, 398] on span "Pharmaceuticals;" at bounding box center [613, 403] width 75 height 10
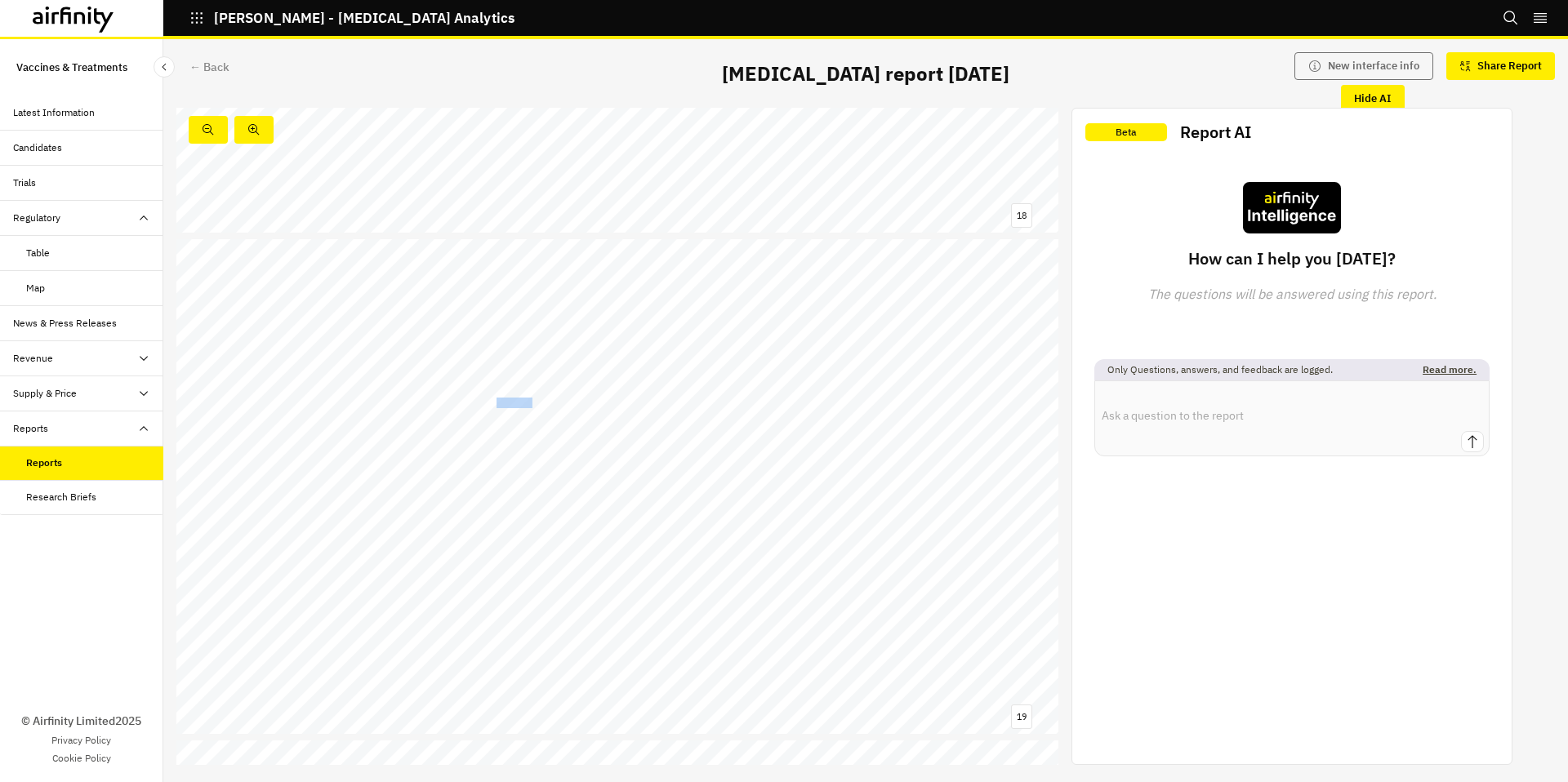
drag, startPoint x: 532, startPoint y: 404, endPoint x: 497, endPoint y: 403, distance: 35.0
click at [497, 403] on span "AV0328" at bounding box center [514, 403] width 36 height 10
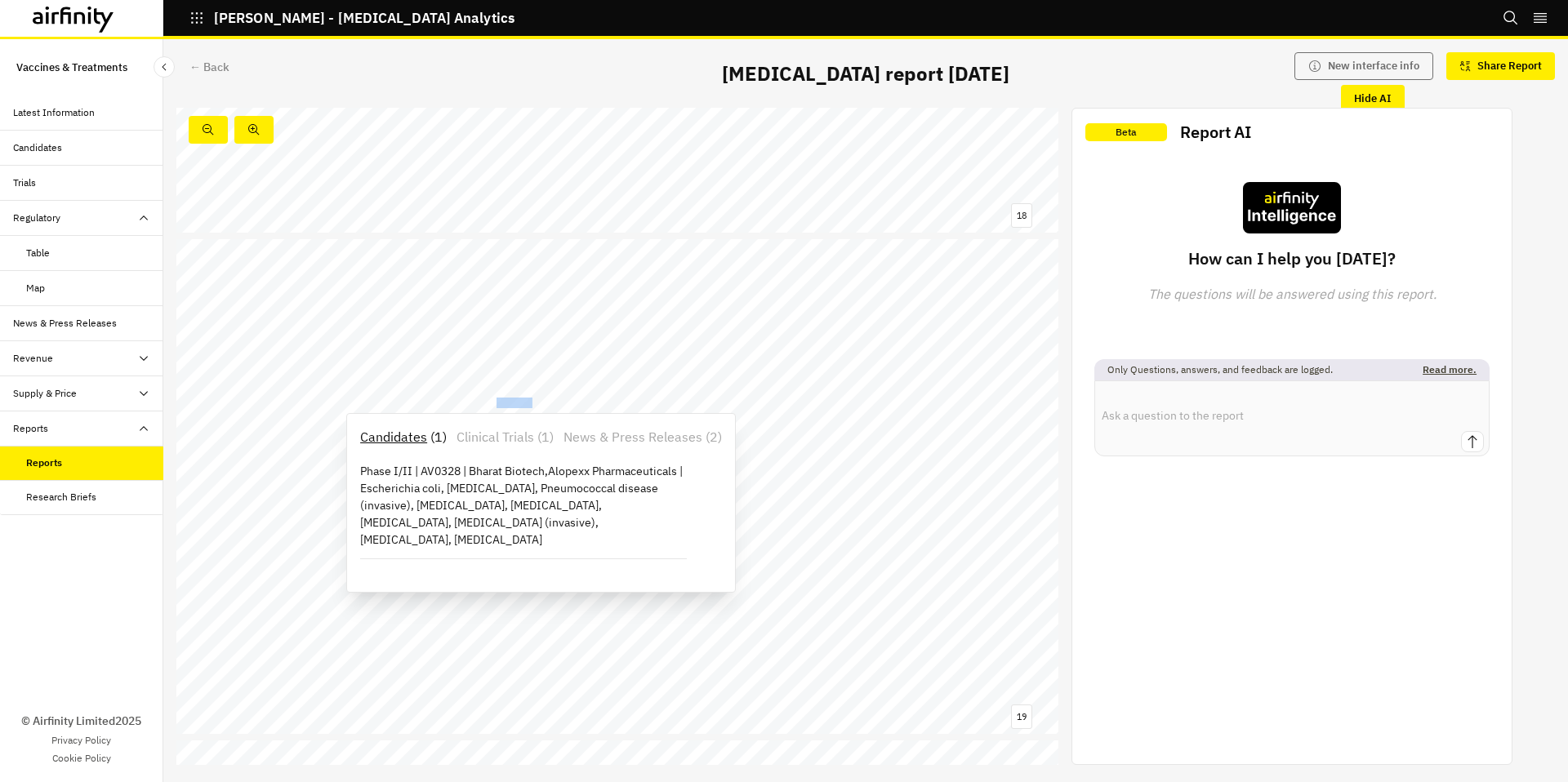
click at [689, 448] on div "Candidates ( 1 ) Clinical Trials ( 1 ) News & Press Releases ( 2 ) Phase I/II |…" at bounding box center [541, 503] width 375 height 165
click at [683, 437] on p "News & Press Releases" at bounding box center [633, 436] width 139 height 19
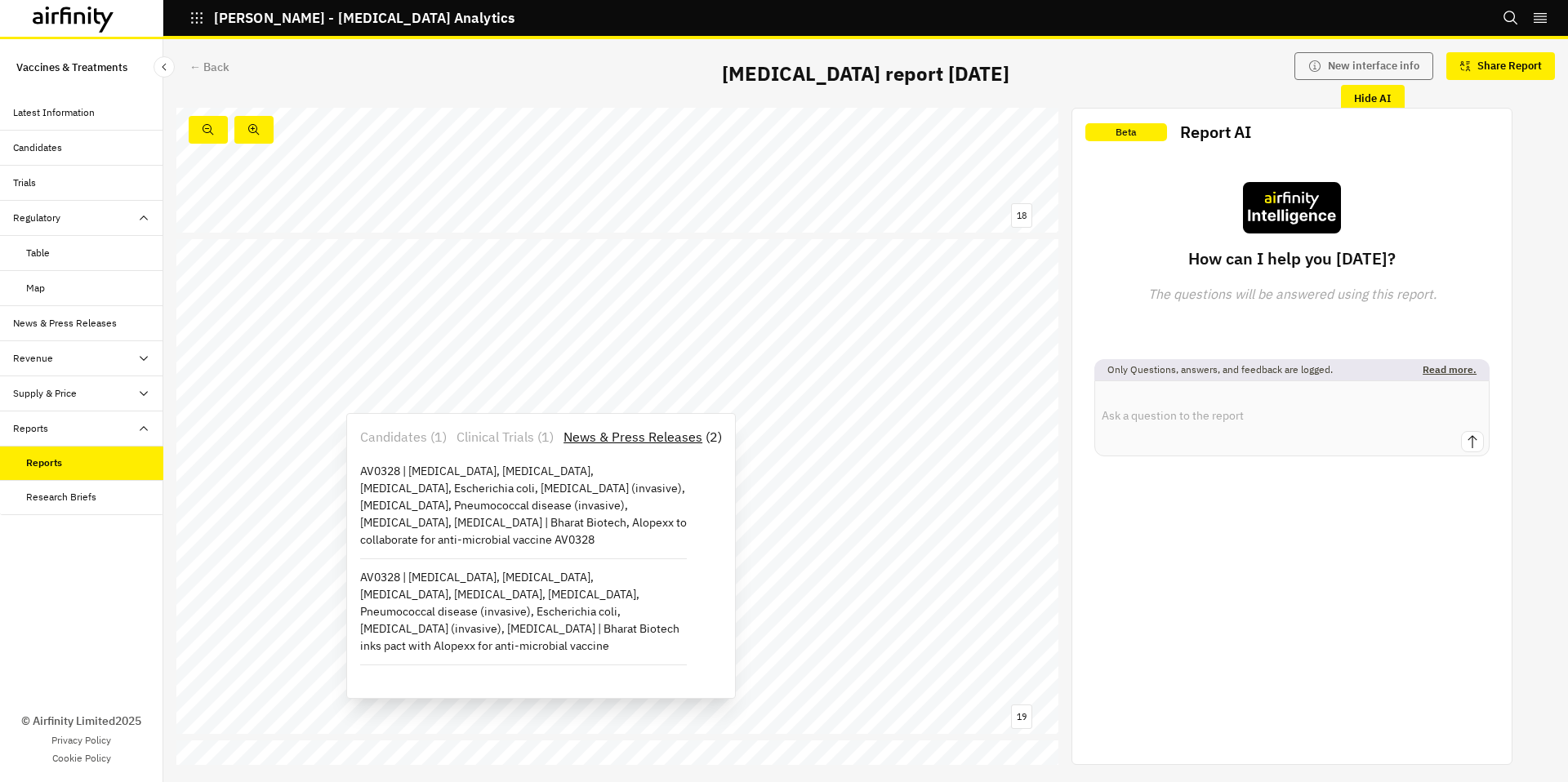
click at [729, 371] on div "19 Limitations: Publicly available information Next - generation development co…" at bounding box center [617, 487] width 882 height 495
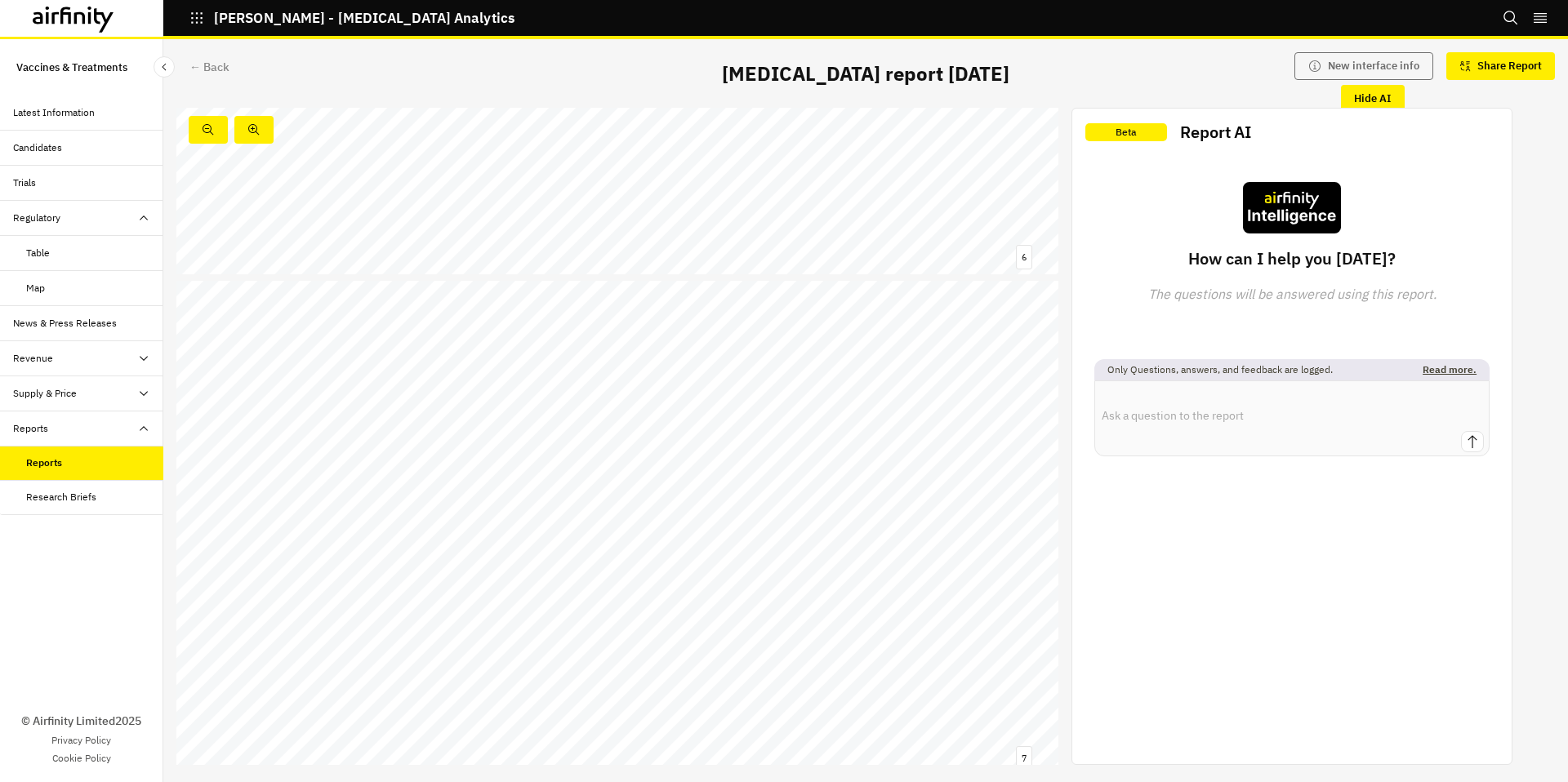
scroll to position [2843, 0]
click at [110, 455] on div "Reports" at bounding box center [95, 463] width 137 height 15
click at [203, 67] on div "← Back" at bounding box center [209, 67] width 40 height 17
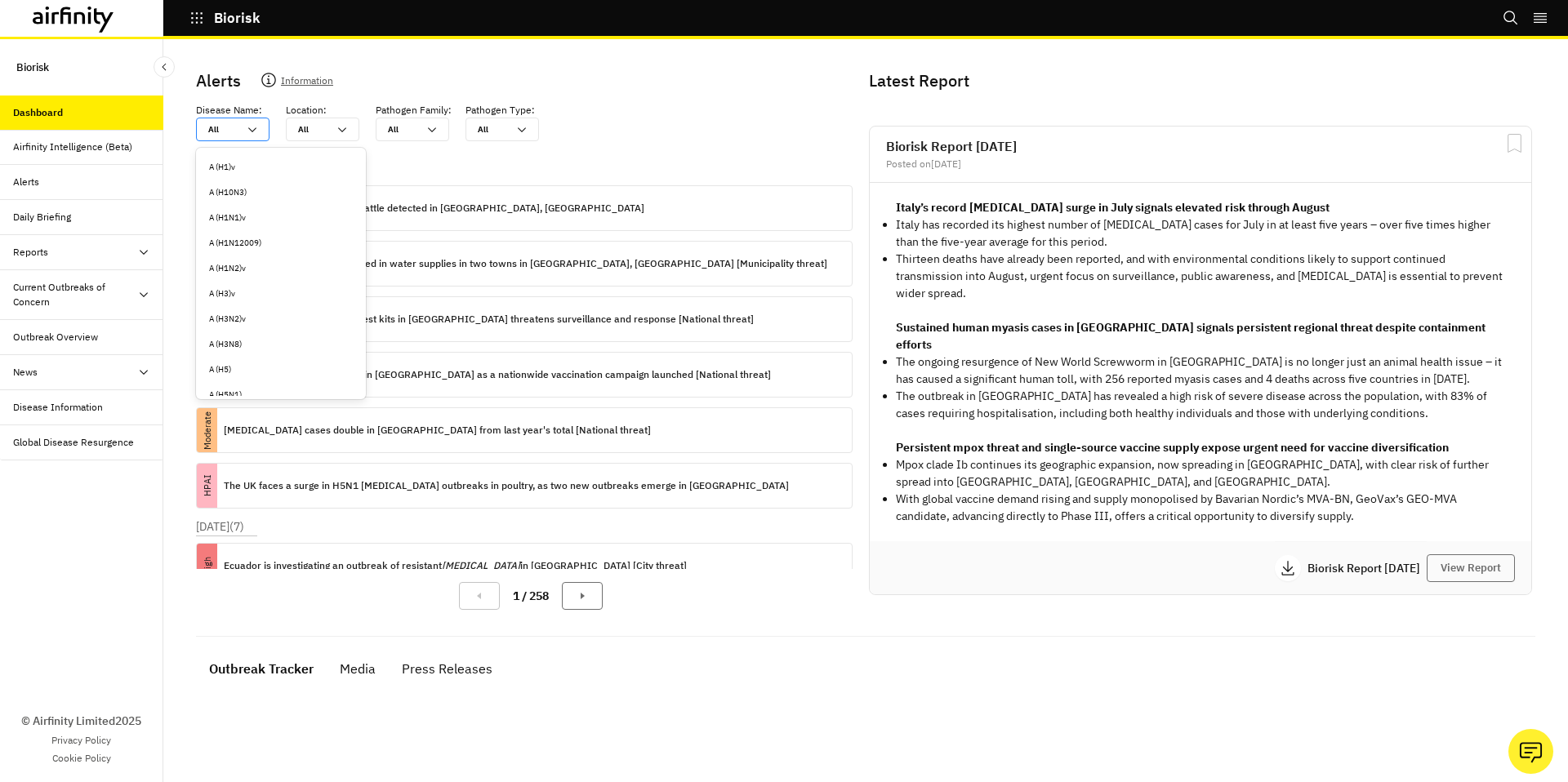
click at [249, 130] on icon at bounding box center [252, 130] width 13 height 13
type input "g"
type input "go"
type input "gon"
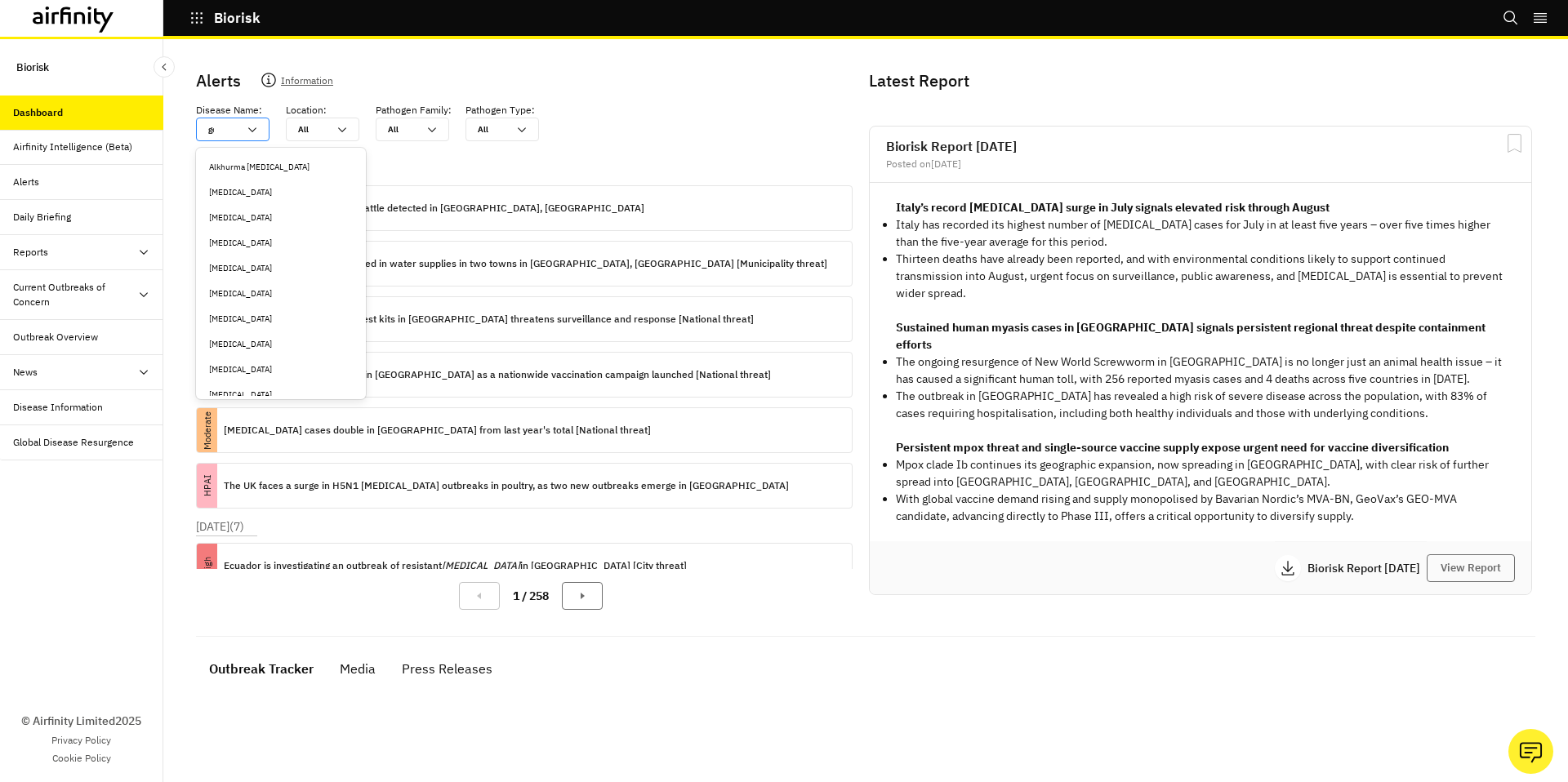
type input "gon"
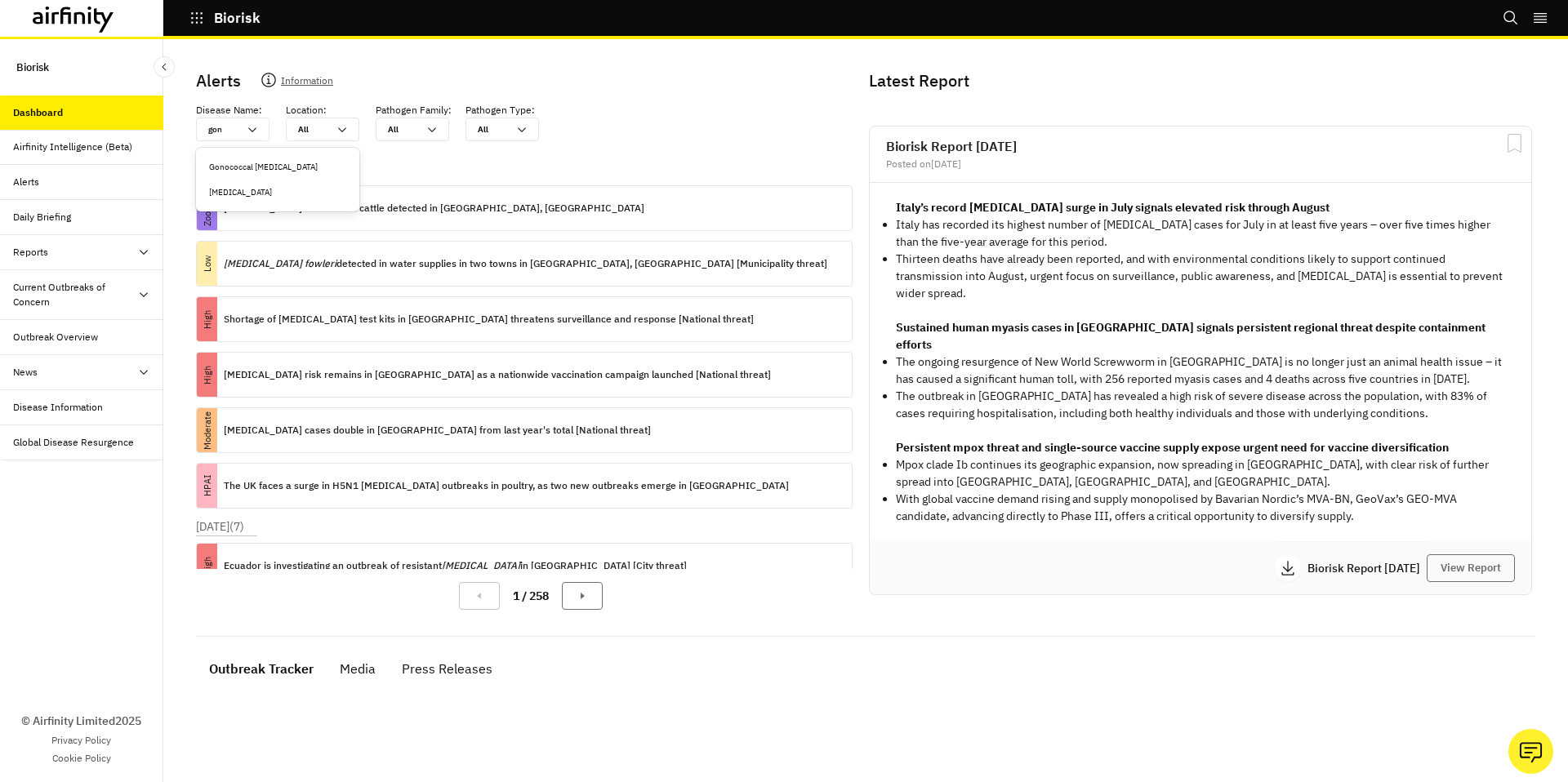
click at [259, 190] on div "Gonorrhea" at bounding box center [277, 192] width 137 height 12
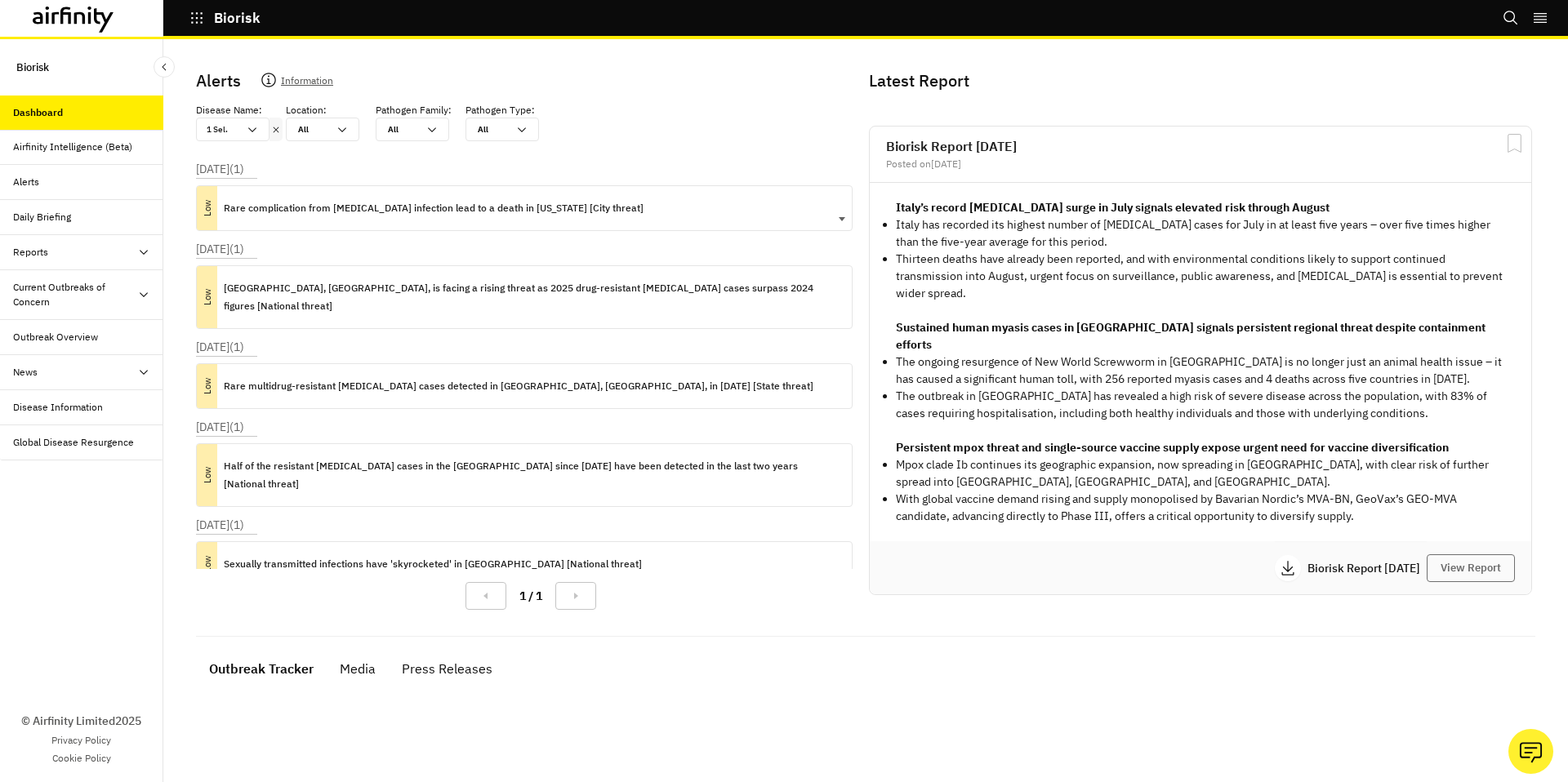
click at [575, 218] on div "Rare complication from gonorrhea infection lead to a death in Alaska [City thre…" at bounding box center [433, 209] width 419 height 45
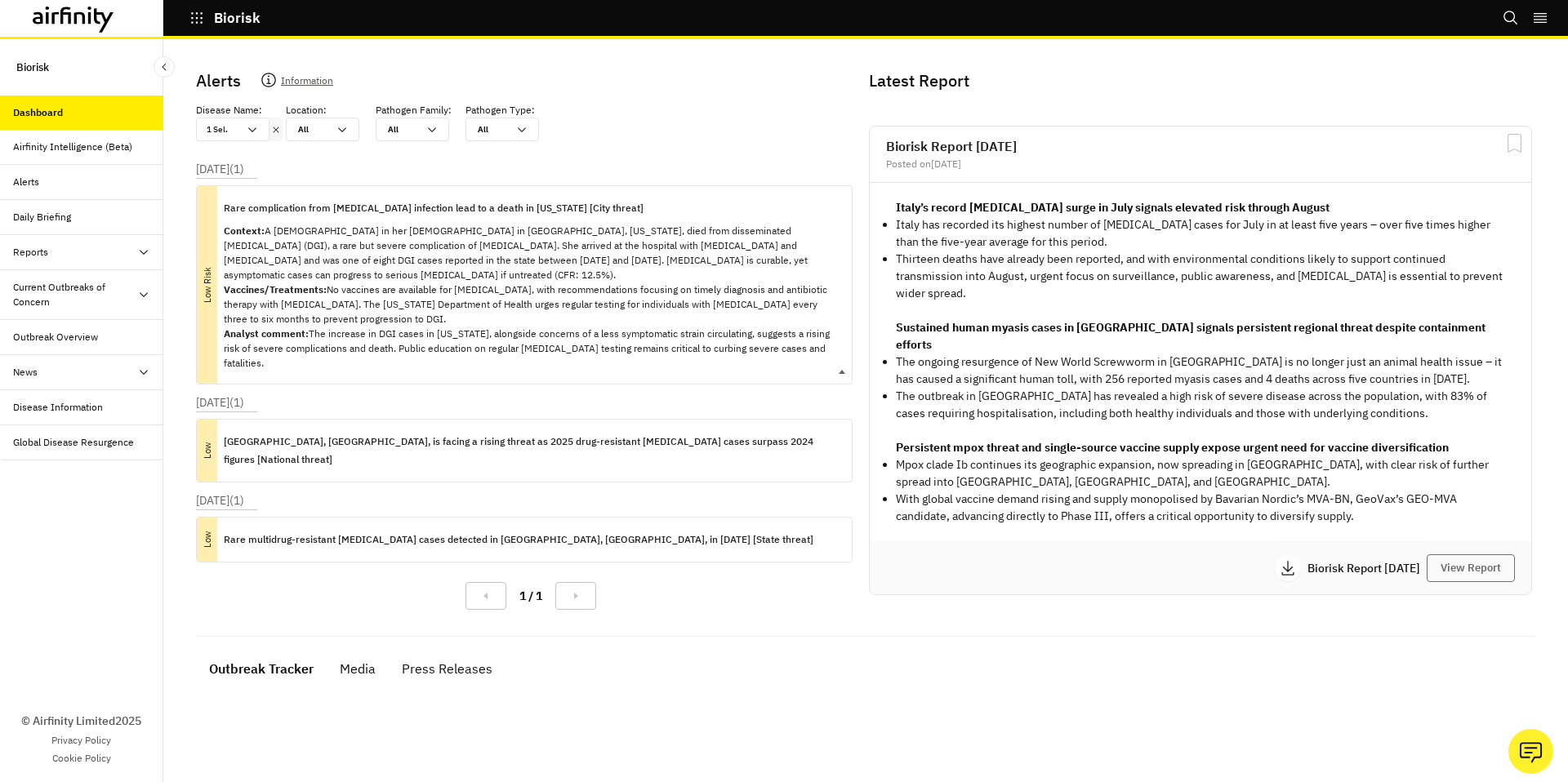
click at [575, 218] on div "Rare complication from gonorrhea infection lead to a death in Alaska [City thre…" at bounding box center [531, 285] width 615 height 198
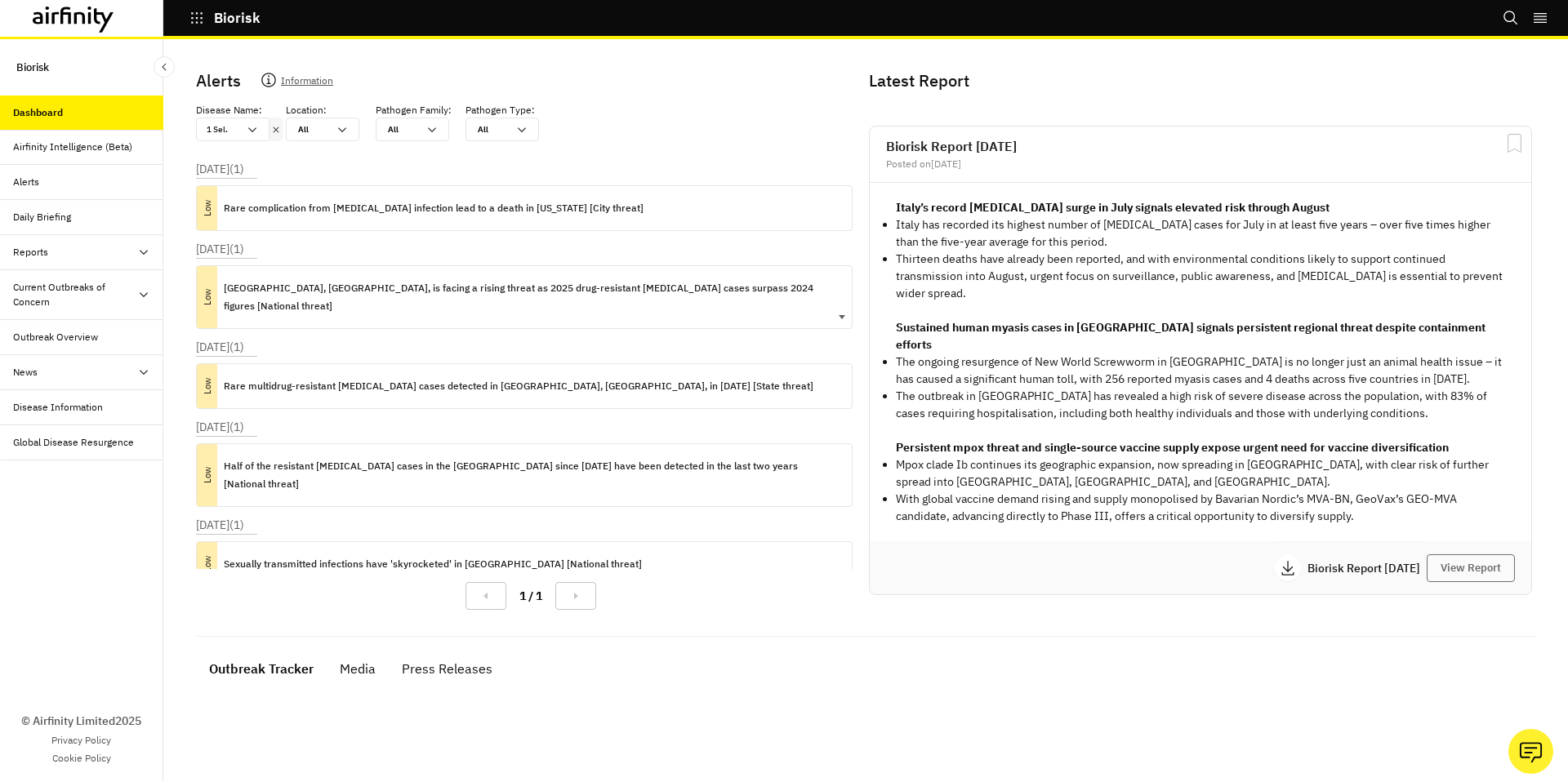
click at [561, 288] on p "England, UK, is facing a rising threat as 2025 drug-resistant gonorrhoea cases …" at bounding box center [531, 297] width 615 height 36
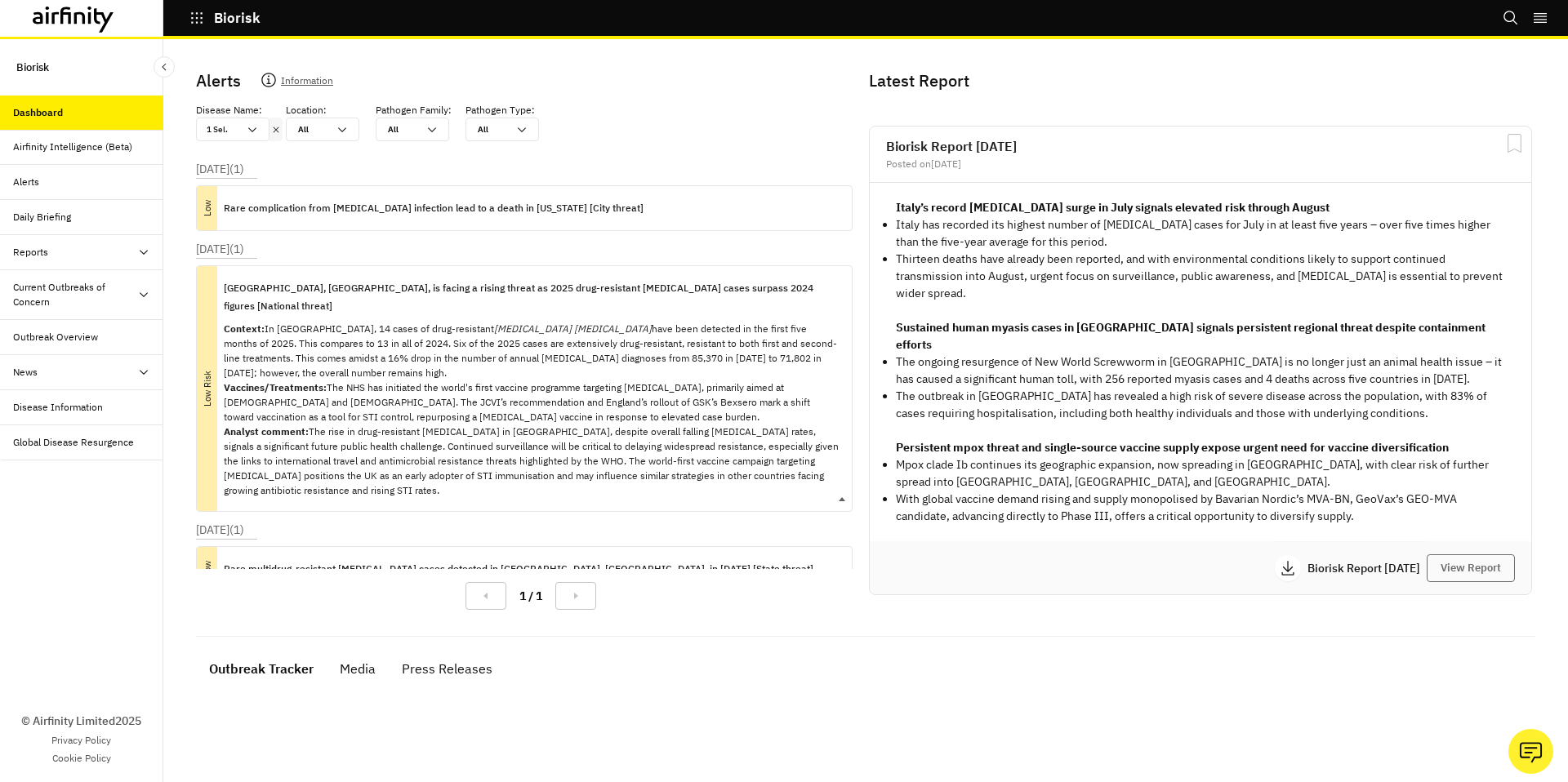
click at [561, 297] on div "England, UK, is facing a rising threat as 2025 drug-resistant gonorrhoea cases …" at bounding box center [531, 389] width 615 height 245
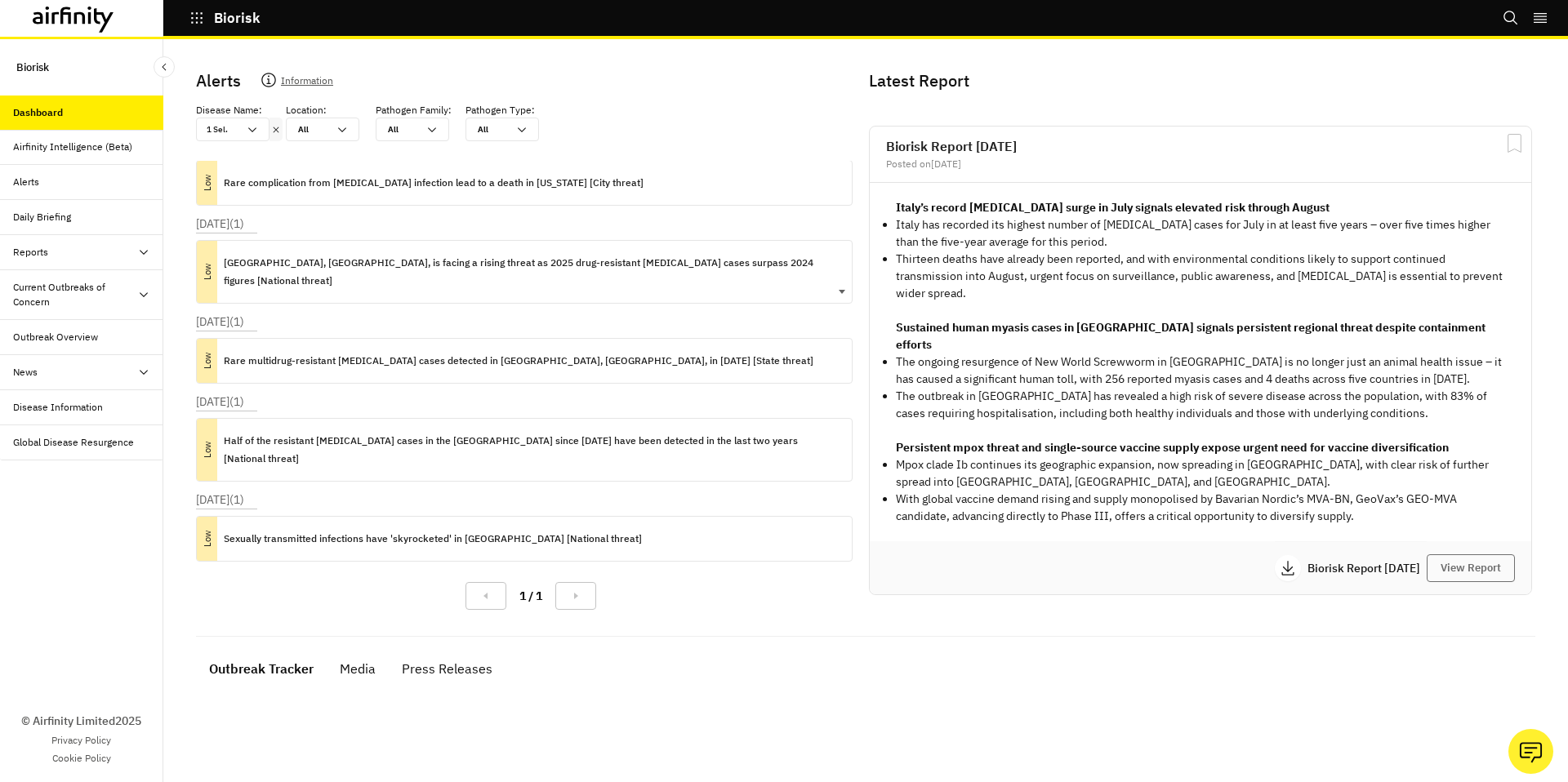
scroll to position [30, 0]
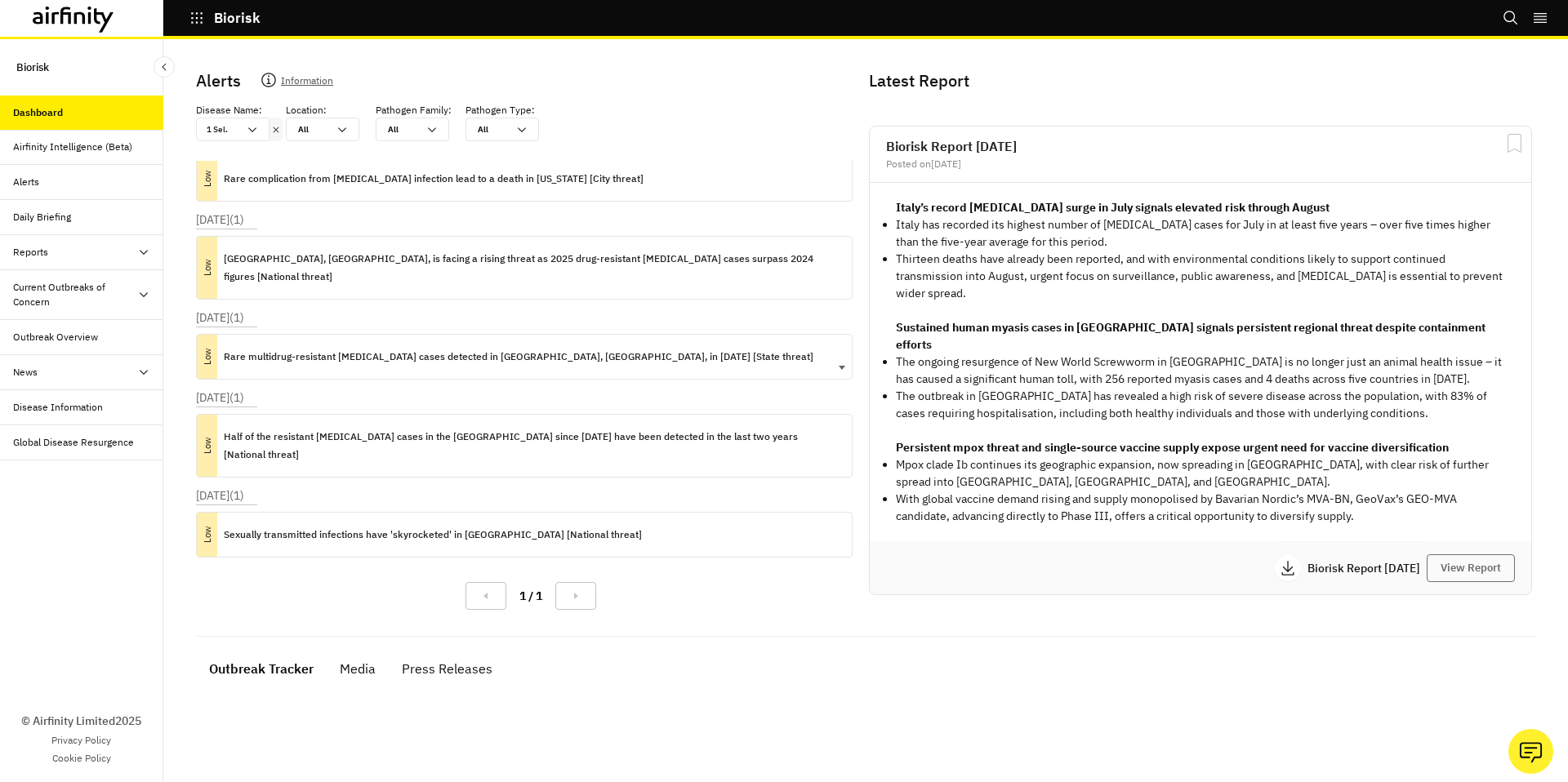
click at [562, 335] on div "Rare multidrug-resistant gonorrhea cases detected in North Rhine-Westphalia, Ge…" at bounding box center [518, 357] width 589 height 45
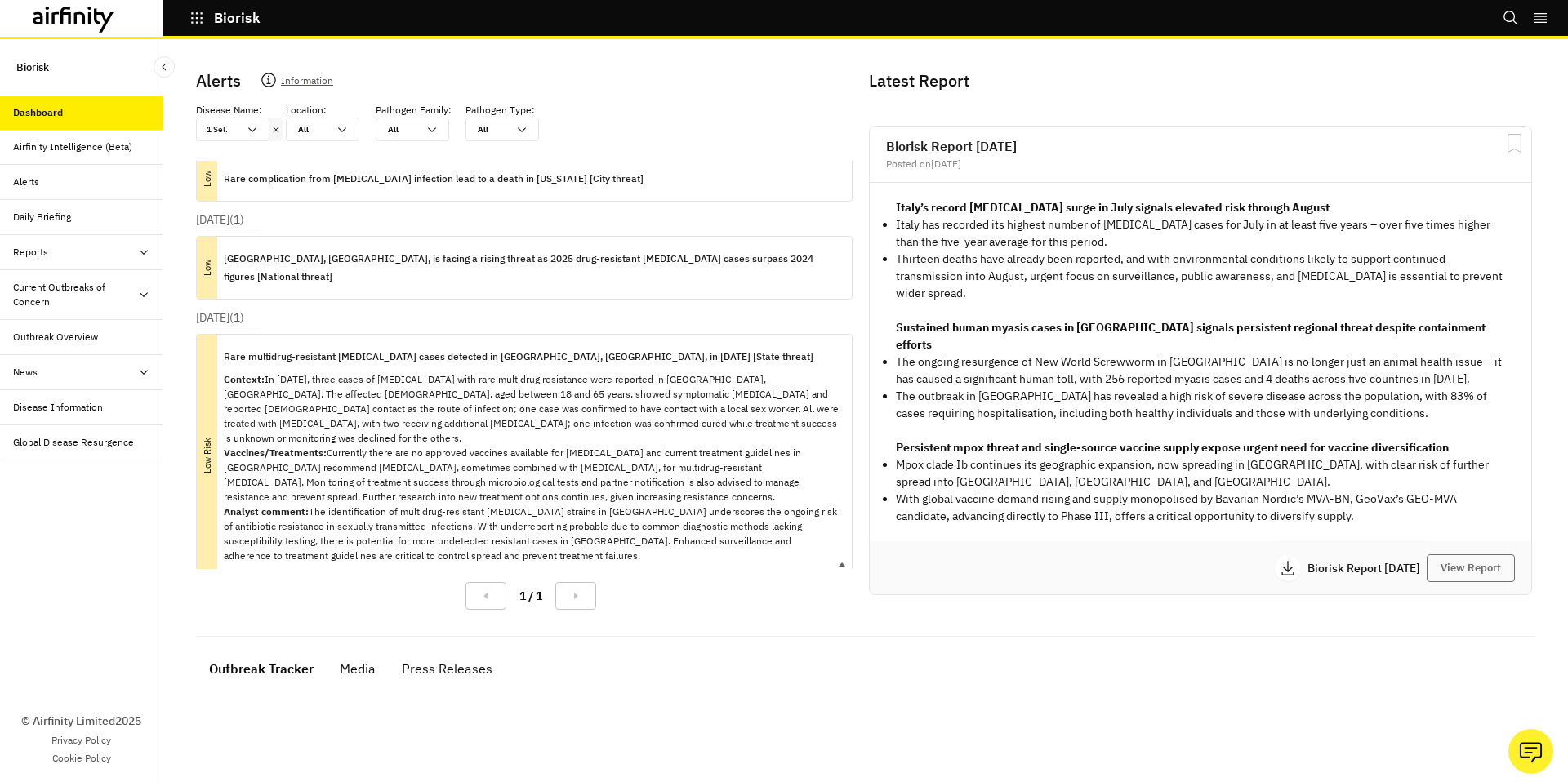
click at [562, 348] on p "Rare multidrug-resistant gonorrhea cases detected in North Rhine-Westphalia, Ge…" at bounding box center [518, 356] width 589 height 18
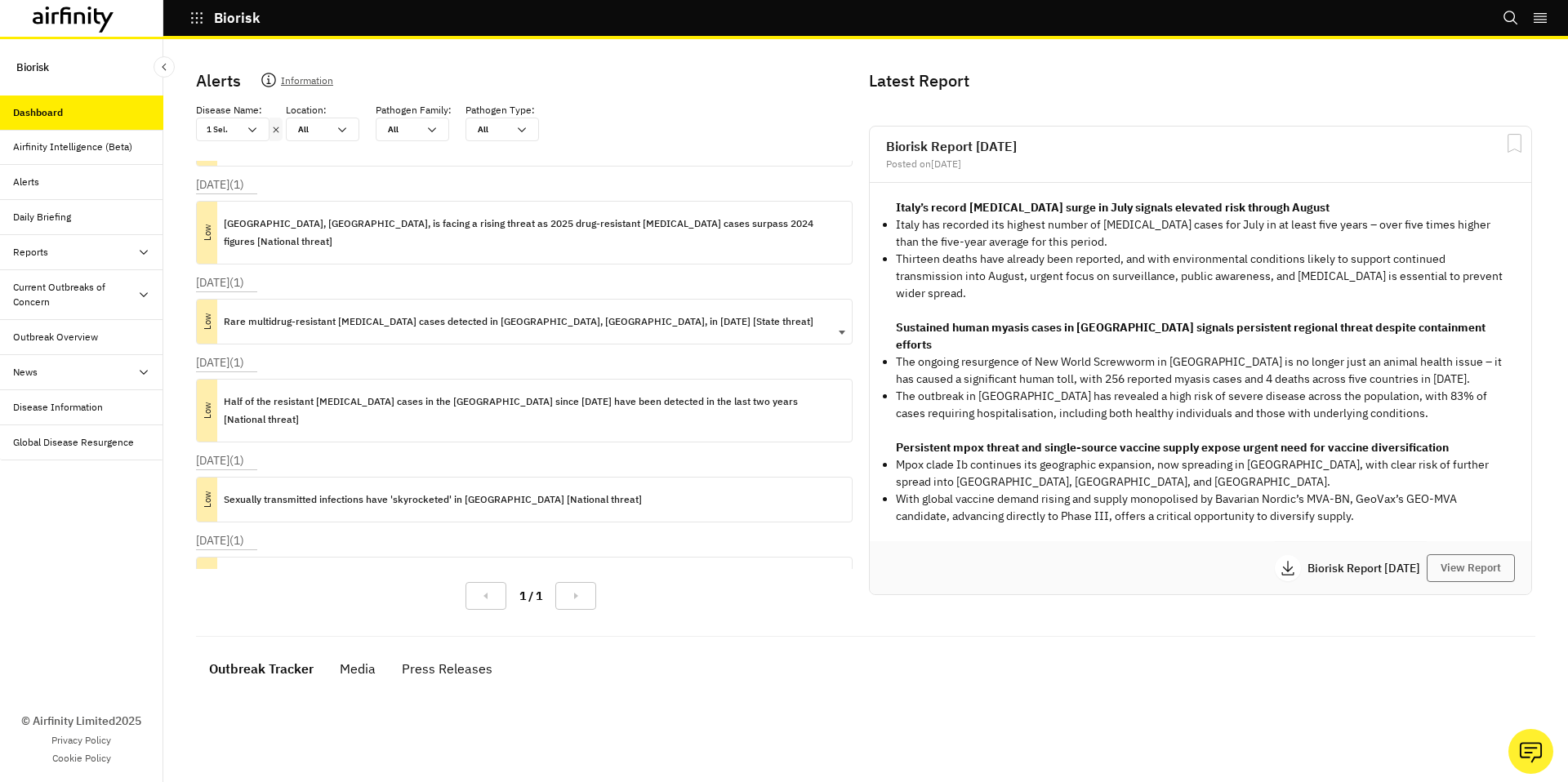
scroll to position [66, 0]
click at [561, 378] on div "Half of the resistant gonorrhoea cases in the UK since 2015 have been detected …" at bounding box center [531, 408] width 615 height 62
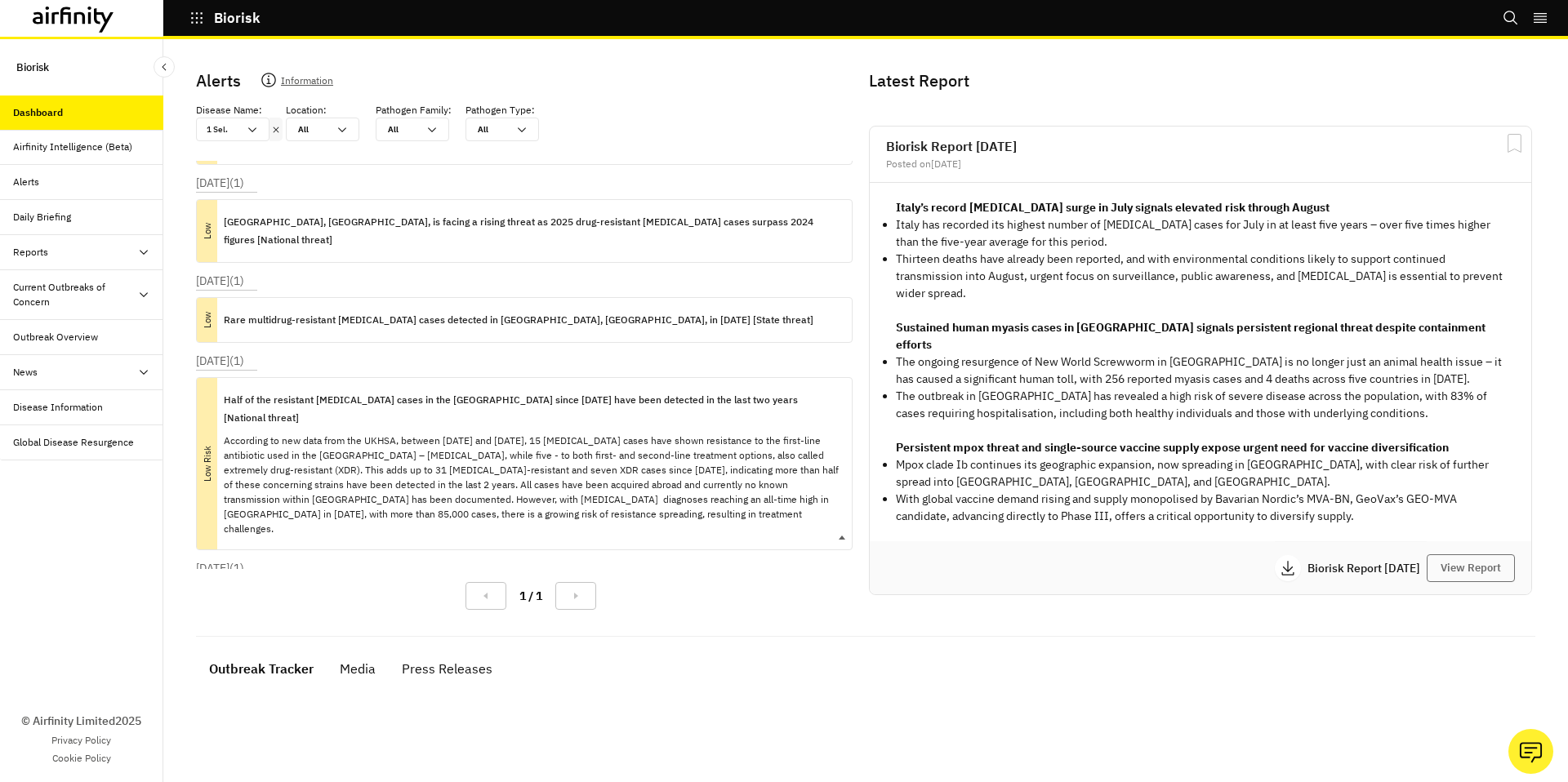
click at [561, 378] on div "Half of the resistant gonorrhoea cases in the UK since 2015 have been detected …" at bounding box center [531, 463] width 615 height 172
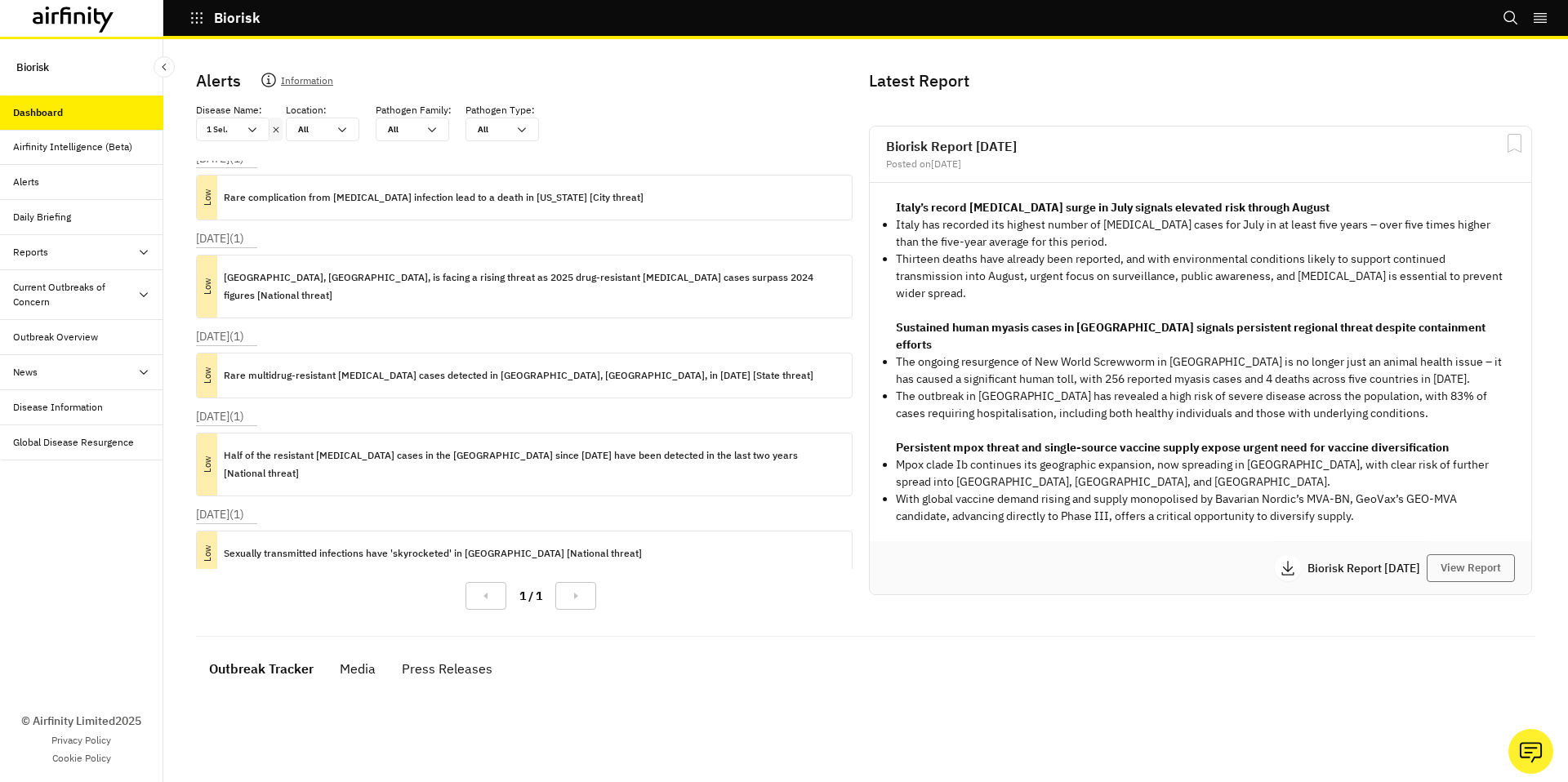
scroll to position [0, 0]
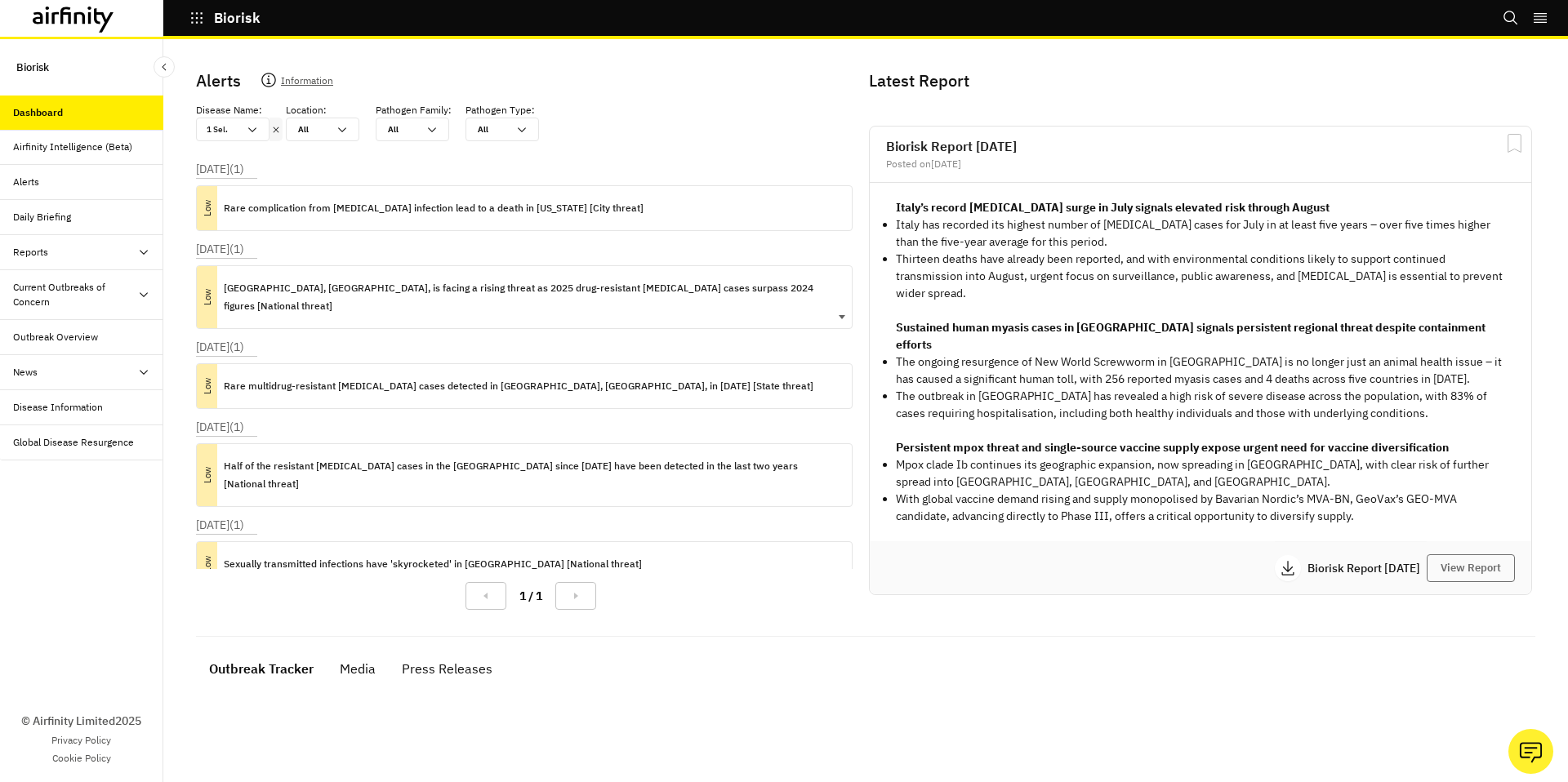
click at [528, 303] on div "England, UK, is facing a rising threat as 2025 drug-resistant gonorrhoea cases …" at bounding box center [531, 297] width 615 height 62
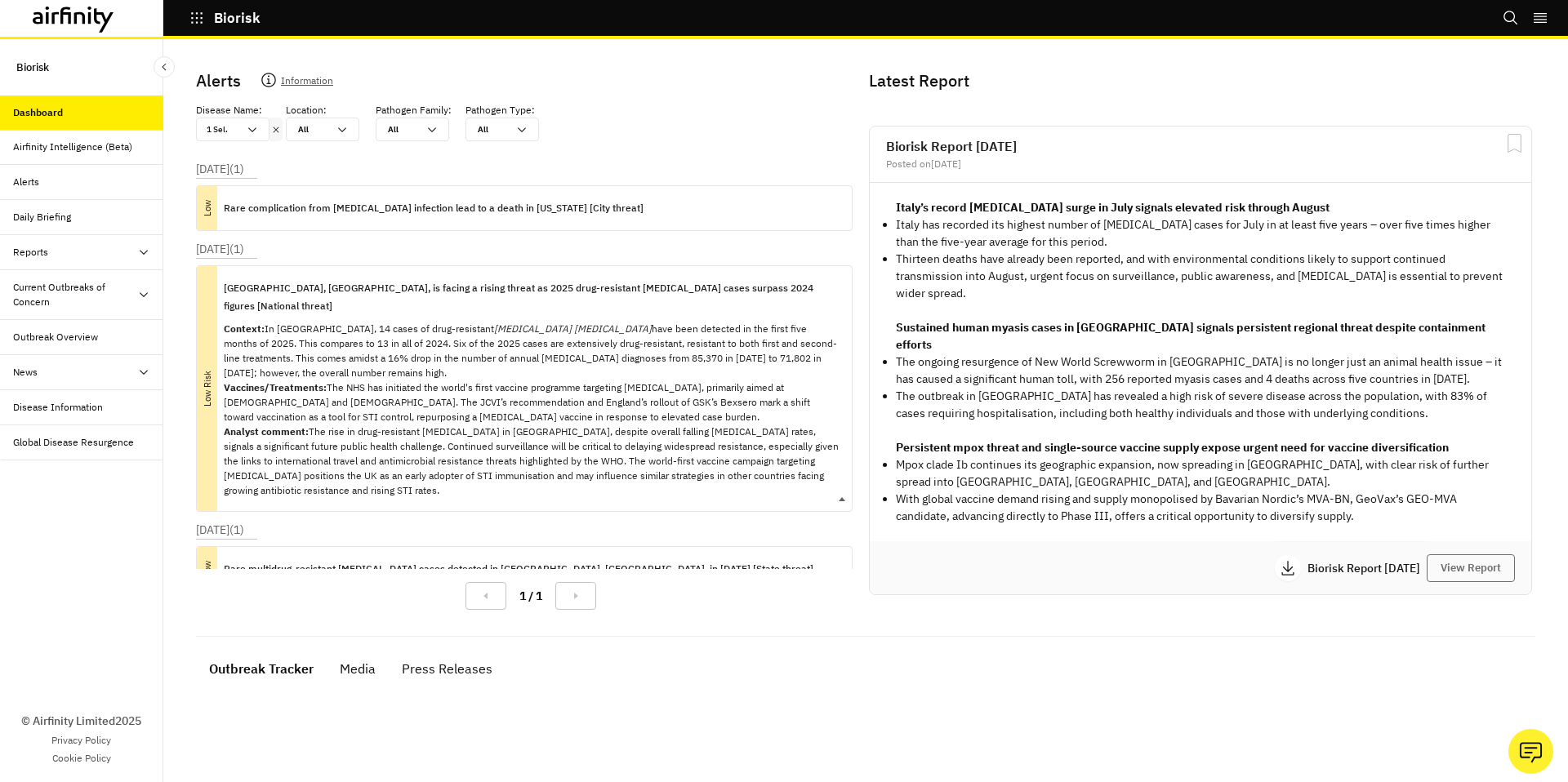
click at [489, 322] on p "Context: In England, 14 cases of drug-resistant Neisseria gonorrhoea have been …" at bounding box center [531, 410] width 615 height 176
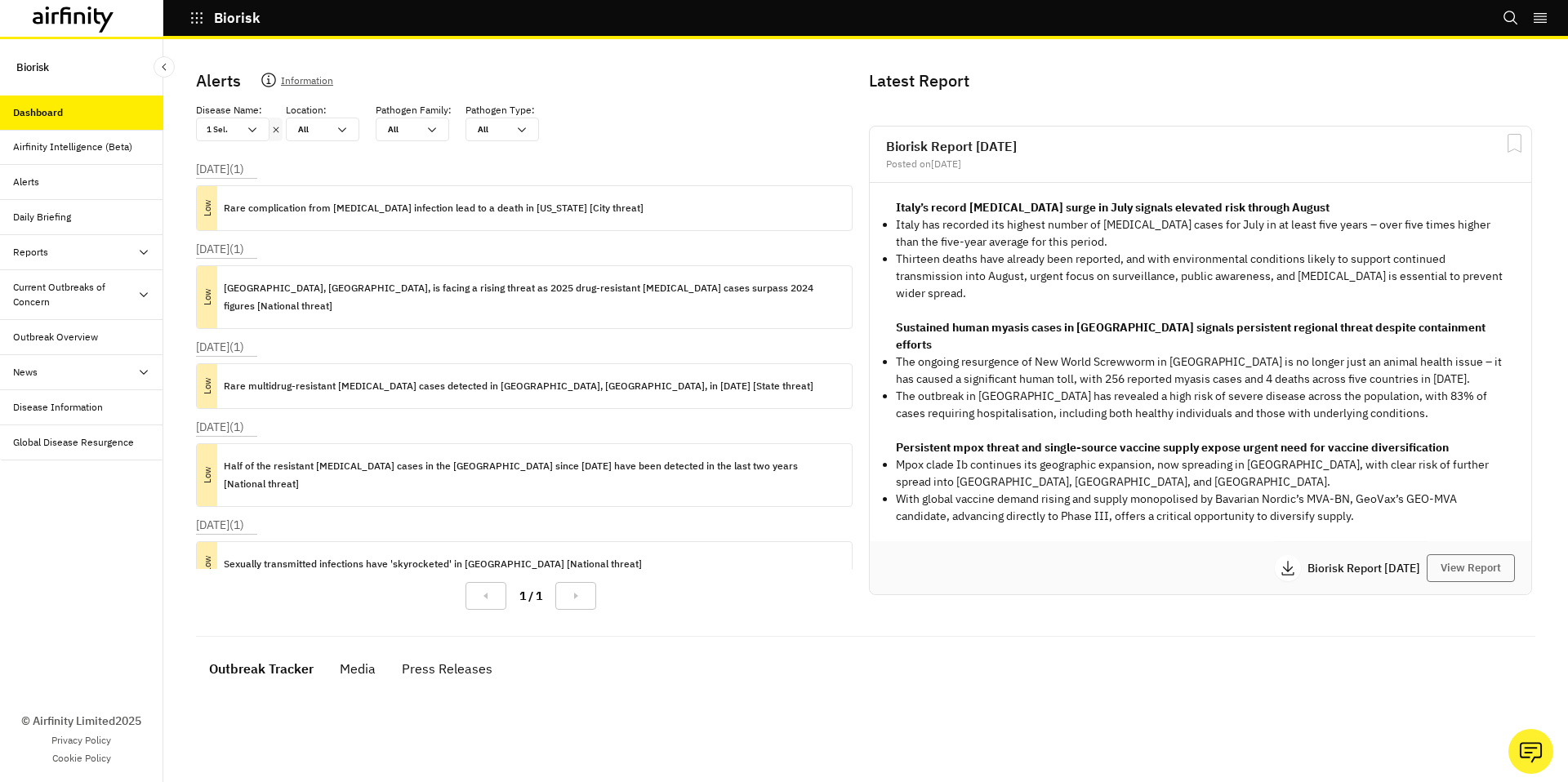
click at [74, 341] on div "Outbreak Overview" at bounding box center [56, 338] width 85 height 15
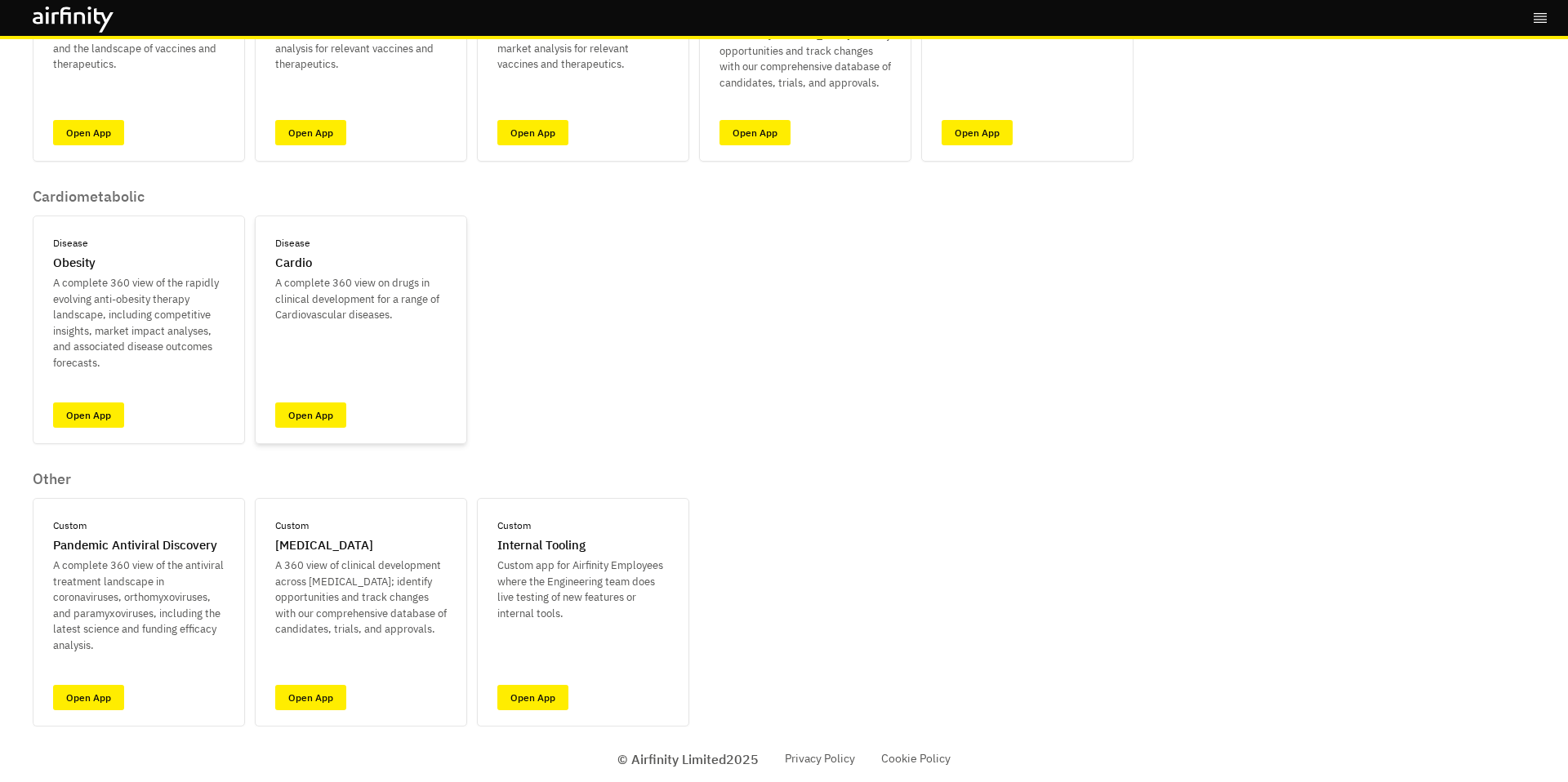
scroll to position [260, 0]
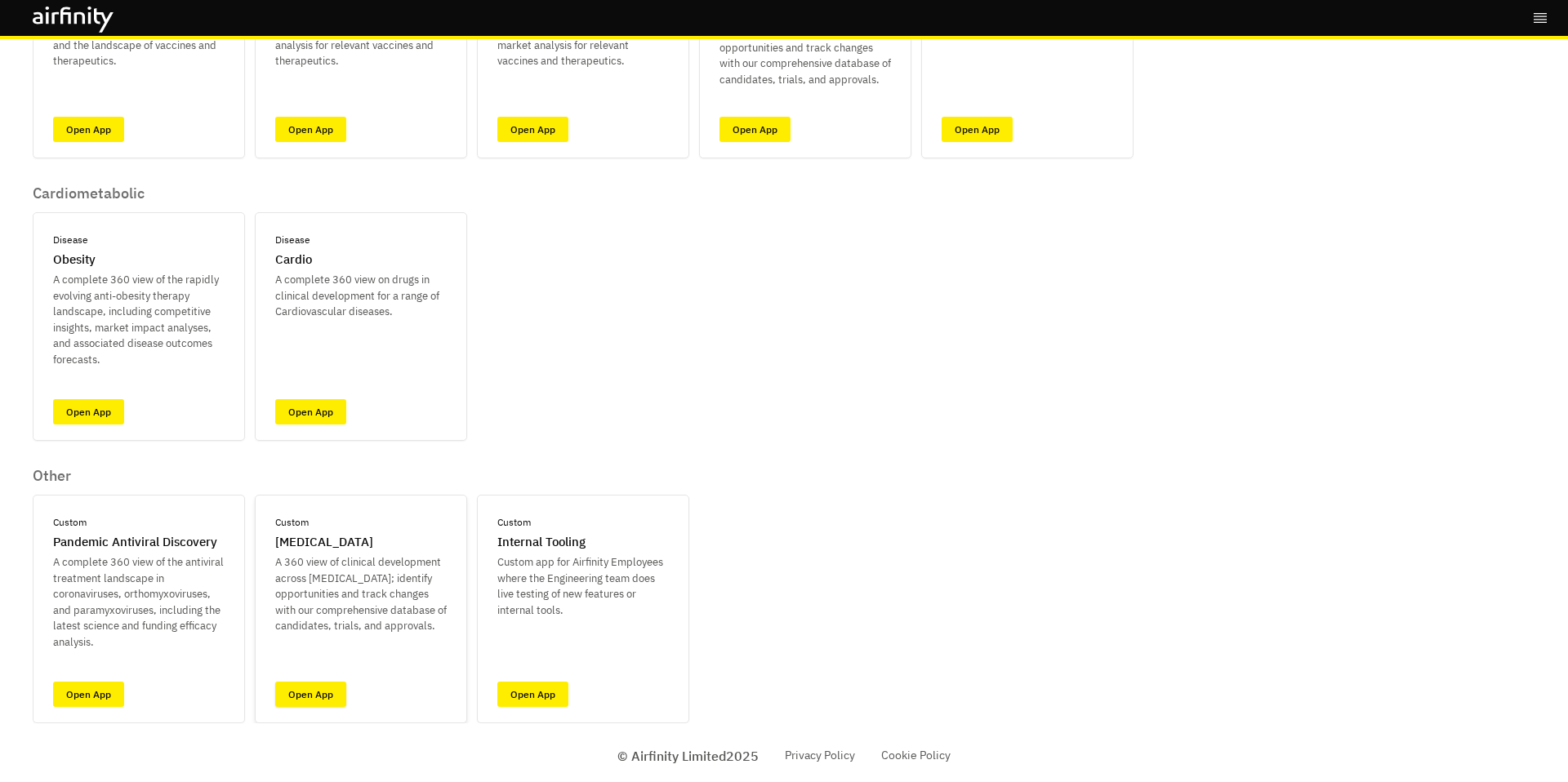
click at [336, 691] on link "Open App" at bounding box center [311, 694] width 71 height 25
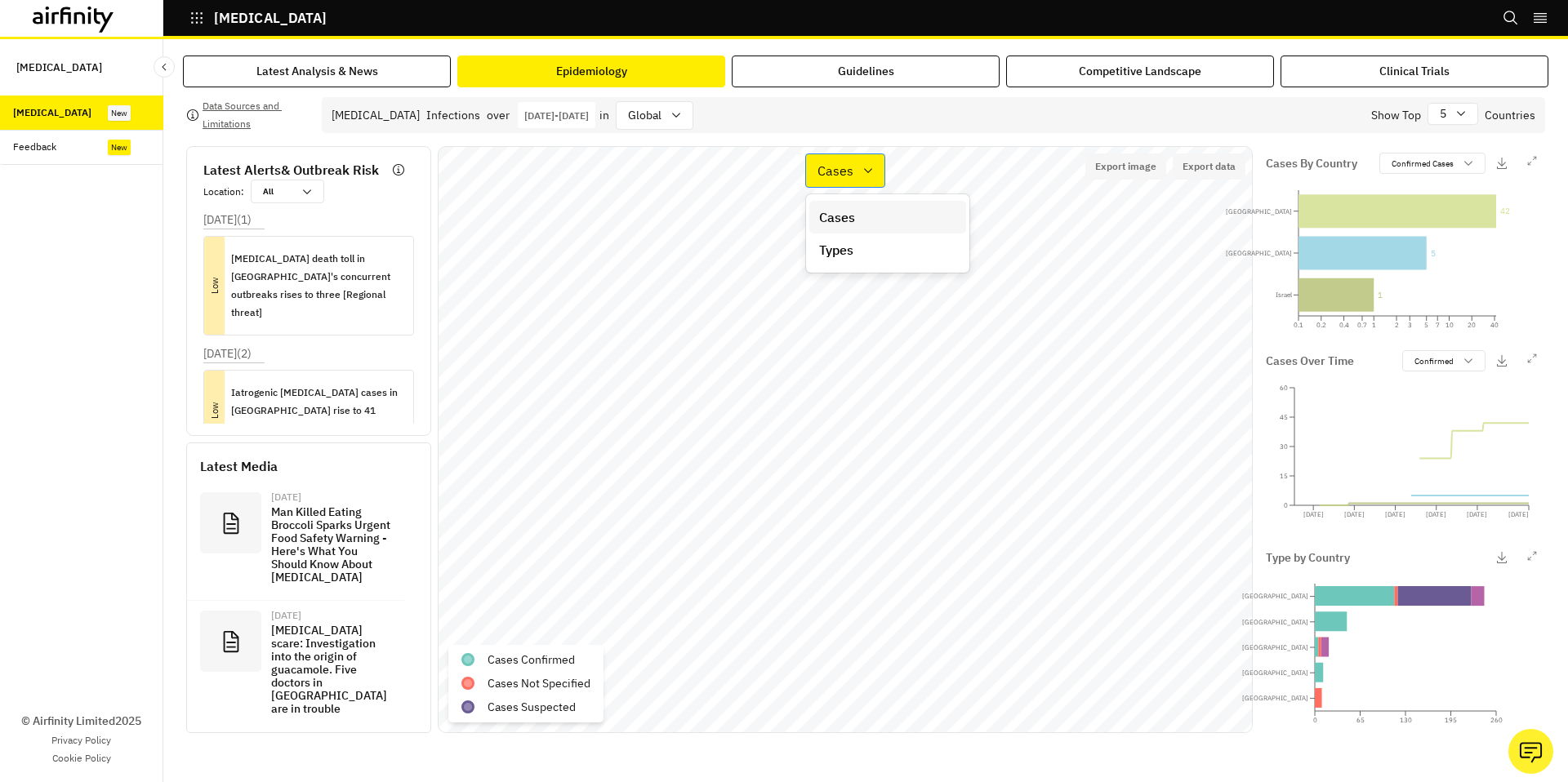
click at [824, 173] on p "Cases" at bounding box center [835, 170] width 36 height 19
click at [855, 252] on div "Types" at bounding box center [888, 250] width 137 height 19
click at [580, 114] on p "Jan 1st 2025 - Aug 12th 2025" at bounding box center [557, 115] width 65 height 12
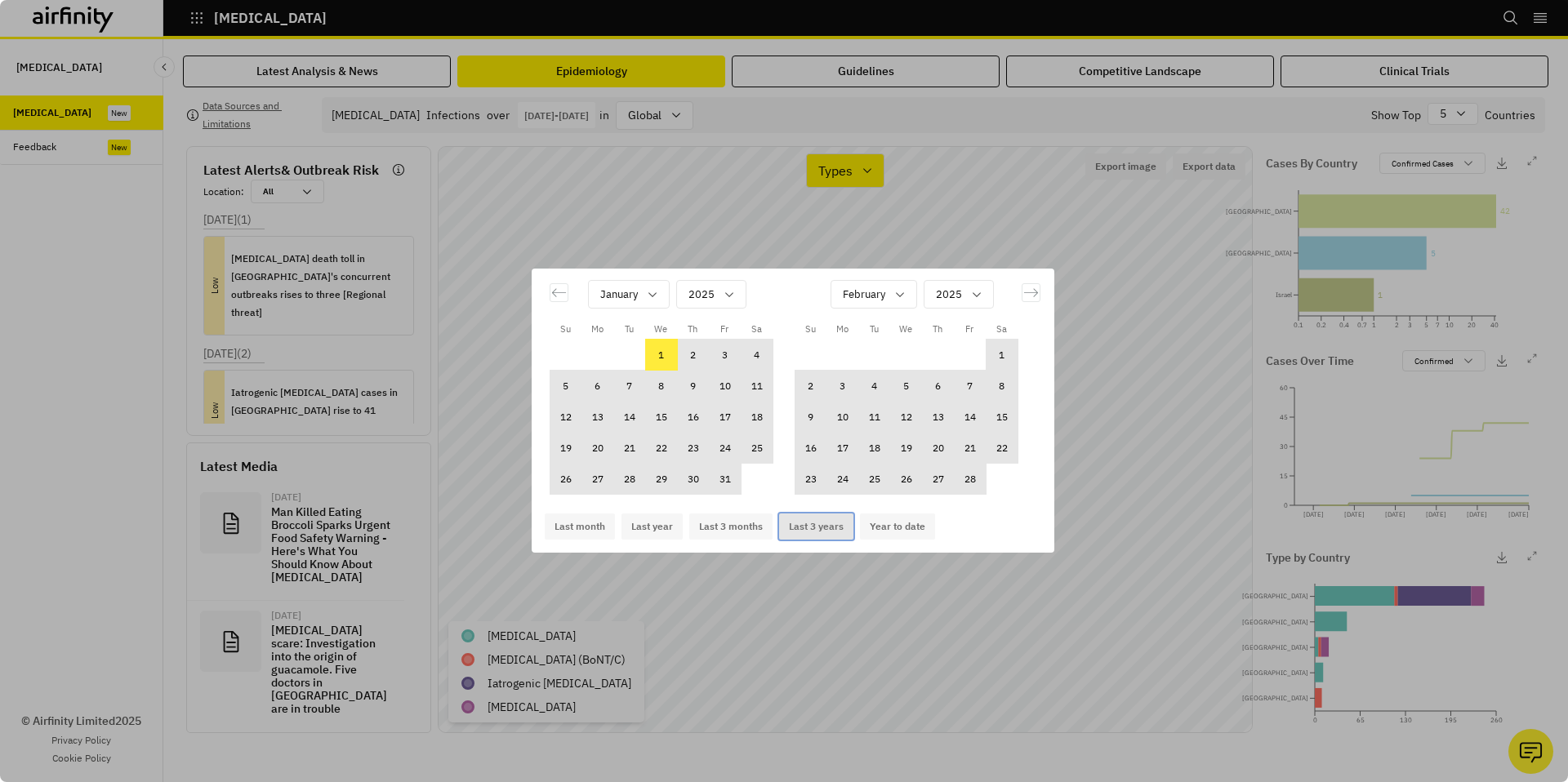
click at [800, 535] on button "Last 3 years" at bounding box center [816, 527] width 74 height 26
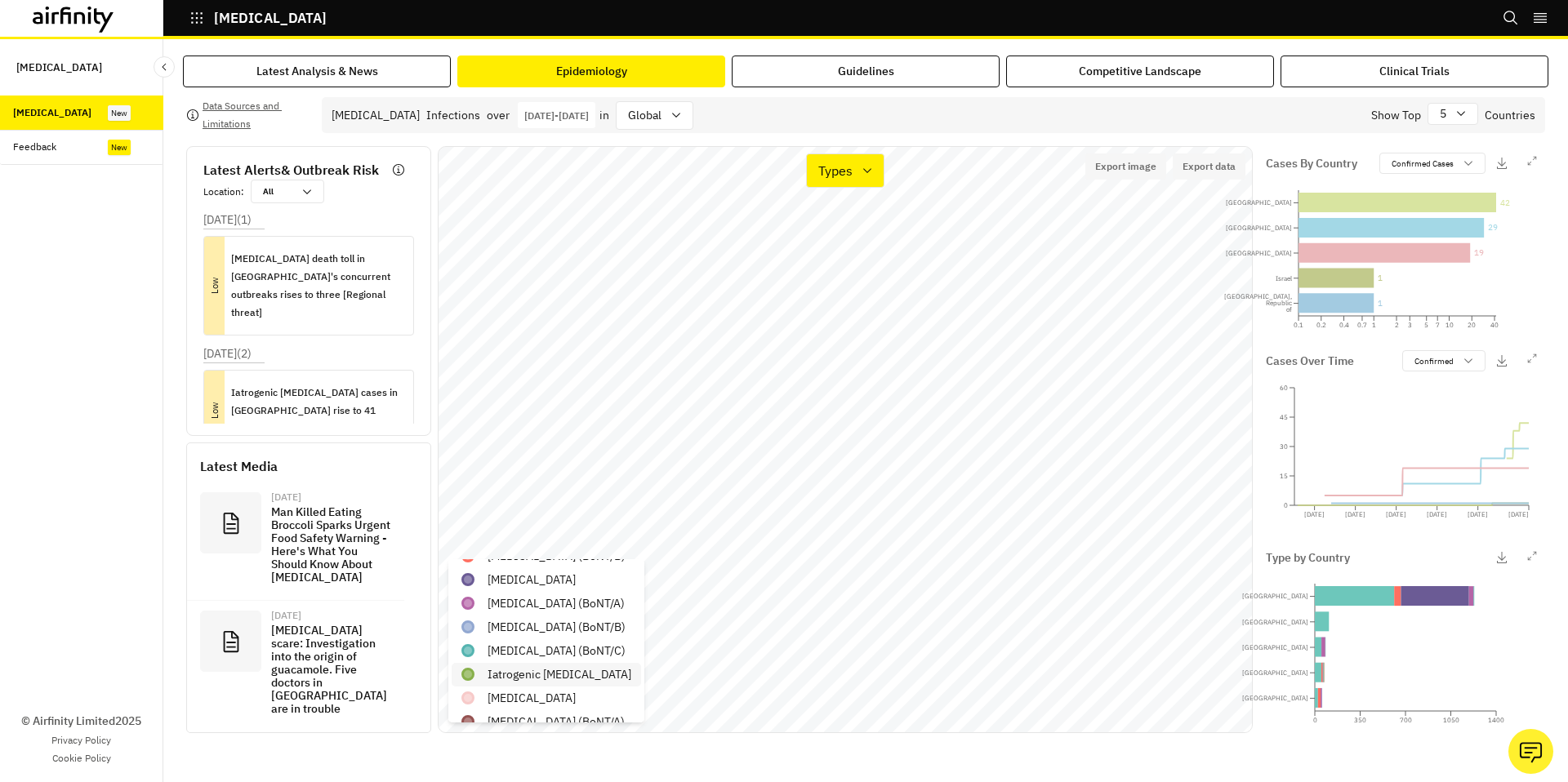
scroll to position [30, 0]
click at [84, 15] on icon at bounding box center [80, 17] width 11 height 12
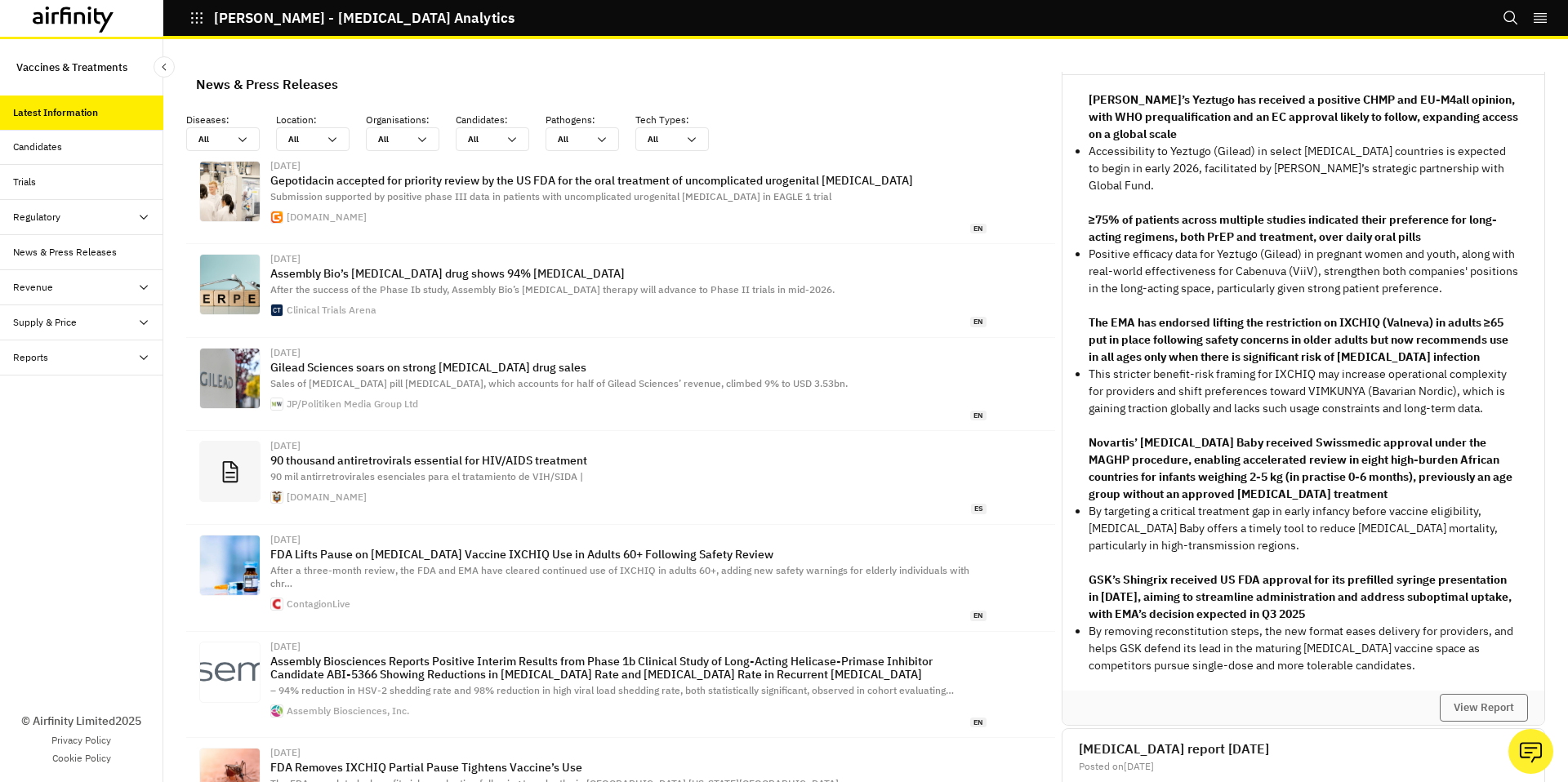
scroll to position [71, 0]
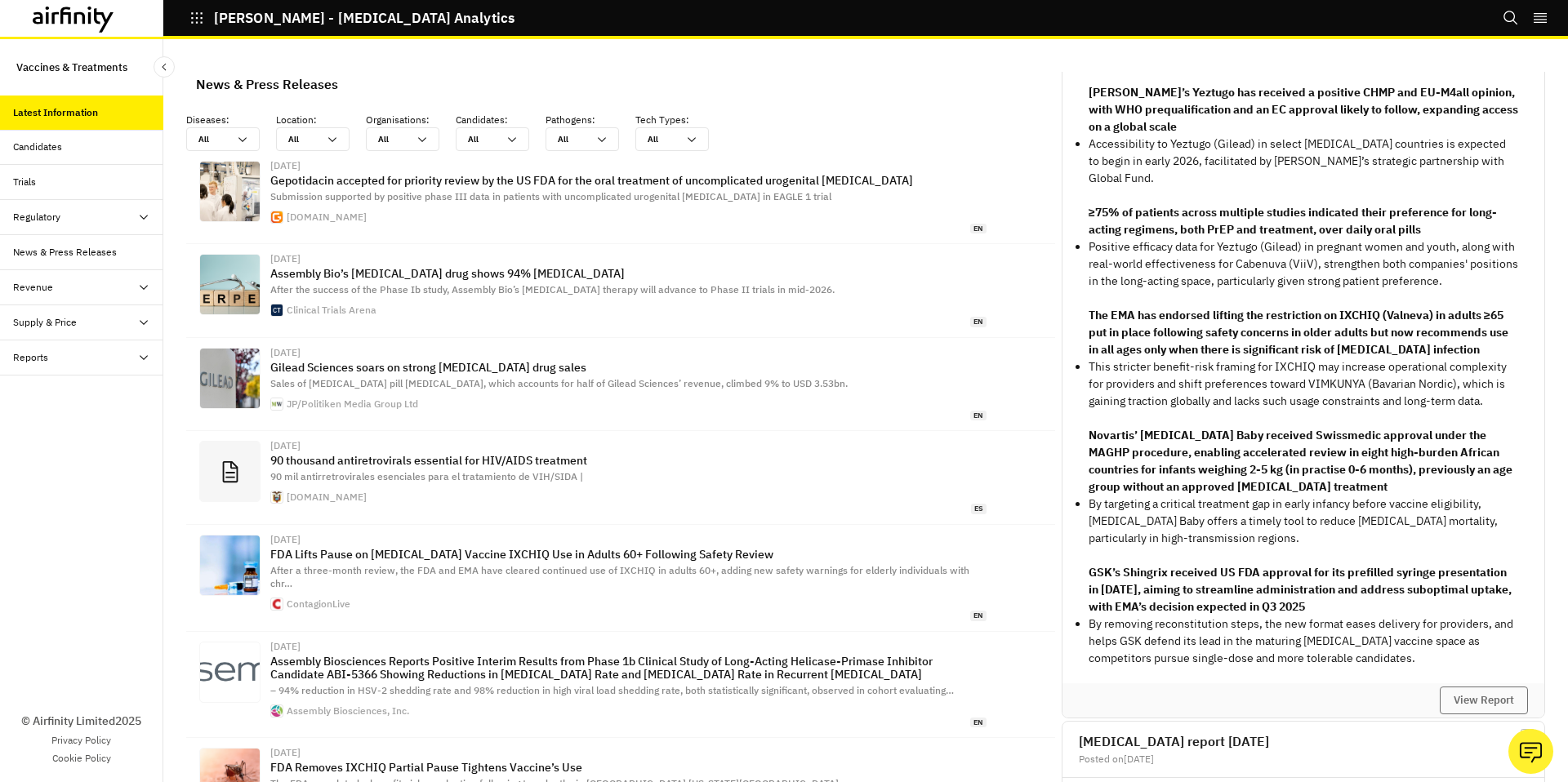
click at [105, 154] on div "Candidates" at bounding box center [88, 147] width 150 height 15
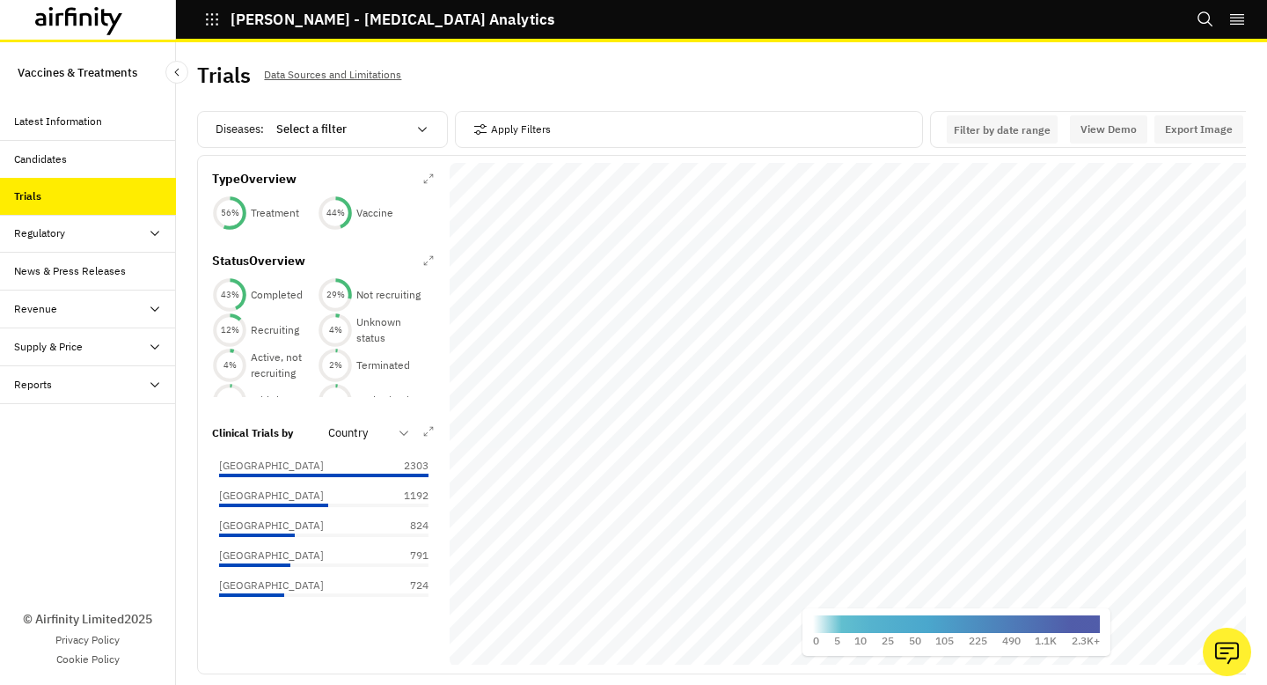
scroll to position [0, 21]
